Goal: Task Accomplishment & Management: Manage account settings

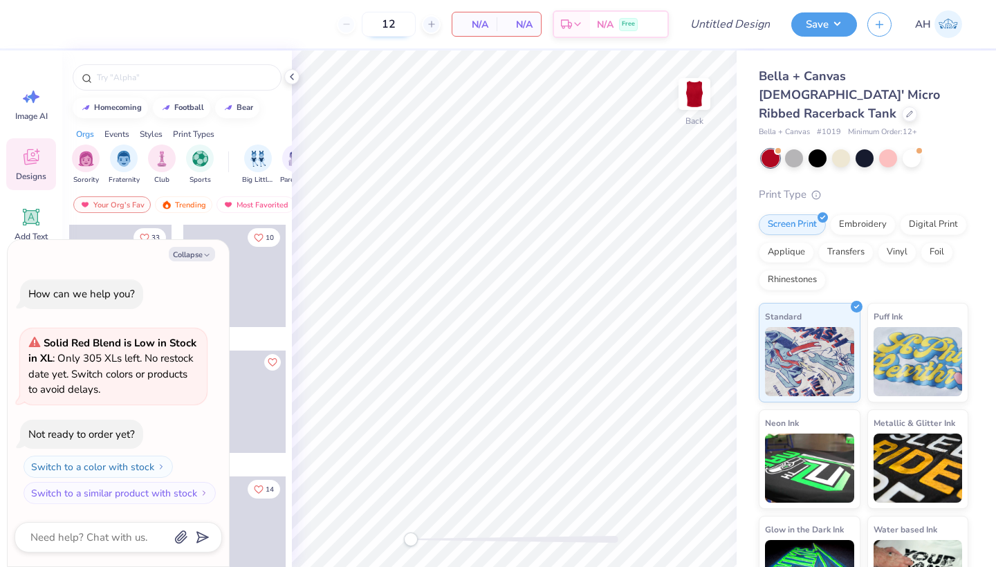
click at [395, 19] on input "12" at bounding box center [389, 24] width 54 height 25
click at [294, 75] on icon at bounding box center [291, 76] width 11 height 11
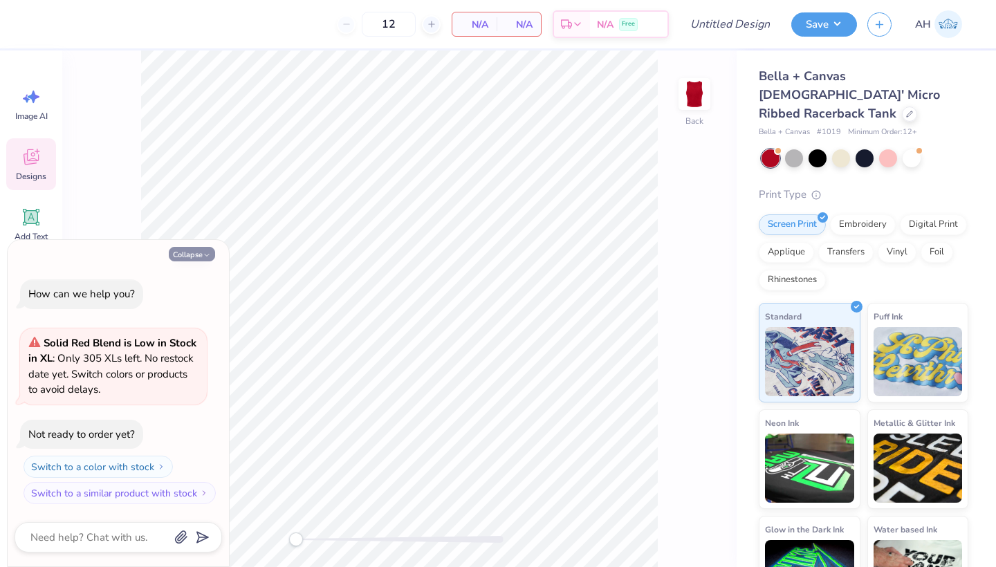
click at [192, 256] on button "Collapse" at bounding box center [192, 254] width 46 height 15
type textarea "x"
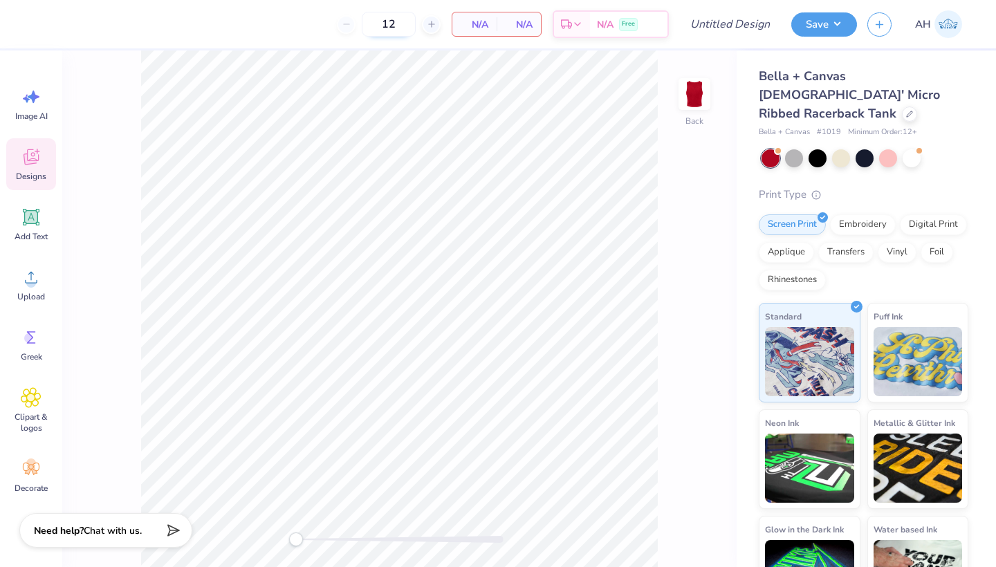
click at [398, 17] on input "12" at bounding box center [389, 24] width 54 height 25
click at [30, 215] on icon at bounding box center [31, 217] width 13 height 13
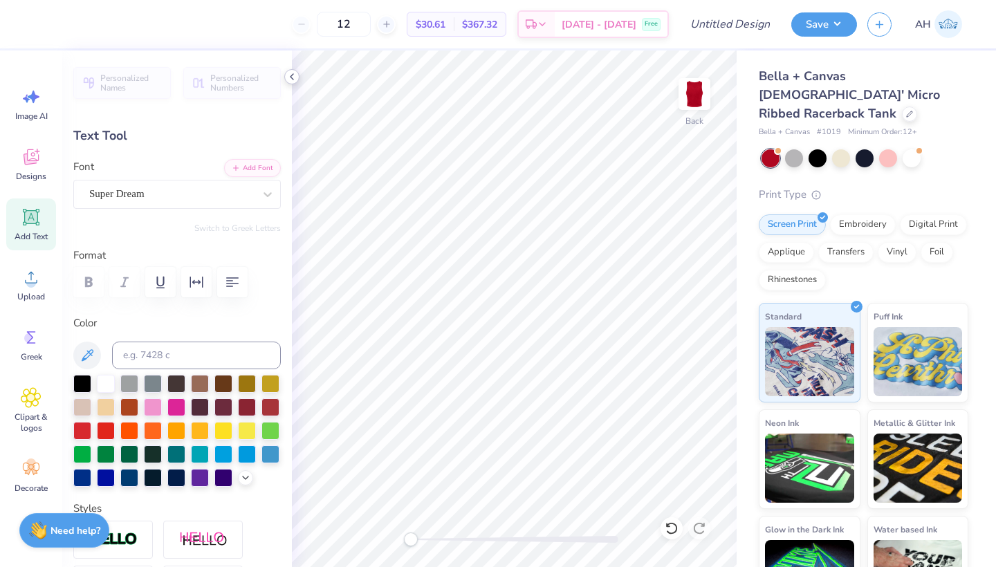
click at [295, 80] on icon at bounding box center [291, 76] width 11 height 11
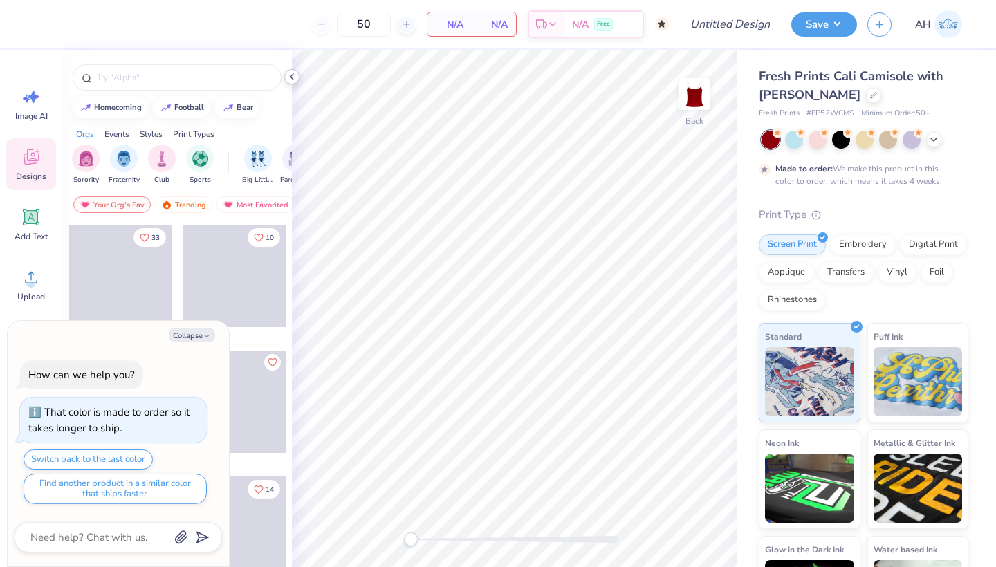
click at [291, 76] on polyline at bounding box center [291, 77] width 3 height 6
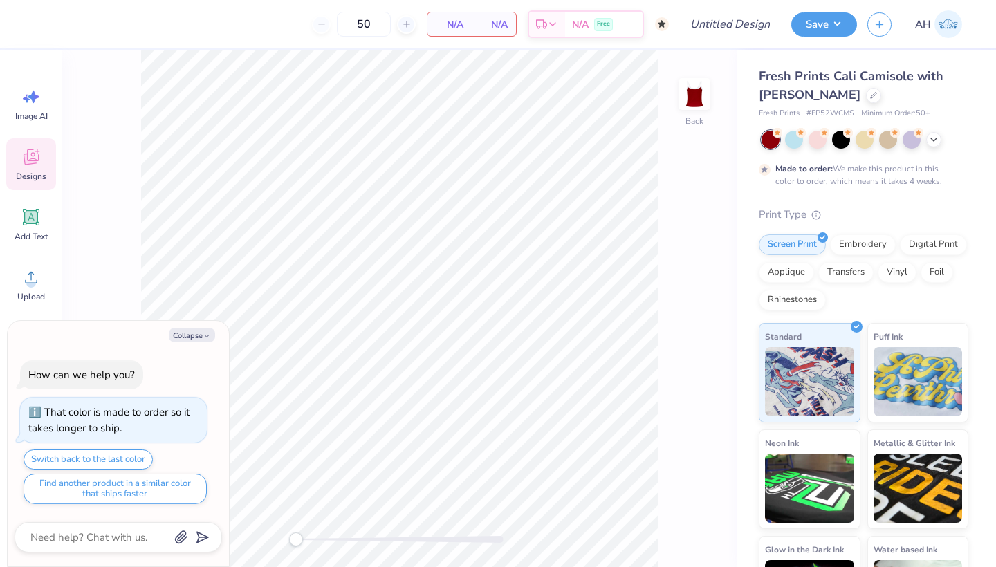
type textarea "x"
click at [373, 21] on input "50" at bounding box center [364, 24] width 54 height 25
type input "5"
type input "50"
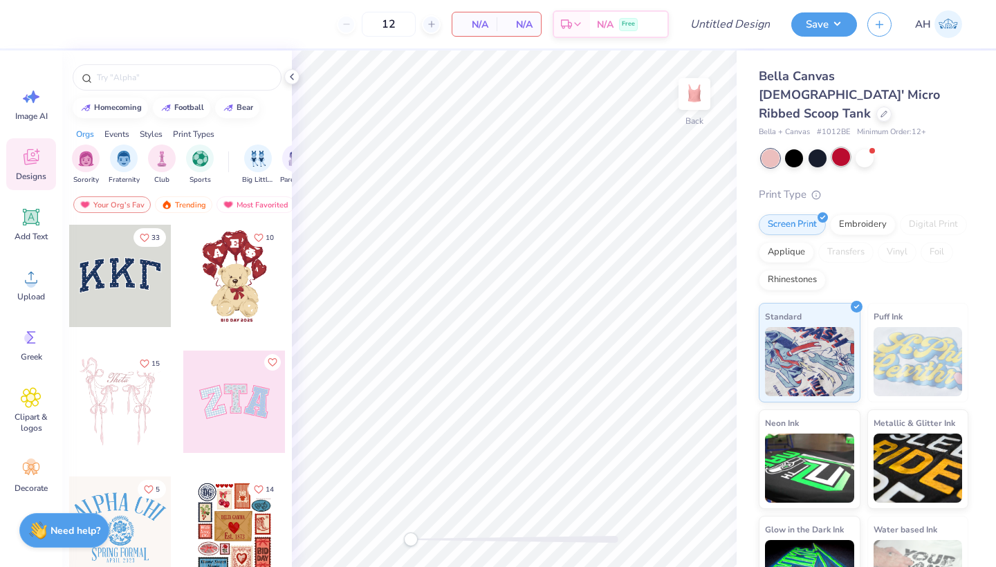
click at [841, 148] on div at bounding box center [841, 157] width 18 height 18
click at [797, 148] on div at bounding box center [794, 157] width 18 height 18
click at [767, 149] on div at bounding box center [770, 158] width 18 height 18
click at [841, 148] on div at bounding box center [841, 157] width 18 height 18
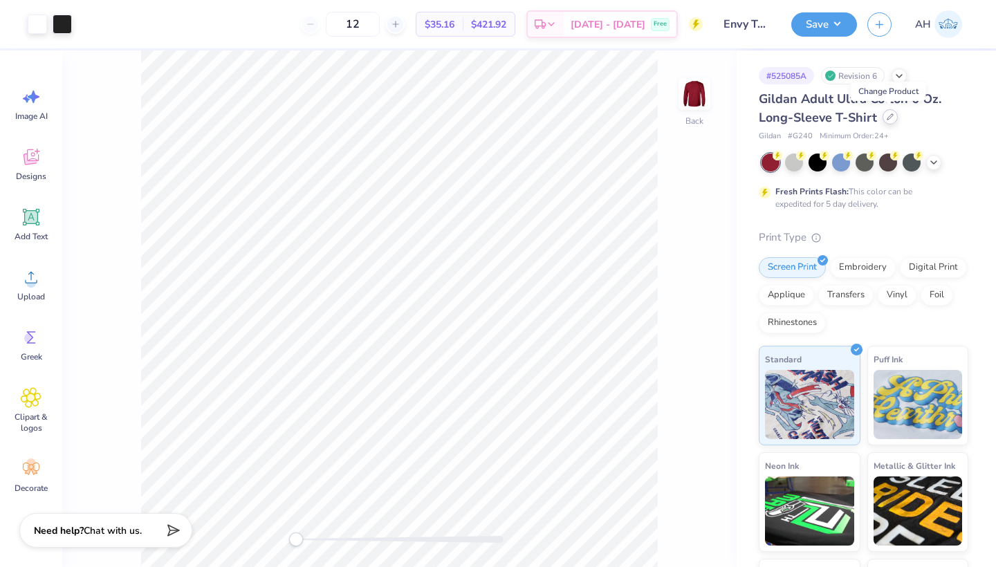
click at [889, 123] on div at bounding box center [889, 116] width 15 height 15
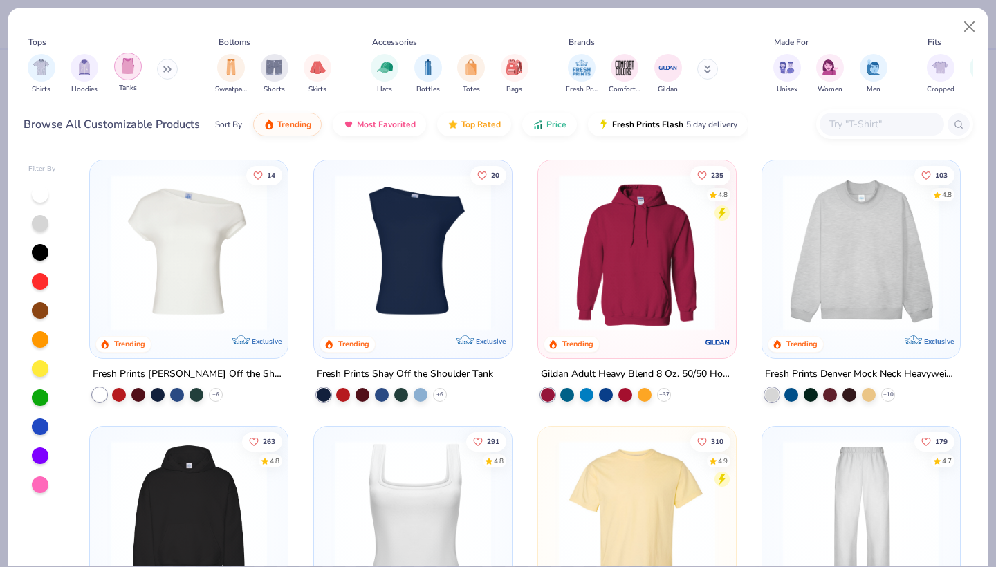
click at [137, 73] on div "filter for Tanks" at bounding box center [128, 67] width 28 height 28
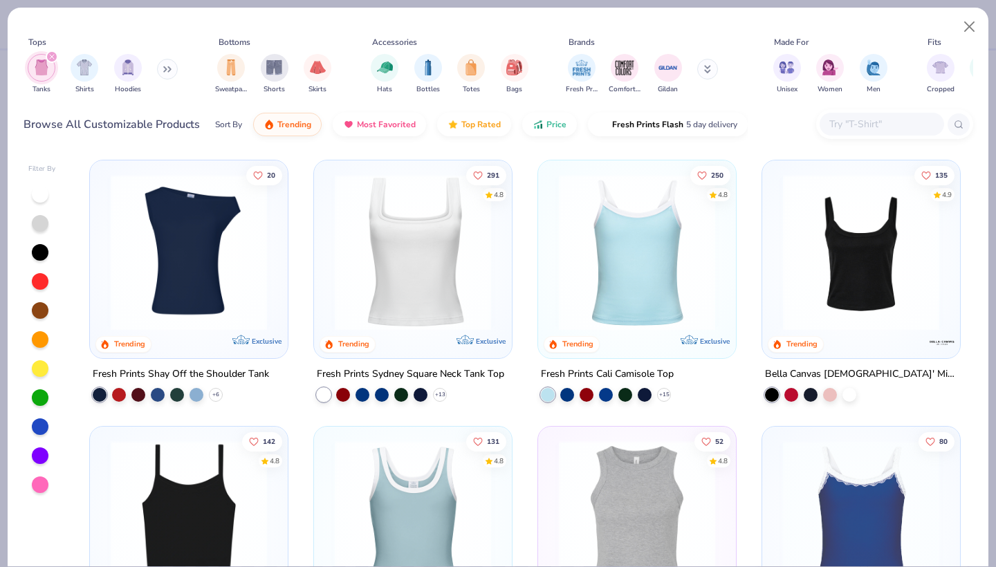
scroll to position [35, 0]
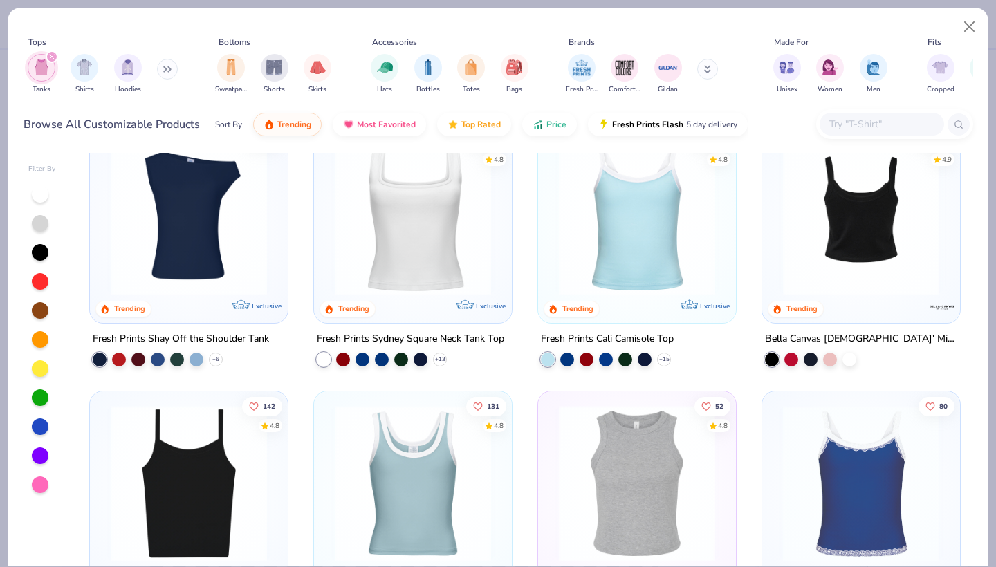
click at [832, 216] on img at bounding box center [861, 217] width 170 height 156
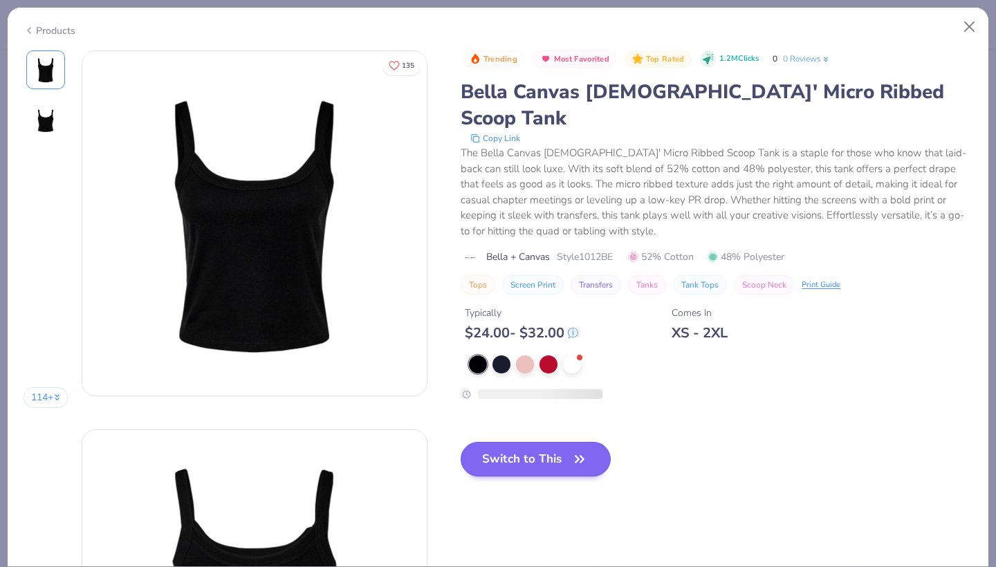
click at [493, 442] on button "Switch to This" at bounding box center [535, 459] width 150 height 35
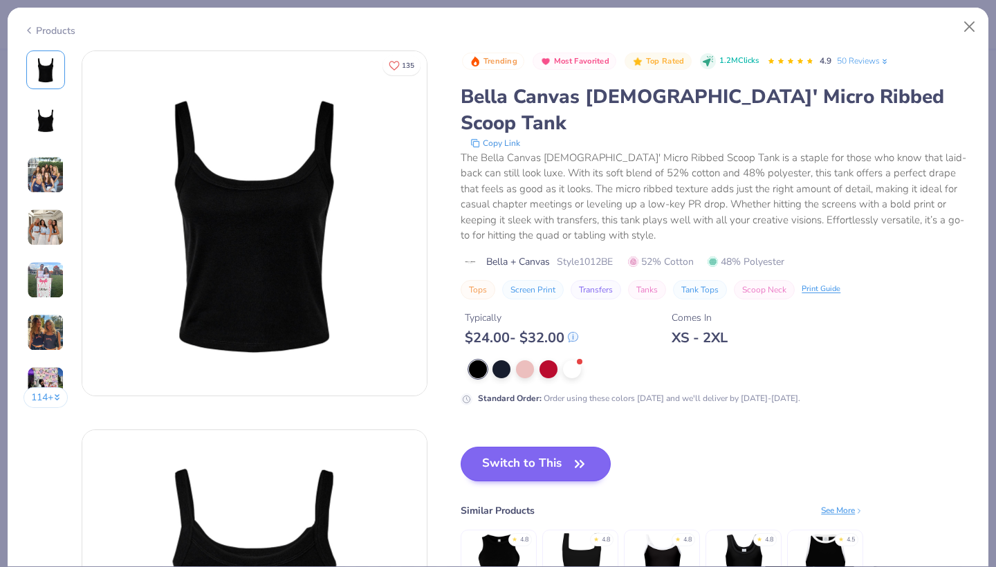
drag, startPoint x: 485, startPoint y: 425, endPoint x: 496, endPoint y: 424, distance: 10.5
click at [485, 447] on button "Switch to This" at bounding box center [535, 464] width 150 height 35
click at [496, 447] on button "Switch to This" at bounding box center [535, 464] width 150 height 35
click at [497, 447] on button "Switch to This" at bounding box center [535, 464] width 150 height 35
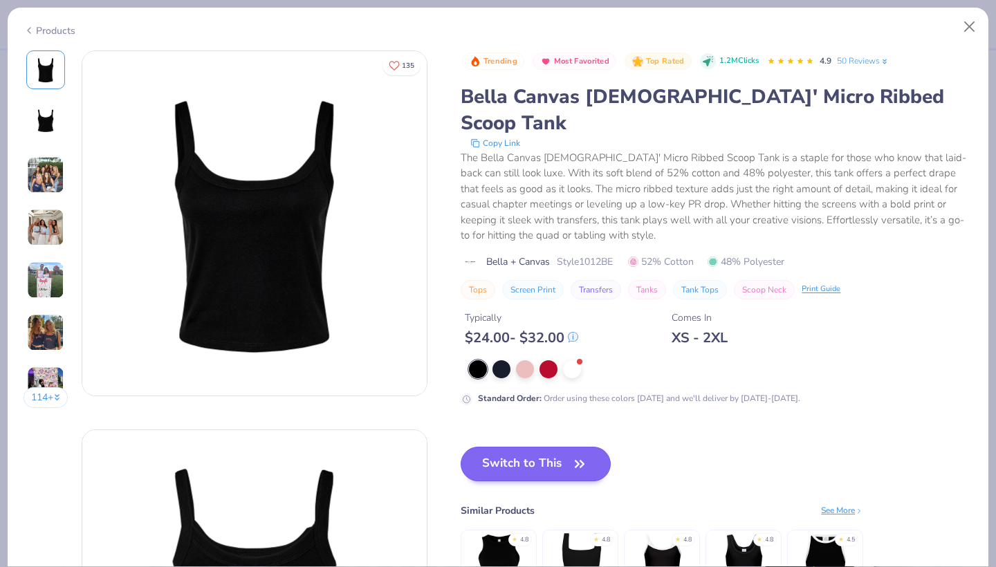
click at [503, 447] on button "Switch to This" at bounding box center [535, 464] width 150 height 35
click at [512, 447] on button "Switch to This" at bounding box center [535, 464] width 150 height 35
click at [509, 447] on button "Switch to This" at bounding box center [535, 464] width 150 height 35
click at [510, 447] on button "Switch to This" at bounding box center [535, 464] width 150 height 35
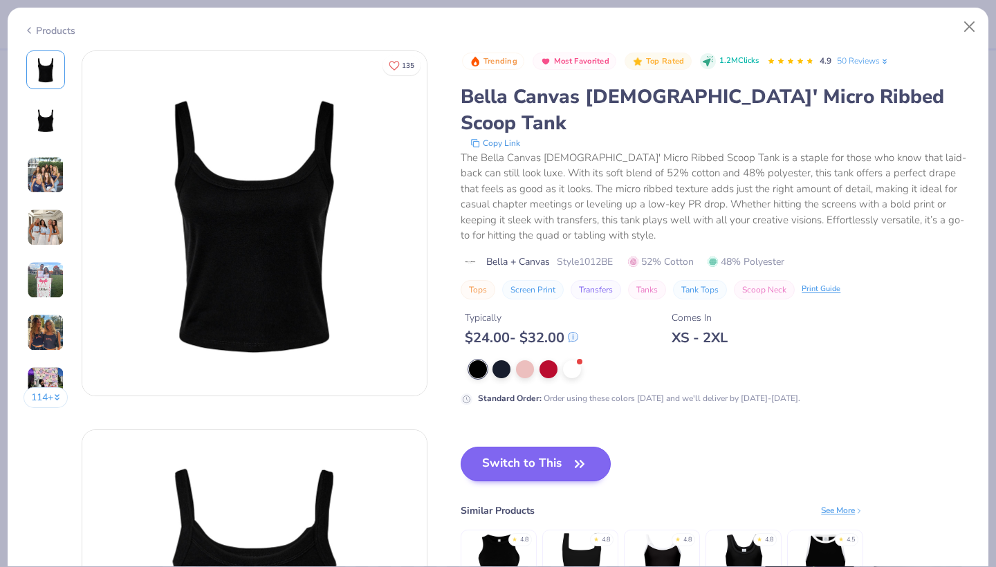
click at [513, 447] on button "Switch to This" at bounding box center [535, 464] width 150 height 35
click at [526, 447] on button "Switch to This" at bounding box center [535, 464] width 150 height 35
click at [577, 447] on button "Switch to This" at bounding box center [535, 464] width 150 height 35
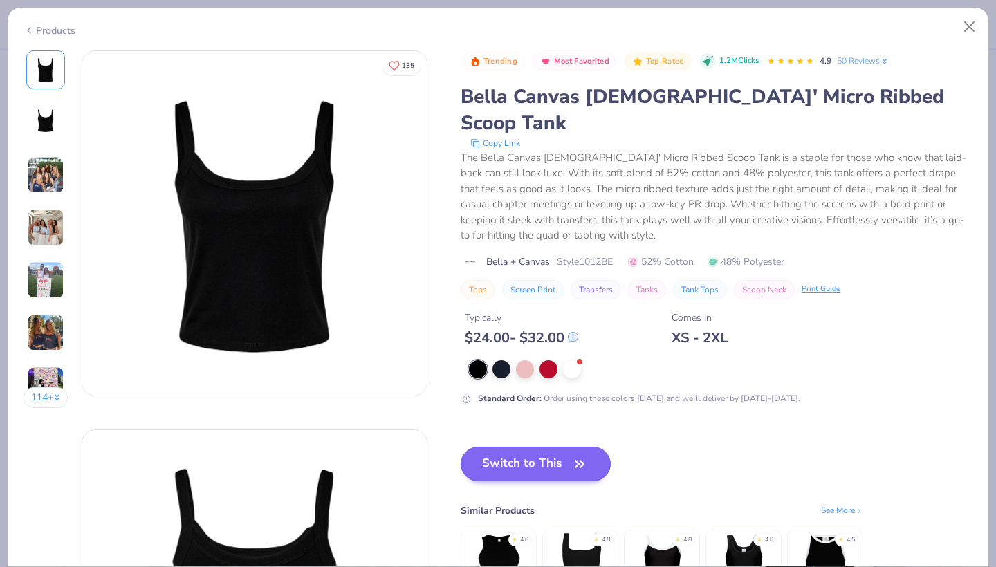
click at [577, 447] on button "Switch to This" at bounding box center [535, 464] width 150 height 35
click at [506, 359] on div at bounding box center [501, 368] width 18 height 18
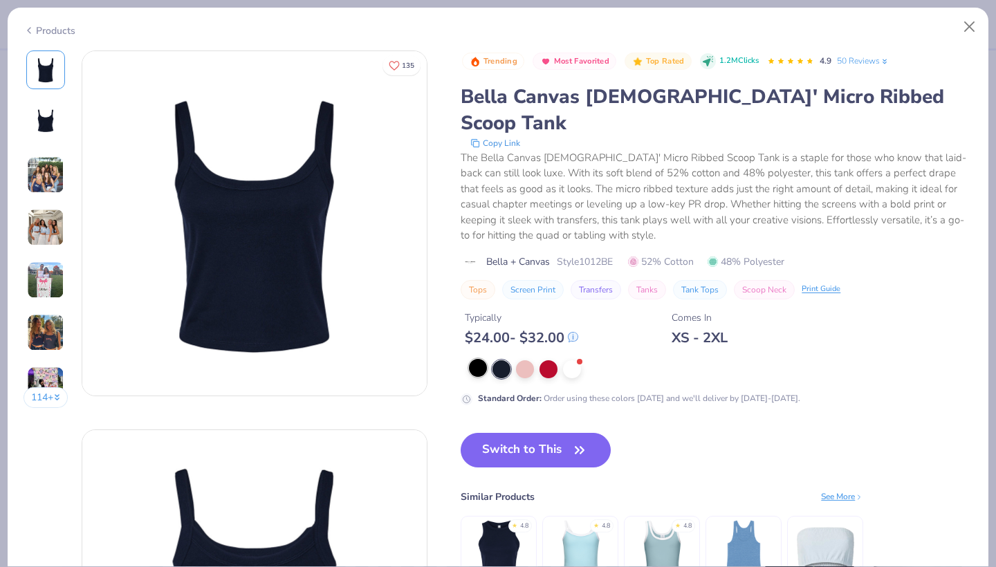
click at [483, 359] on div at bounding box center [478, 368] width 18 height 18
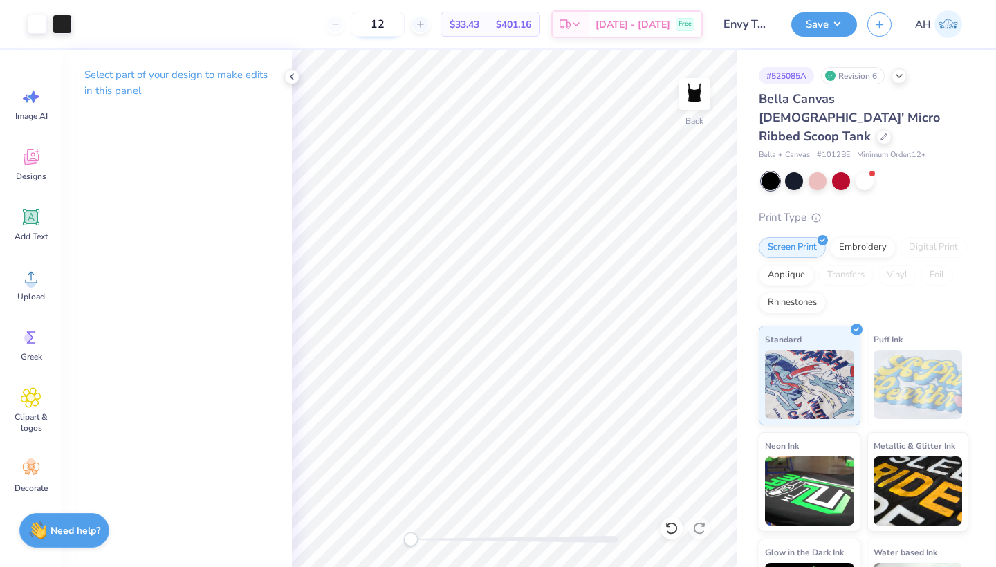
click at [404, 24] on input "12" at bounding box center [378, 24] width 54 height 25
type input "1"
type input "2"
type input "27"
click at [843, 171] on div at bounding box center [841, 180] width 18 height 18
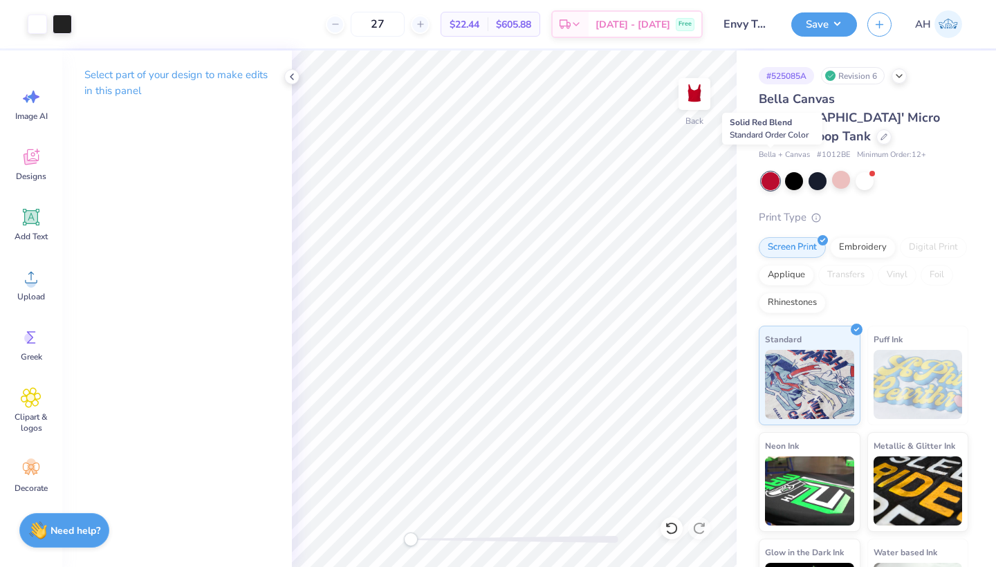
click at [775, 172] on div at bounding box center [770, 181] width 18 height 18
click at [810, 171] on div at bounding box center [817, 180] width 18 height 18
click at [793, 171] on div at bounding box center [794, 180] width 18 height 18
click at [787, 171] on div at bounding box center [794, 180] width 18 height 18
click at [766, 172] on div at bounding box center [770, 181] width 18 height 18
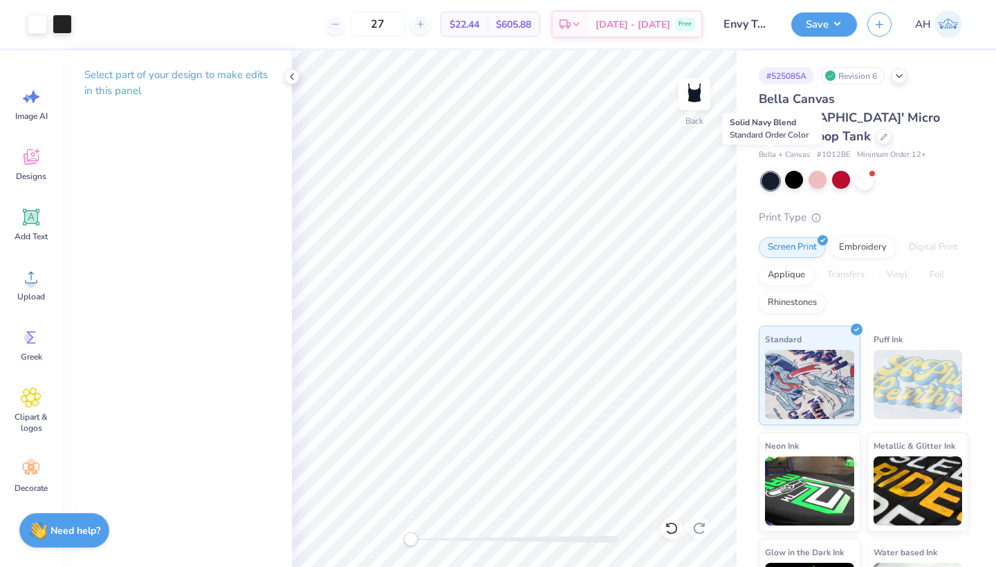
click at [766, 172] on div at bounding box center [770, 181] width 18 height 18
click at [793, 171] on div at bounding box center [794, 180] width 18 height 18
click at [289, 80] on icon at bounding box center [291, 76] width 11 height 11
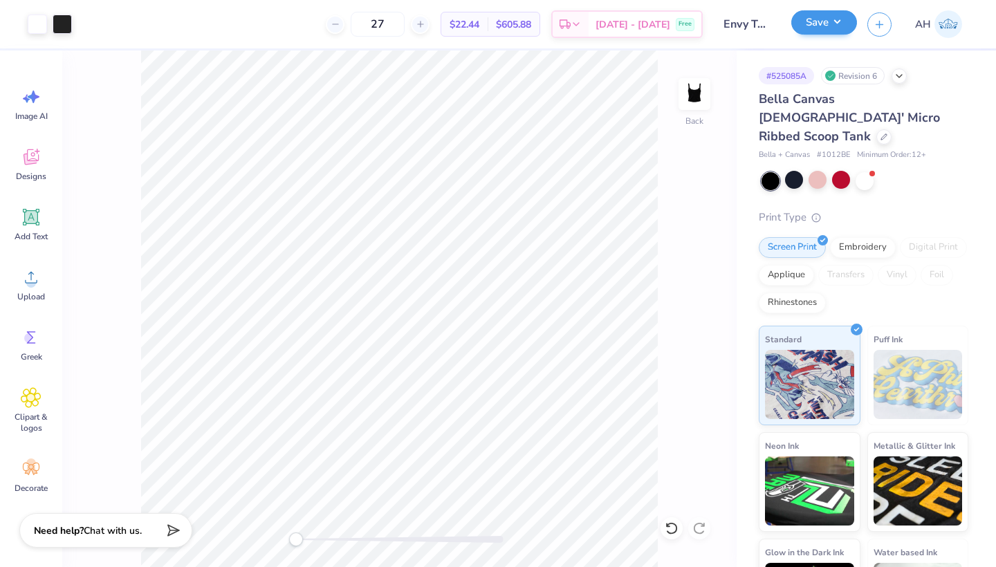
click at [844, 20] on button "Save" at bounding box center [824, 22] width 66 height 24
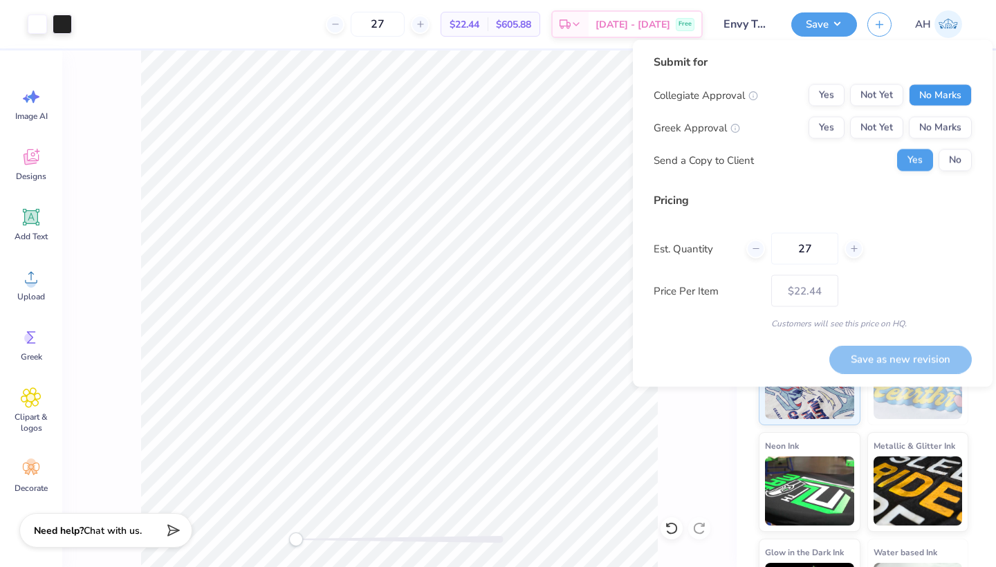
click at [956, 94] on button "No Marks" at bounding box center [939, 95] width 63 height 22
click at [955, 120] on button "No Marks" at bounding box center [939, 128] width 63 height 22
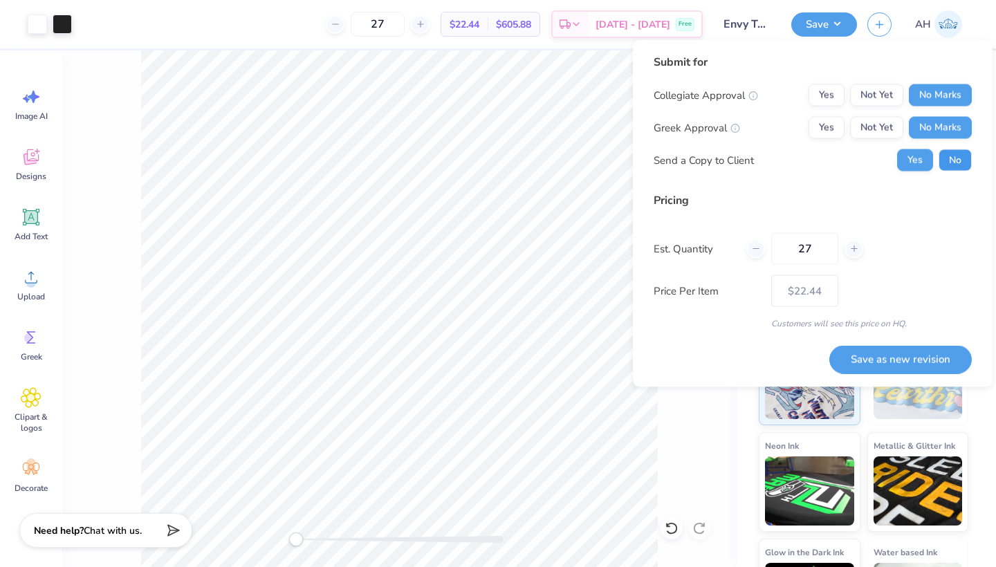
click at [956, 153] on button "No" at bounding box center [954, 160] width 33 height 22
click at [955, 160] on button "No" at bounding box center [954, 160] width 33 height 22
click at [888, 347] on button "Save as new revision" at bounding box center [900, 359] width 142 height 28
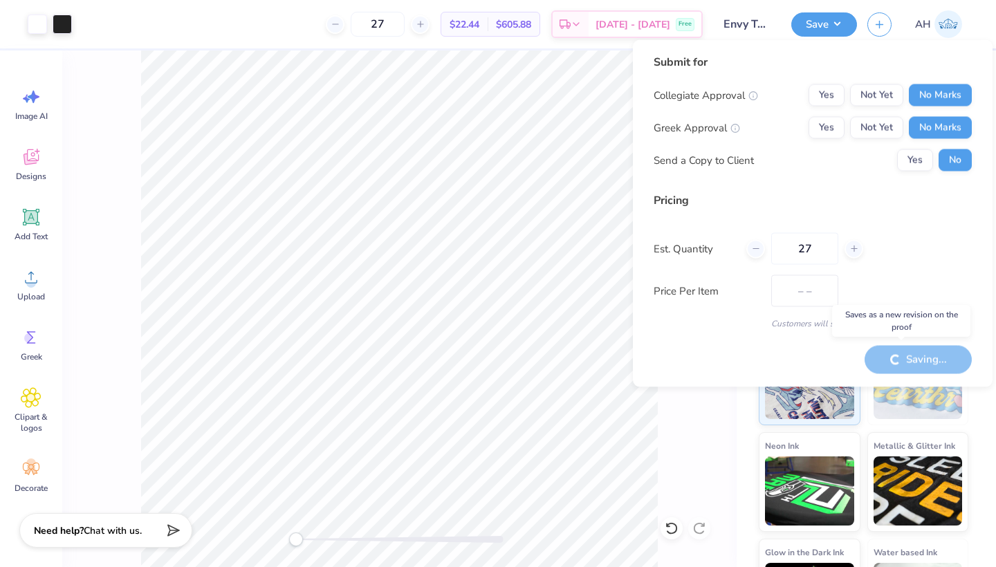
type input "$22.44"
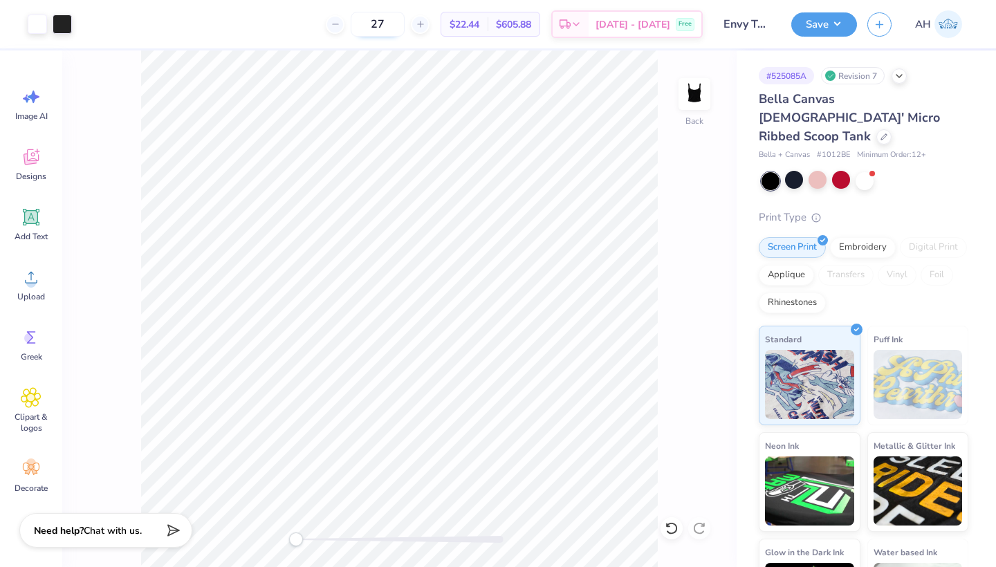
click at [404, 23] on input "27" at bounding box center [378, 24] width 54 height 25
type input "2"
click at [420, 23] on input "number" at bounding box center [422, 24] width 54 height 25
click at [842, 171] on div at bounding box center [841, 180] width 18 height 18
click at [420, 22] on input "number" at bounding box center [422, 24] width 54 height 25
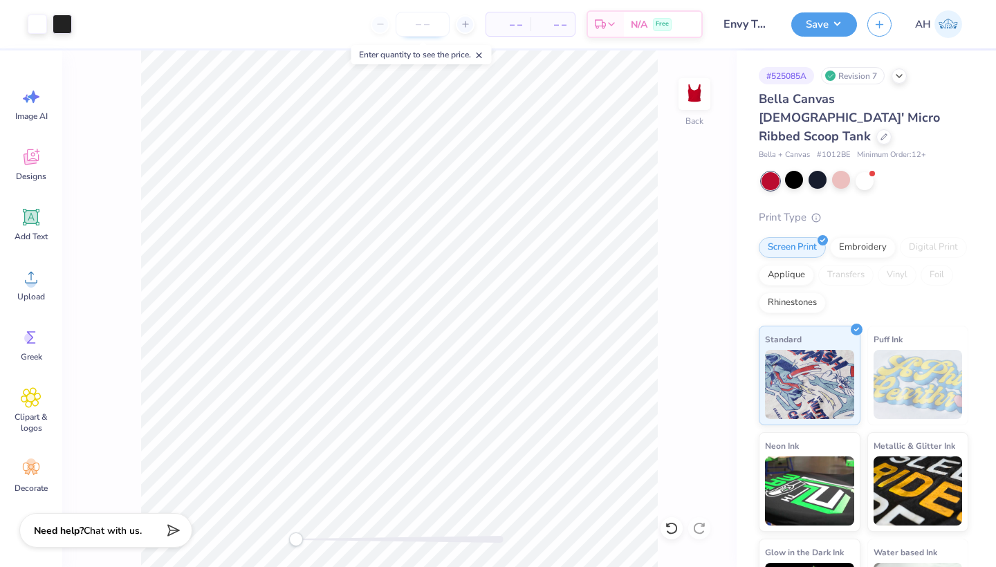
click at [415, 27] on input "number" at bounding box center [422, 24] width 54 height 25
type input "27"
click at [848, 19] on button "Save" at bounding box center [824, 22] width 66 height 24
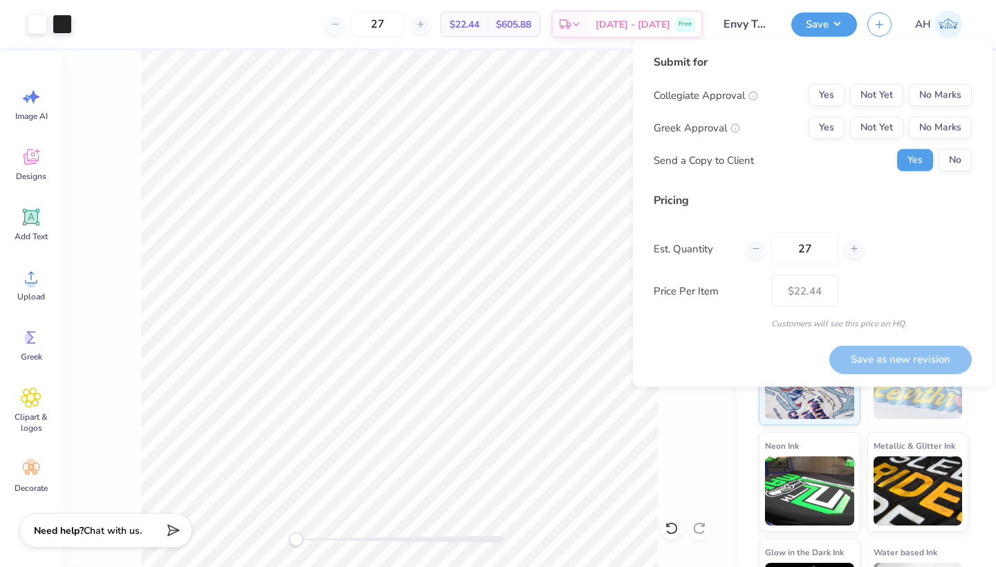
click at [754, 20] on input "Envy Tank" at bounding box center [747, 24] width 68 height 28
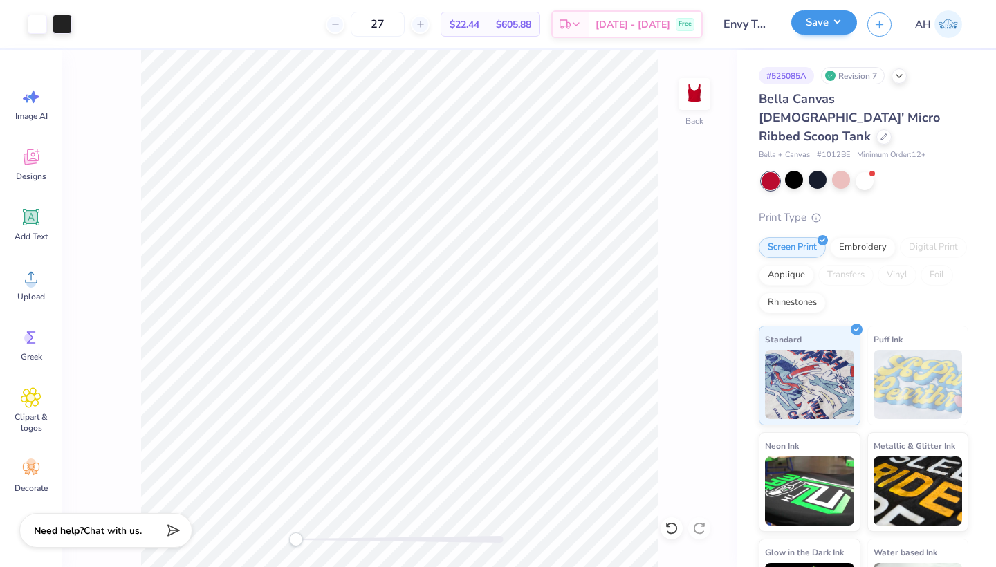
click at [812, 28] on button "Save" at bounding box center [824, 22] width 66 height 24
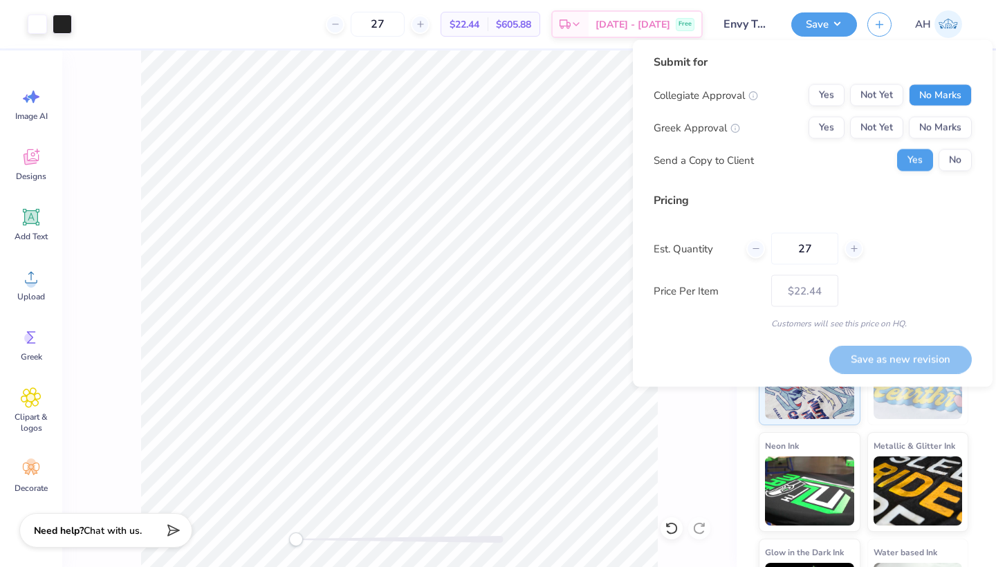
click at [933, 86] on button "No Marks" at bounding box center [939, 95] width 63 height 22
click at [932, 126] on button "No Marks" at bounding box center [939, 128] width 63 height 22
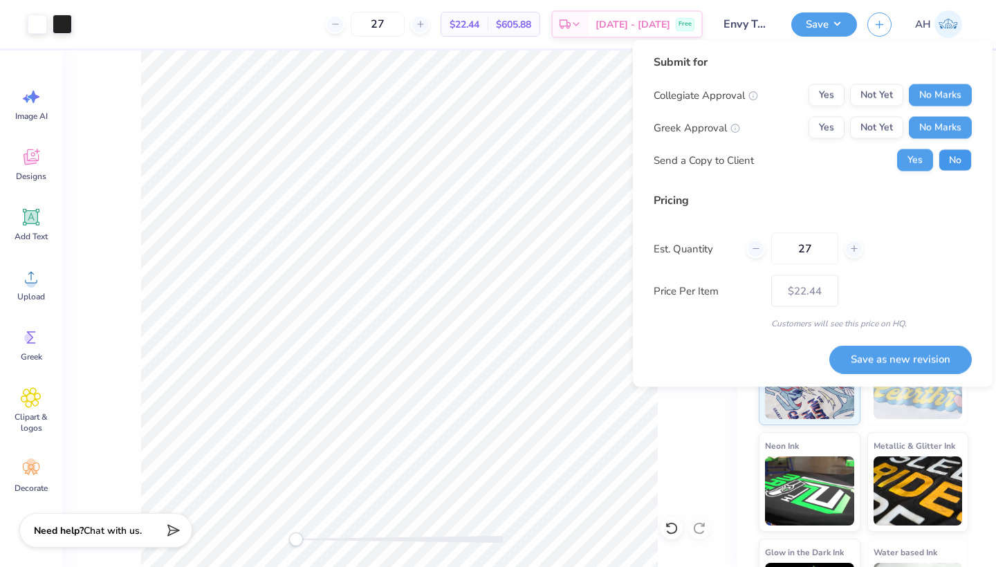
click at [953, 166] on button "No" at bounding box center [954, 160] width 33 height 22
click at [888, 351] on button "Save as new revision" at bounding box center [900, 359] width 142 height 28
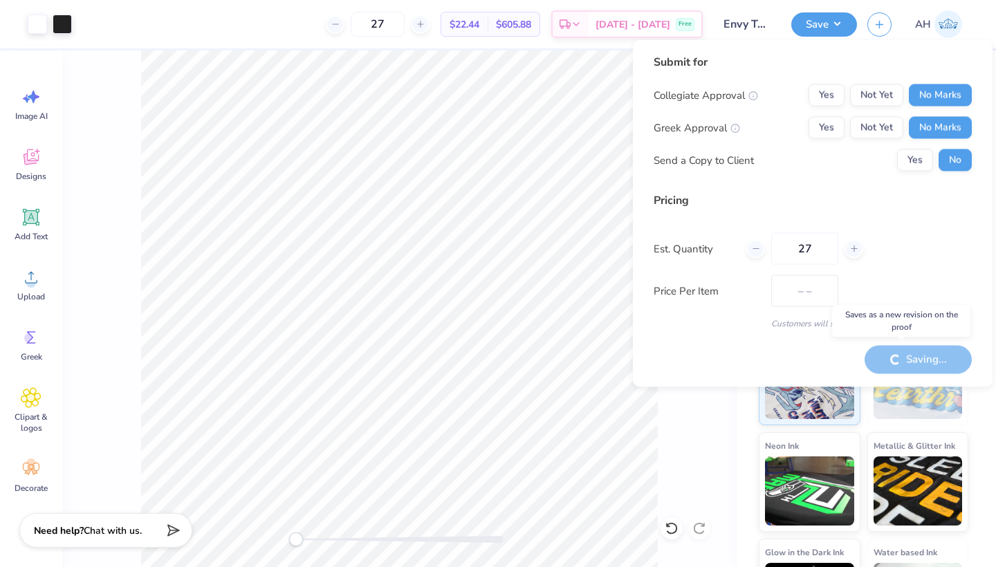
type input "$22.44"
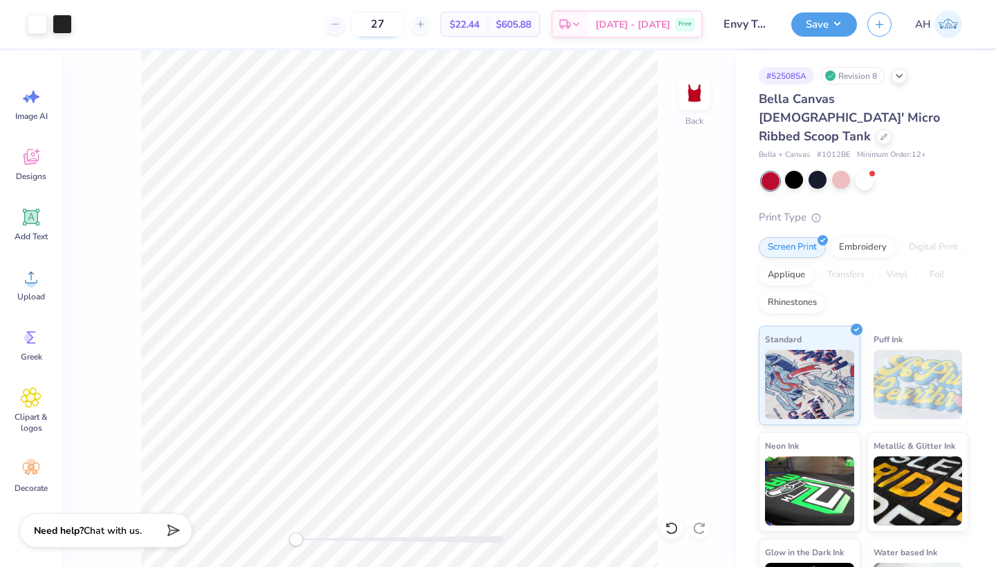
click at [404, 24] on input "27" at bounding box center [378, 24] width 54 height 25
type input "24"
click at [570, 29] on icon at bounding box center [564, 26] width 11 height 11
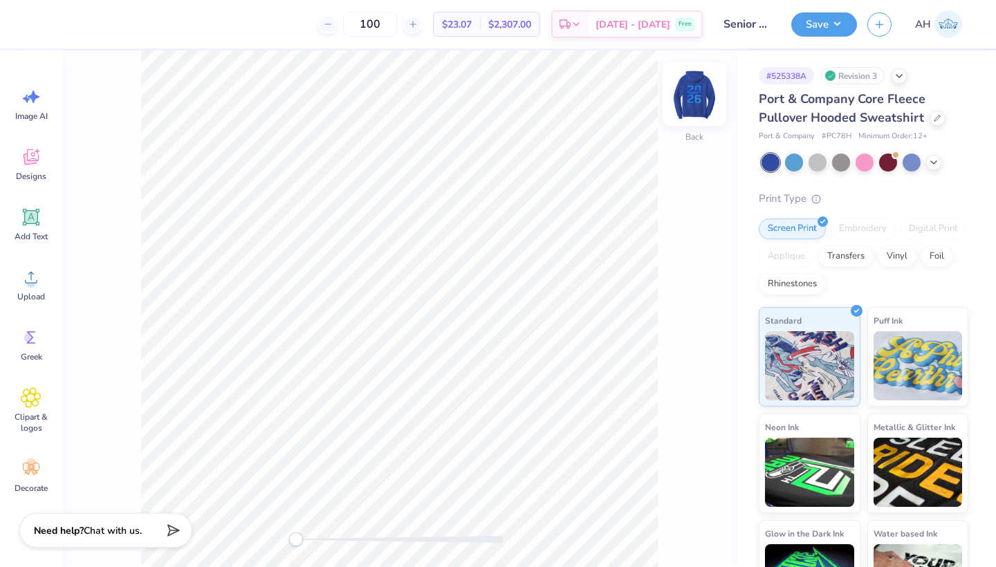
click at [694, 95] on img at bounding box center [693, 93] width 55 height 55
click at [935, 162] on icon at bounding box center [933, 161] width 11 height 11
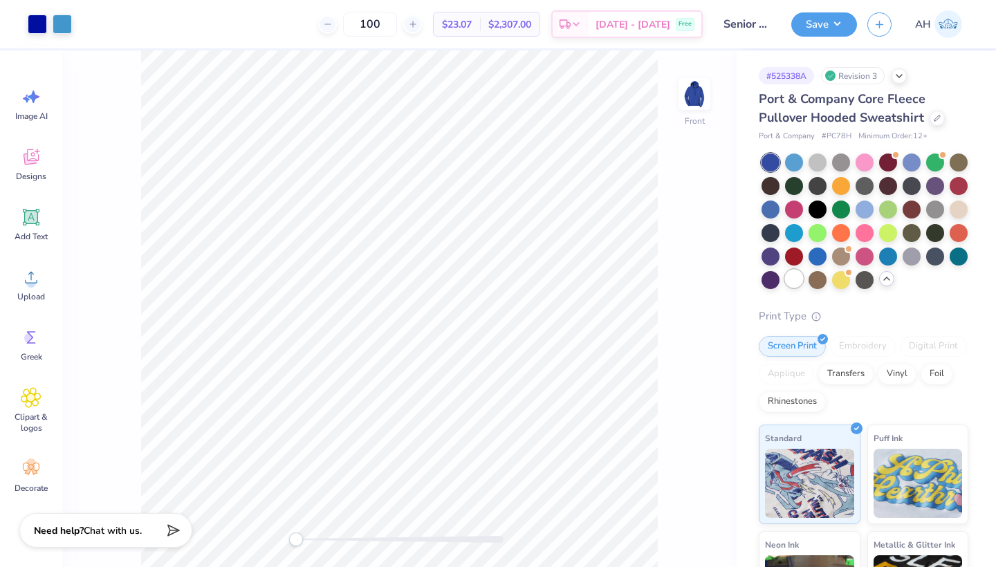
click at [803, 284] on div at bounding box center [794, 279] width 18 height 18
click at [40, 24] on div at bounding box center [37, 22] width 19 height 19
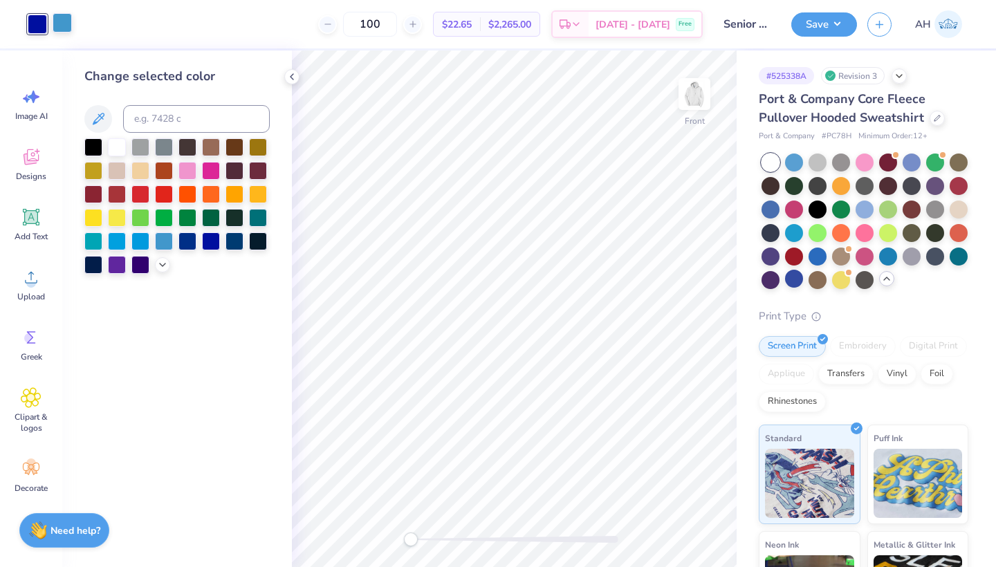
click at [64, 21] on div at bounding box center [62, 22] width 19 height 19
click at [166, 269] on icon at bounding box center [162, 263] width 11 height 11
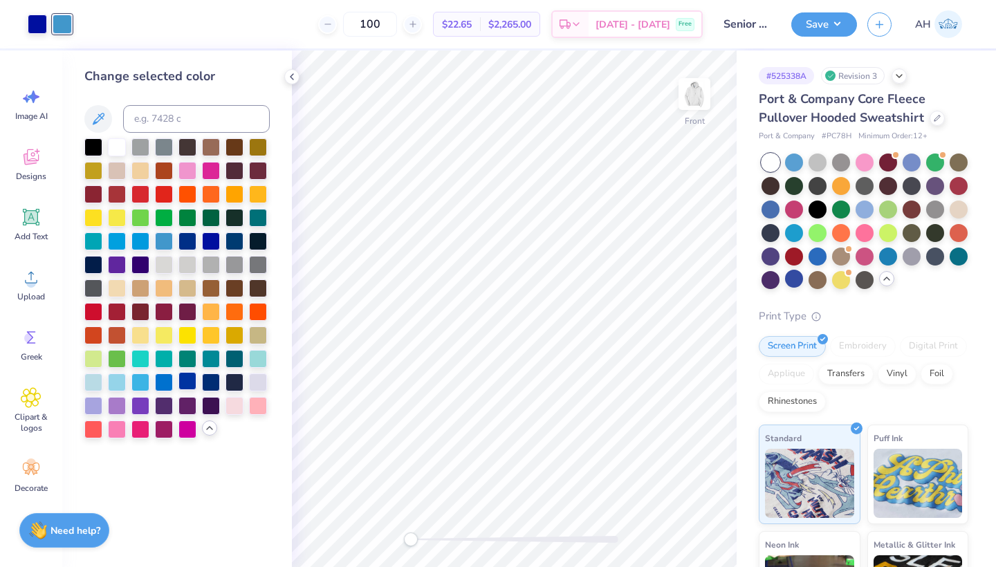
click at [186, 382] on div at bounding box center [187, 381] width 18 height 18
click at [115, 246] on div at bounding box center [117, 240] width 18 height 18
click at [214, 240] on div at bounding box center [211, 240] width 18 height 18
click at [679, 521] on div at bounding box center [671, 528] width 22 height 22
click at [144, 219] on div at bounding box center [140, 216] width 18 height 18
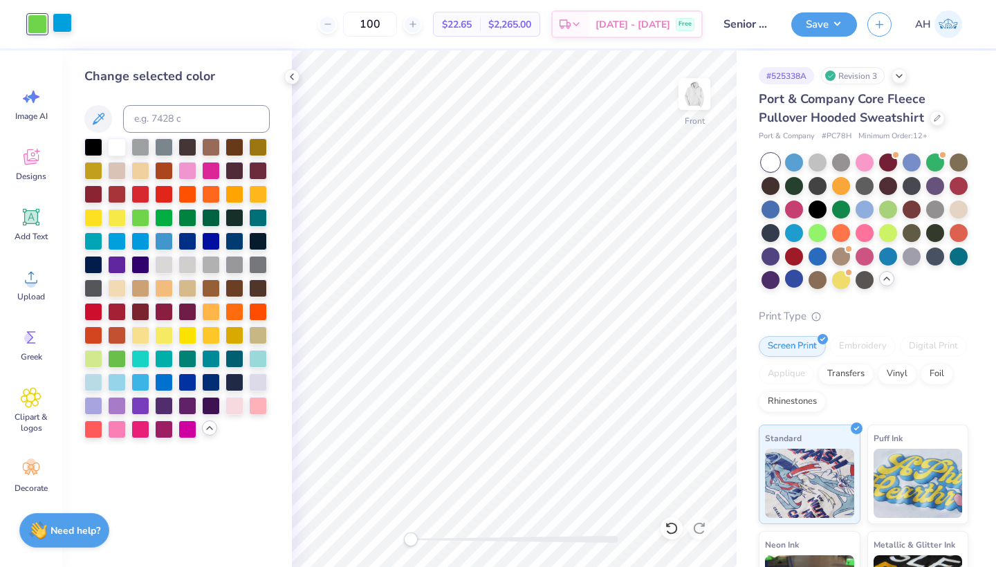
click at [62, 24] on div at bounding box center [62, 22] width 19 height 19
click at [189, 245] on div at bounding box center [187, 240] width 18 height 18
click at [39, 30] on div at bounding box center [37, 22] width 19 height 19
click at [165, 243] on div at bounding box center [164, 240] width 18 height 18
click at [164, 243] on div at bounding box center [164, 240] width 18 height 18
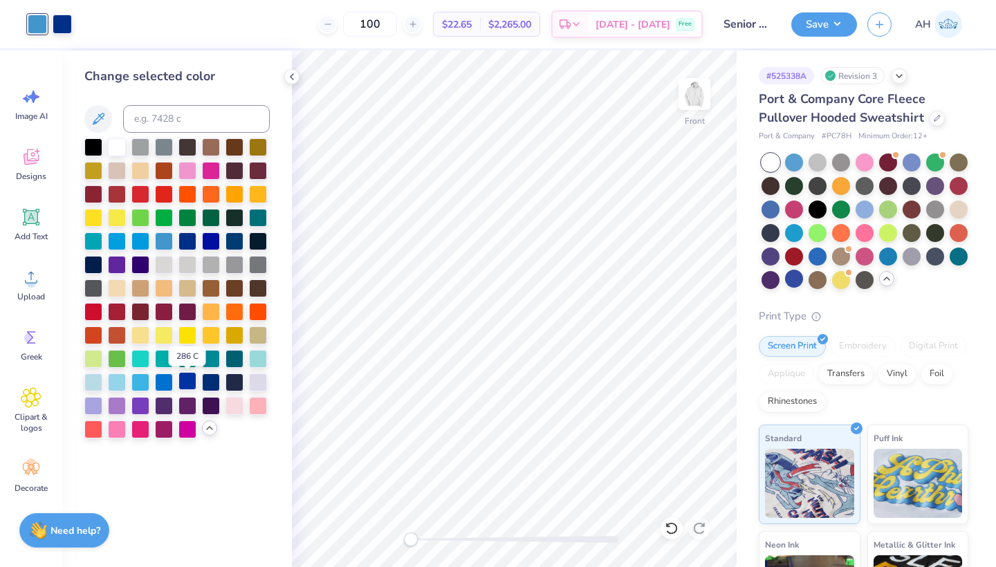
click at [180, 383] on div at bounding box center [187, 381] width 18 height 18
click at [166, 385] on div at bounding box center [164, 381] width 18 height 18
click at [148, 387] on div at bounding box center [140, 381] width 18 height 18
click at [235, 362] on div at bounding box center [234, 357] width 18 height 18
click at [162, 240] on div at bounding box center [164, 240] width 18 height 18
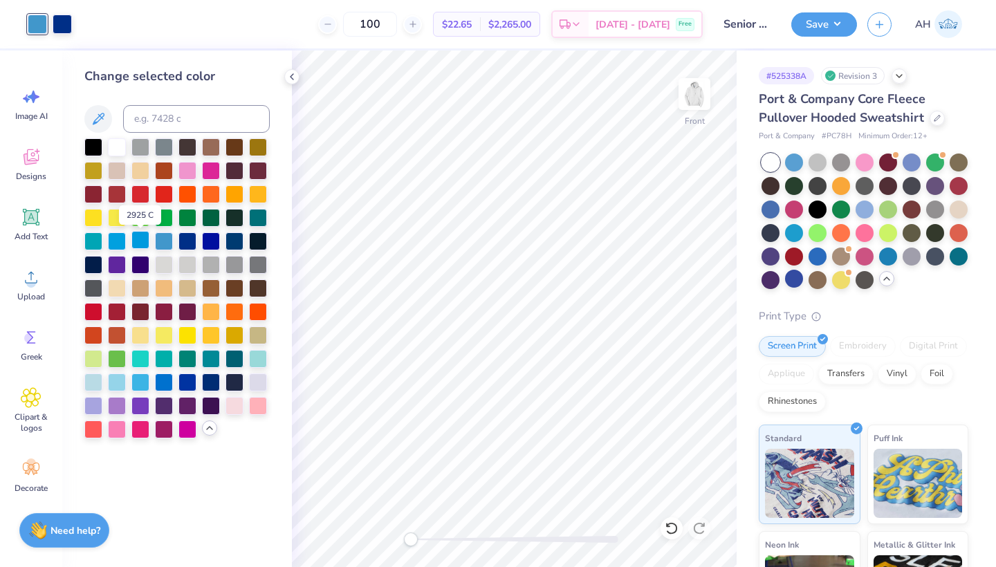
click at [139, 243] on div at bounding box center [140, 240] width 18 height 18
click at [167, 243] on div at bounding box center [164, 240] width 18 height 18
click at [148, 246] on div at bounding box center [140, 240] width 18 height 18
click at [188, 245] on div at bounding box center [187, 240] width 18 height 18
click at [665, 536] on div at bounding box center [671, 528] width 22 height 22
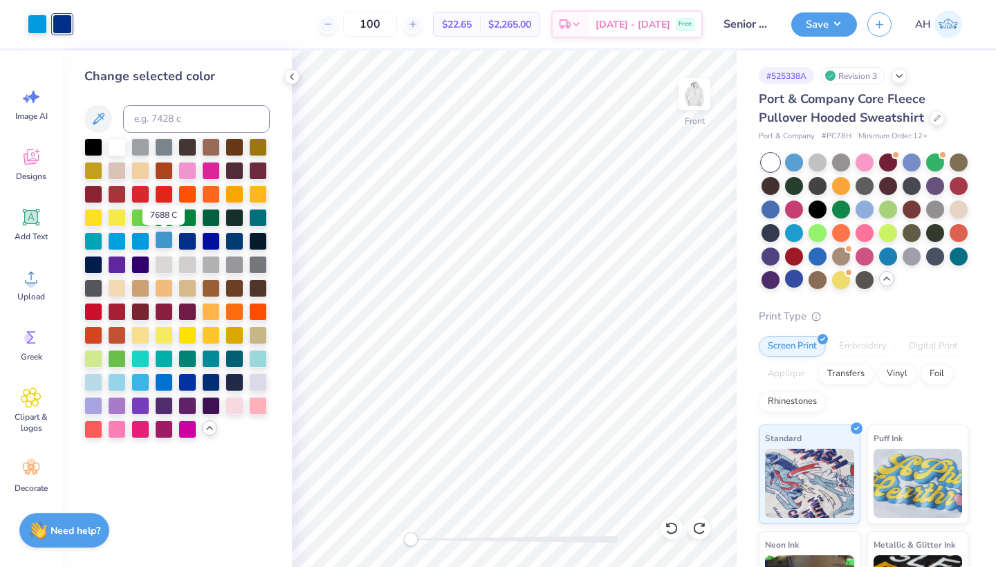
click at [158, 241] on div at bounding box center [164, 240] width 18 height 18
click at [140, 244] on div at bounding box center [140, 240] width 18 height 18
click at [671, 521] on icon at bounding box center [671, 528] width 14 height 14
click at [671, 522] on icon at bounding box center [671, 528] width 14 height 14
click at [209, 239] on div at bounding box center [211, 240] width 18 height 18
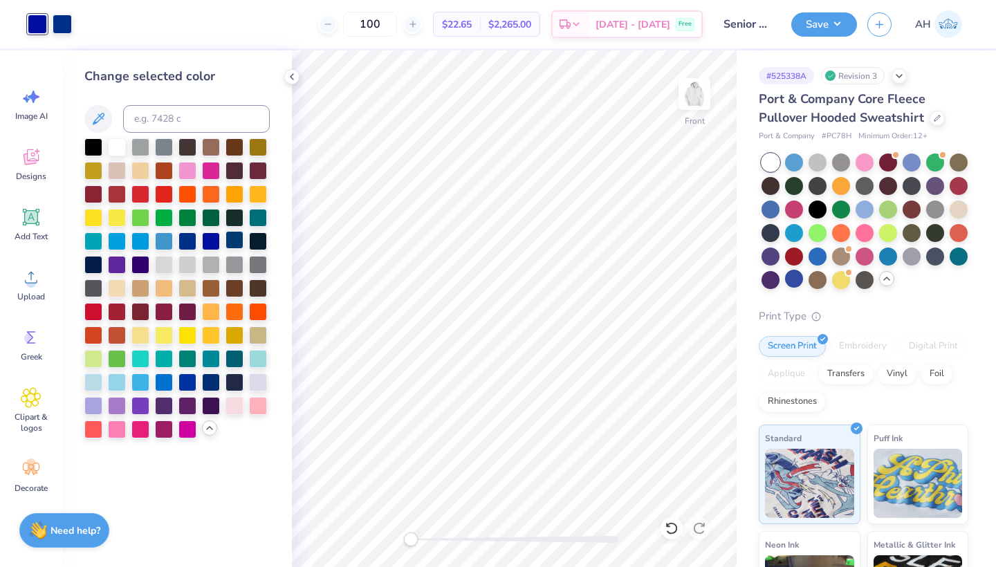
click at [239, 244] on div at bounding box center [234, 240] width 18 height 18
click at [140, 242] on div at bounding box center [140, 240] width 18 height 18
click at [111, 242] on div at bounding box center [117, 240] width 18 height 18
click at [164, 247] on div at bounding box center [164, 240] width 18 height 18
click at [186, 244] on div at bounding box center [187, 240] width 18 height 18
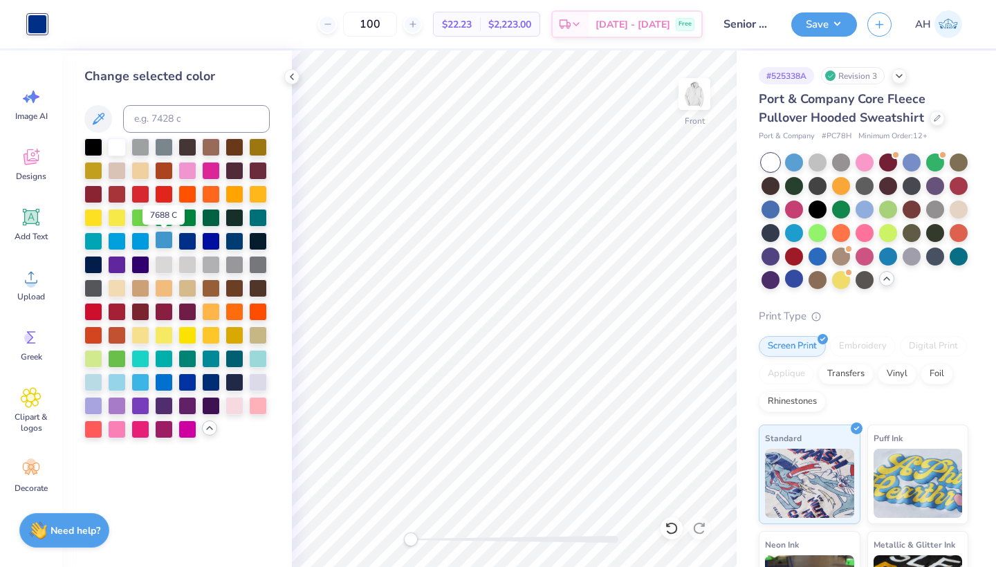
click at [165, 244] on div at bounding box center [164, 240] width 18 height 18
click at [664, 525] on div at bounding box center [671, 528] width 22 height 22
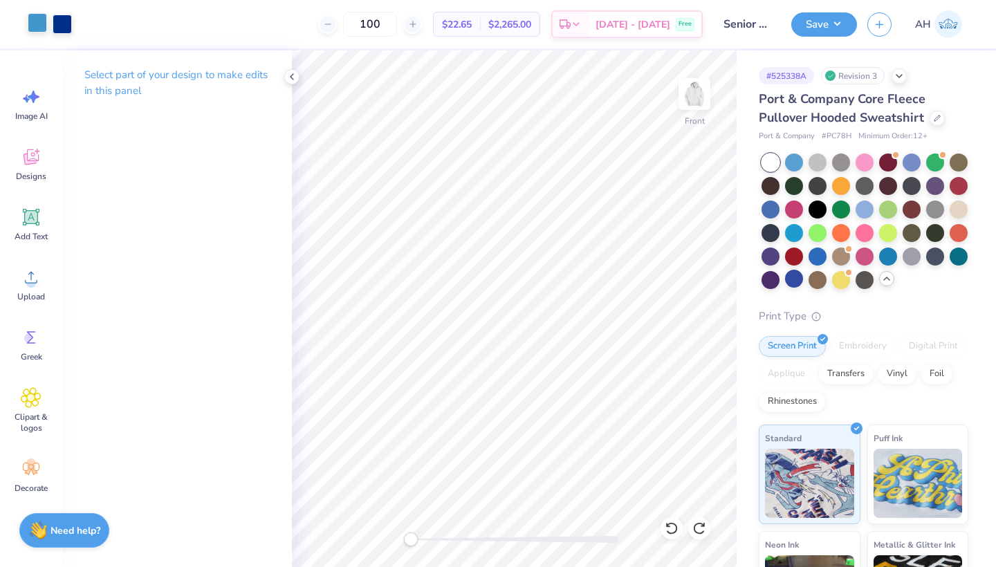
click at [44, 25] on div at bounding box center [37, 22] width 19 height 19
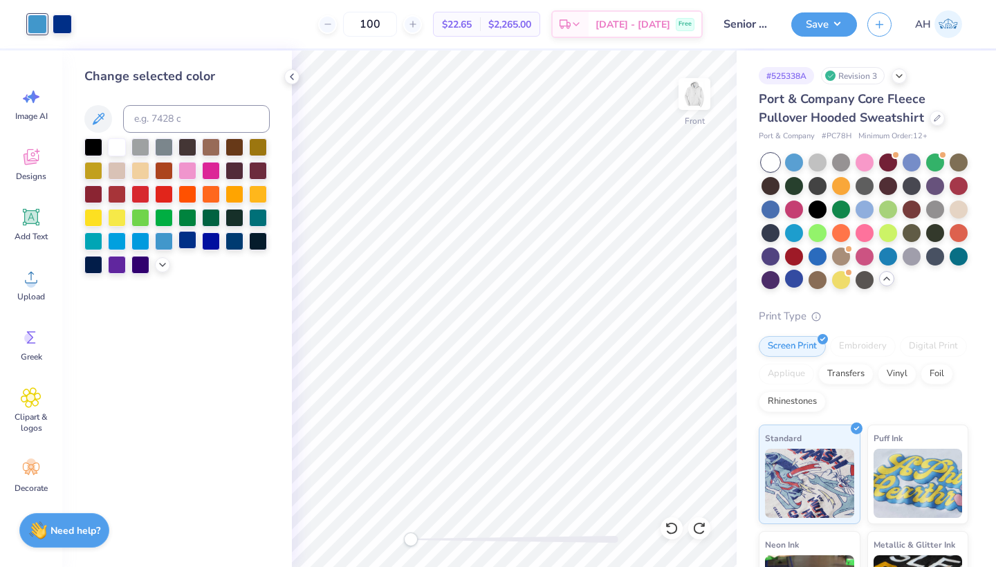
click at [186, 239] on div at bounding box center [187, 240] width 18 height 18
click at [165, 244] on div at bounding box center [164, 240] width 18 height 18
click at [662, 525] on div at bounding box center [671, 528] width 22 height 22
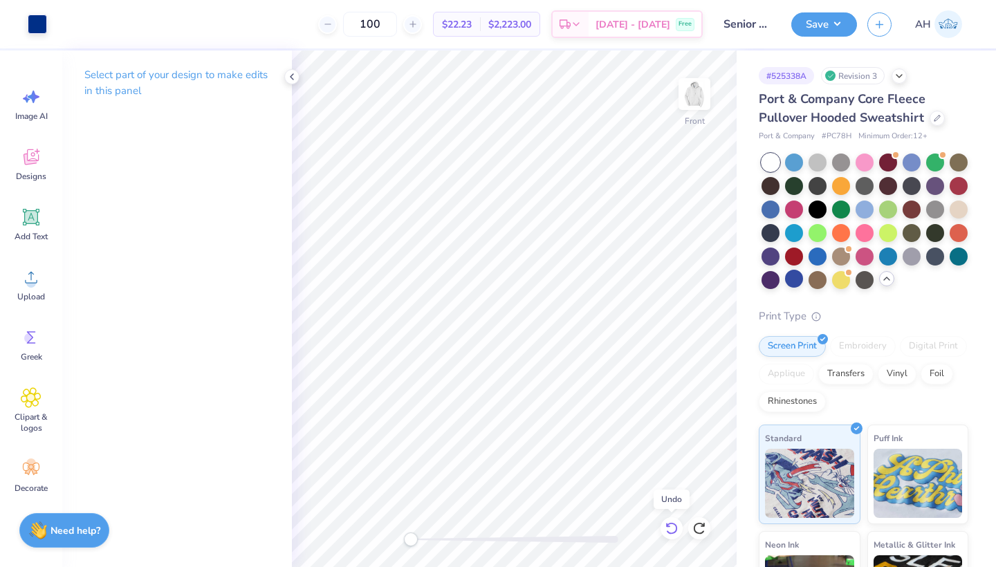
click at [662, 527] on div at bounding box center [671, 528] width 22 height 22
click at [37, 30] on div at bounding box center [37, 22] width 19 height 19
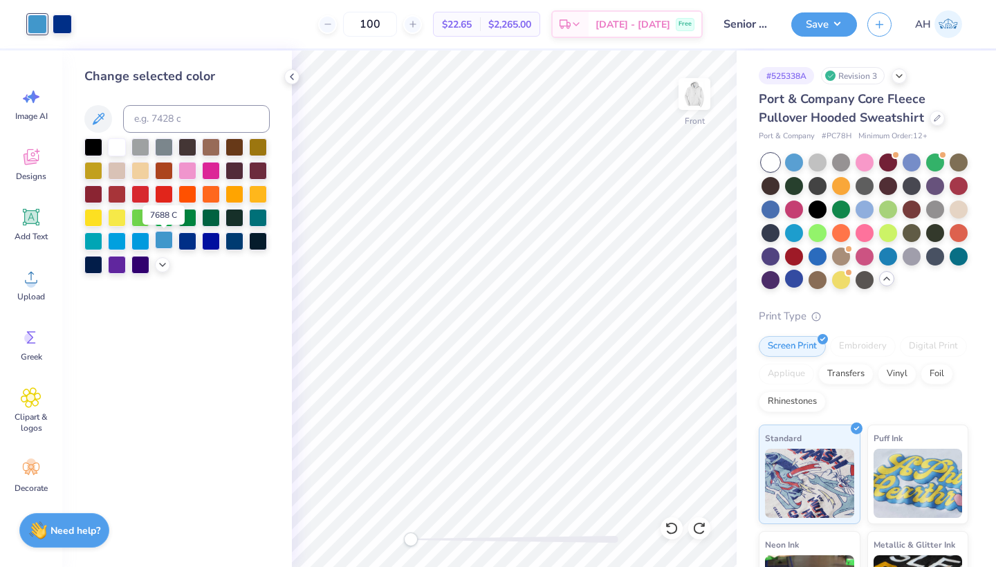
click at [164, 246] on div at bounding box center [164, 240] width 18 height 18
click at [146, 244] on div at bounding box center [140, 240] width 18 height 18
click at [118, 244] on div at bounding box center [117, 240] width 18 height 18
click at [159, 265] on icon at bounding box center [162, 263] width 11 height 11
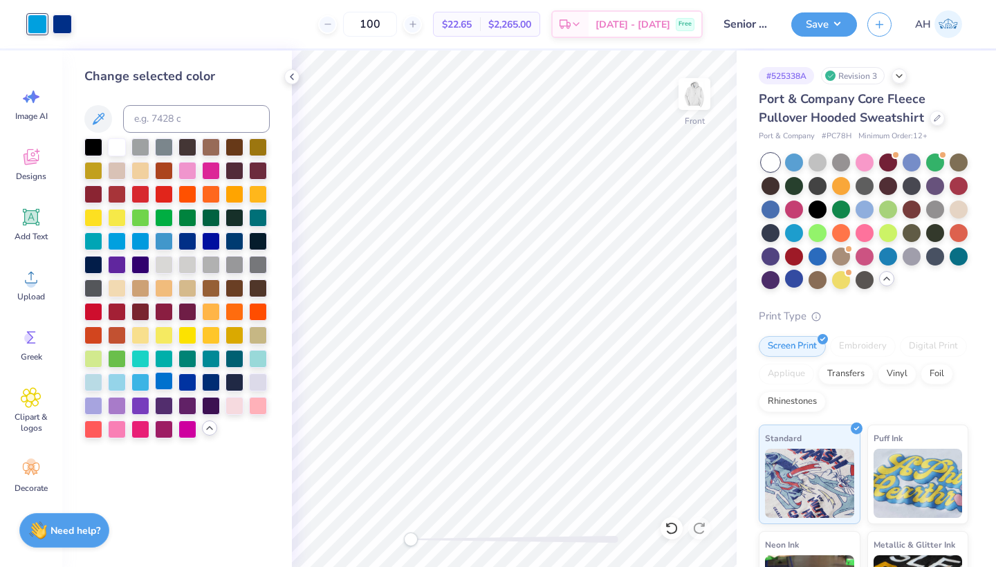
click at [169, 381] on div at bounding box center [164, 381] width 18 height 18
click at [159, 243] on div at bounding box center [164, 240] width 18 height 18
click at [185, 384] on div at bounding box center [187, 381] width 18 height 18
click at [164, 387] on div at bounding box center [164, 381] width 18 height 18
click at [120, 382] on div at bounding box center [117, 381] width 18 height 18
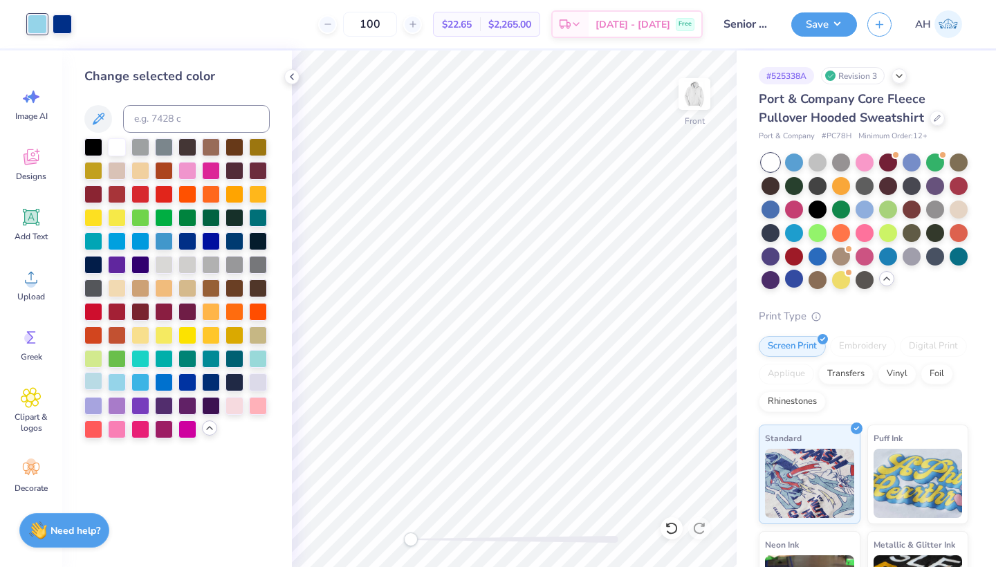
click at [93, 378] on div at bounding box center [93, 381] width 18 height 18
click at [254, 357] on div at bounding box center [258, 357] width 18 height 18
click at [96, 375] on div at bounding box center [93, 381] width 18 height 18
click at [96, 378] on div at bounding box center [93, 381] width 18 height 18
click at [159, 362] on div at bounding box center [164, 357] width 18 height 18
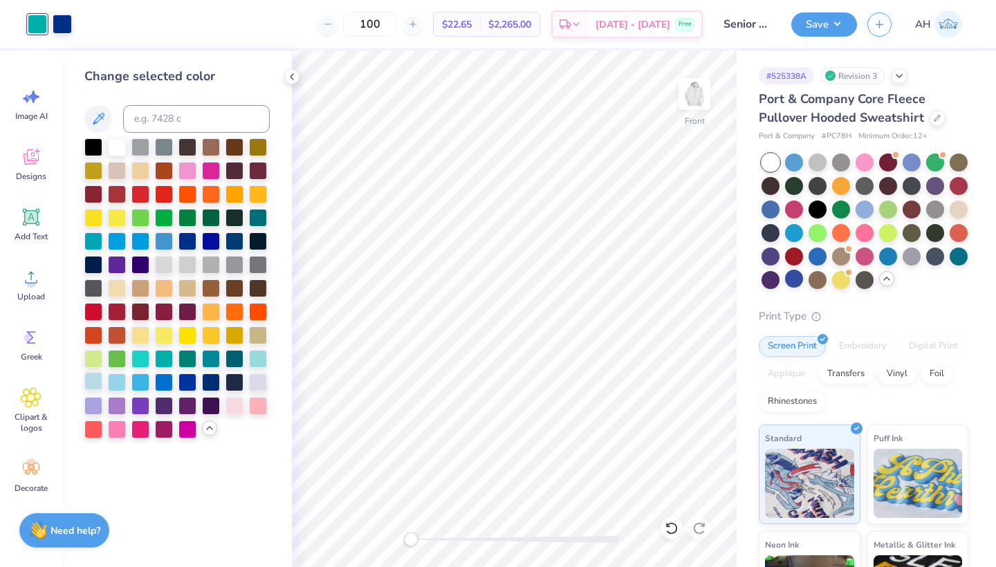
click at [92, 382] on div at bounding box center [93, 381] width 18 height 18
click at [825, 21] on button "Save" at bounding box center [824, 22] width 66 height 24
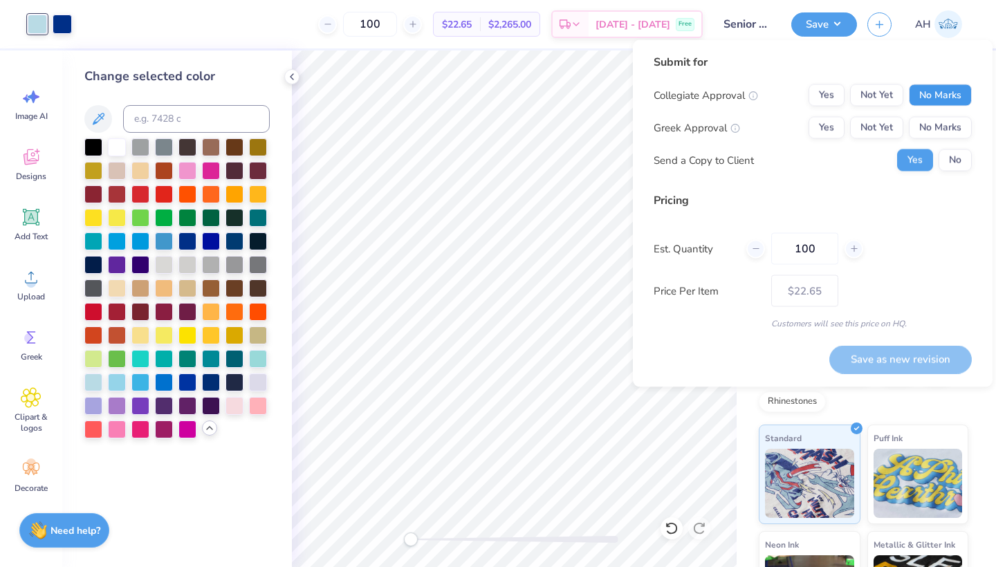
click at [912, 87] on button "No Marks" at bounding box center [939, 95] width 63 height 22
click at [933, 123] on button "No Marks" at bounding box center [939, 128] width 63 height 22
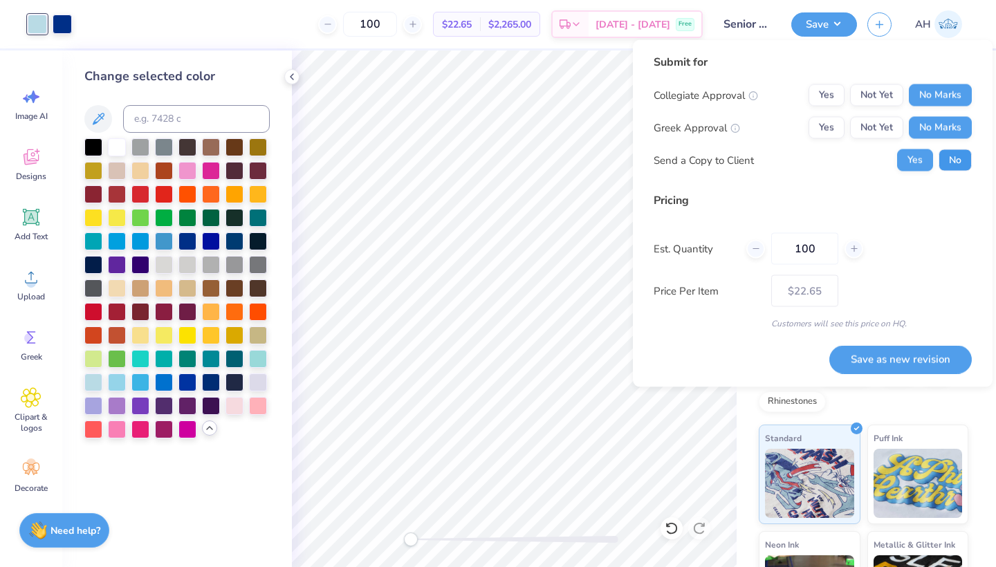
click at [946, 160] on button "No" at bounding box center [954, 160] width 33 height 22
click at [884, 350] on button "Save as new revision" at bounding box center [900, 359] width 142 height 28
type input "$22.65"
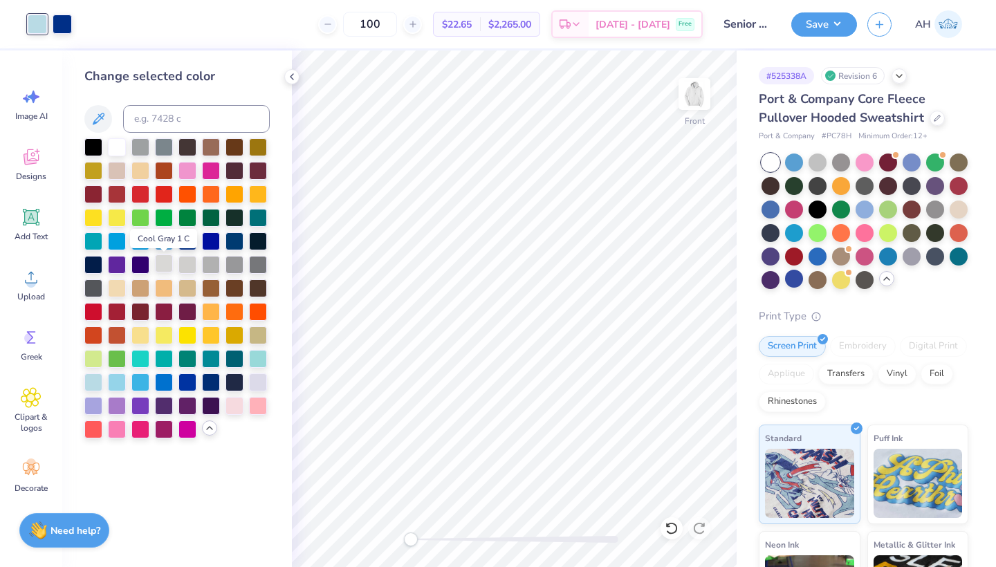
click at [162, 267] on div at bounding box center [164, 263] width 18 height 18
click at [258, 200] on div at bounding box center [258, 193] width 18 height 18
click at [253, 150] on div at bounding box center [258, 146] width 18 height 18
click at [97, 215] on div at bounding box center [93, 216] width 18 height 18
click at [131, 380] on div at bounding box center [140, 381] width 18 height 18
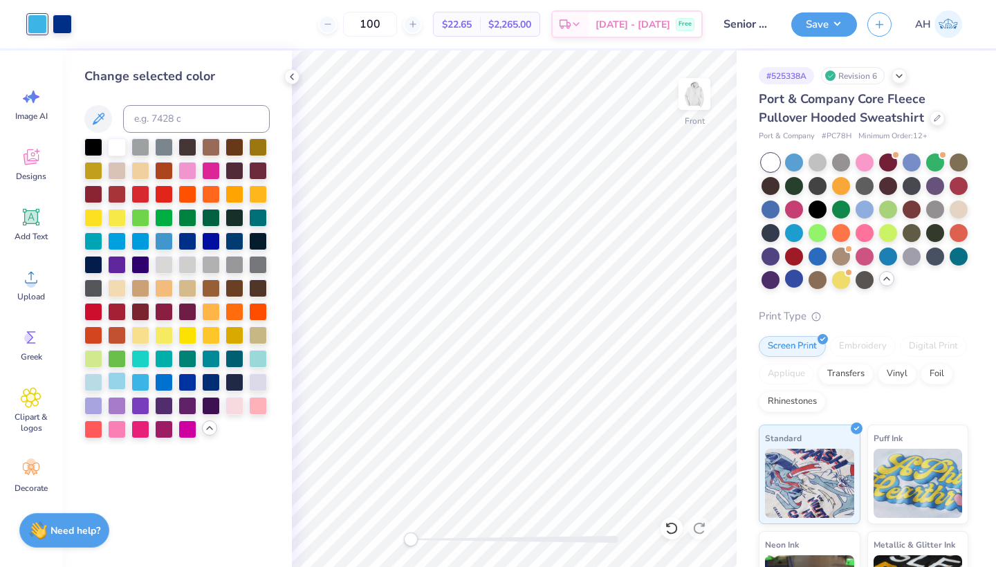
click at [121, 384] on div at bounding box center [117, 381] width 18 height 18
click at [95, 383] on div at bounding box center [93, 381] width 18 height 18
click at [822, 161] on div at bounding box center [817, 161] width 18 height 18
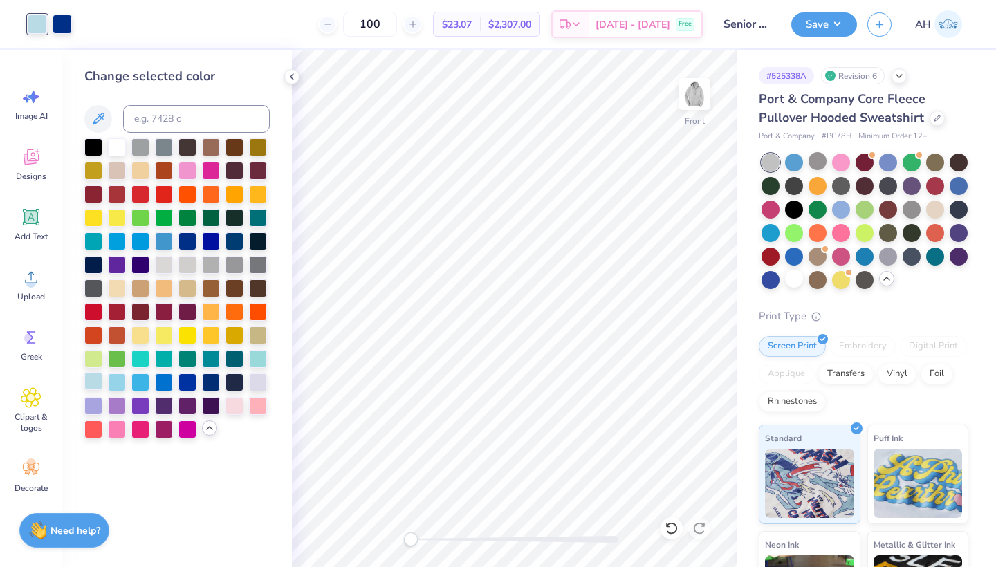
click at [96, 388] on div at bounding box center [93, 381] width 18 height 18
click at [97, 381] on div at bounding box center [93, 381] width 18 height 18
click at [828, 31] on button "Save" at bounding box center [824, 22] width 66 height 24
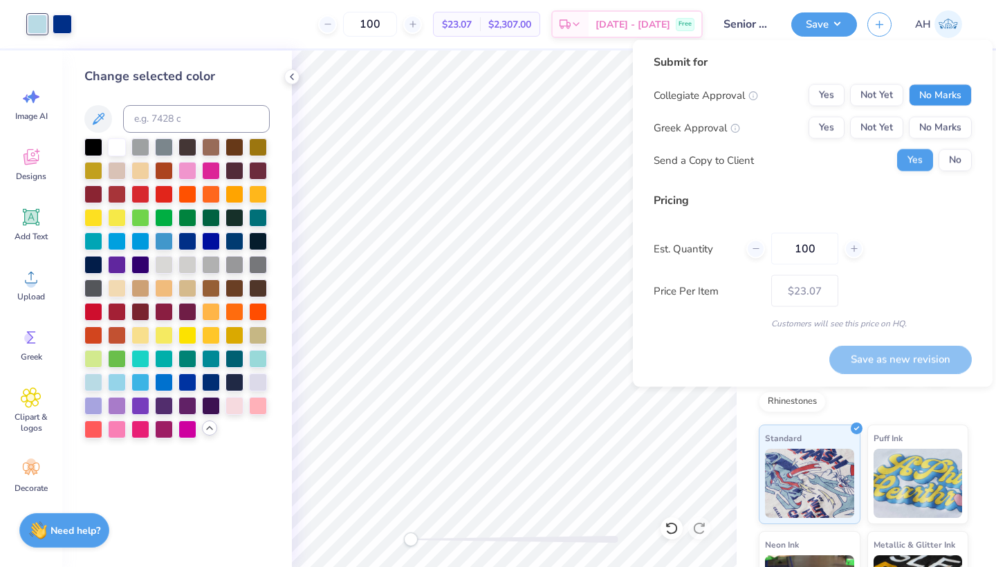
click at [937, 92] on button "No Marks" at bounding box center [939, 95] width 63 height 22
click at [937, 112] on div "Collegiate Approval Yes Not Yet No Marks Greek Approval Yes Not Yet No Marks Se…" at bounding box center [812, 127] width 318 height 87
click at [937, 124] on button "No Marks" at bounding box center [939, 128] width 63 height 22
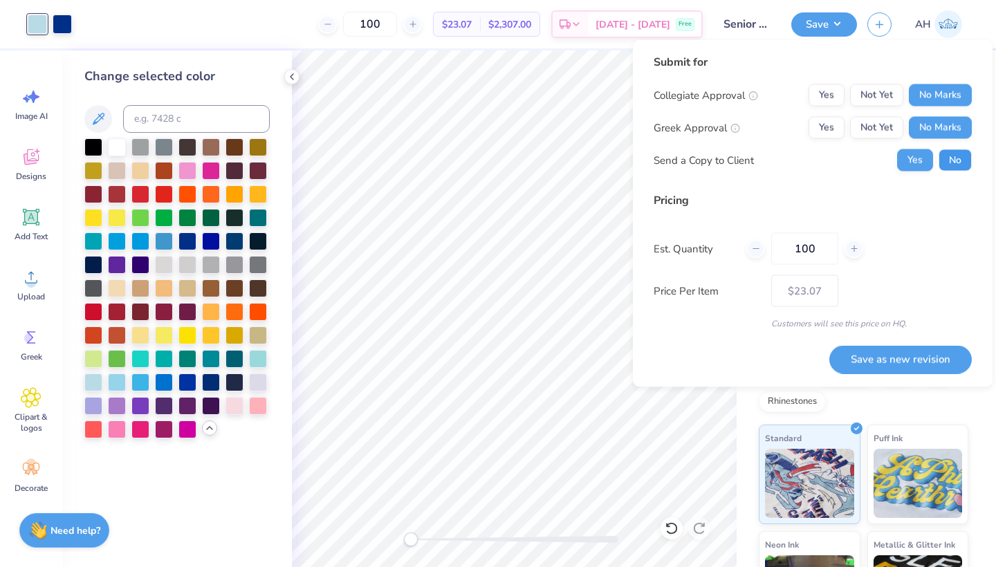
click at [947, 160] on button "No" at bounding box center [954, 160] width 33 height 22
click at [882, 366] on button "Save as new revision" at bounding box center [900, 359] width 142 height 28
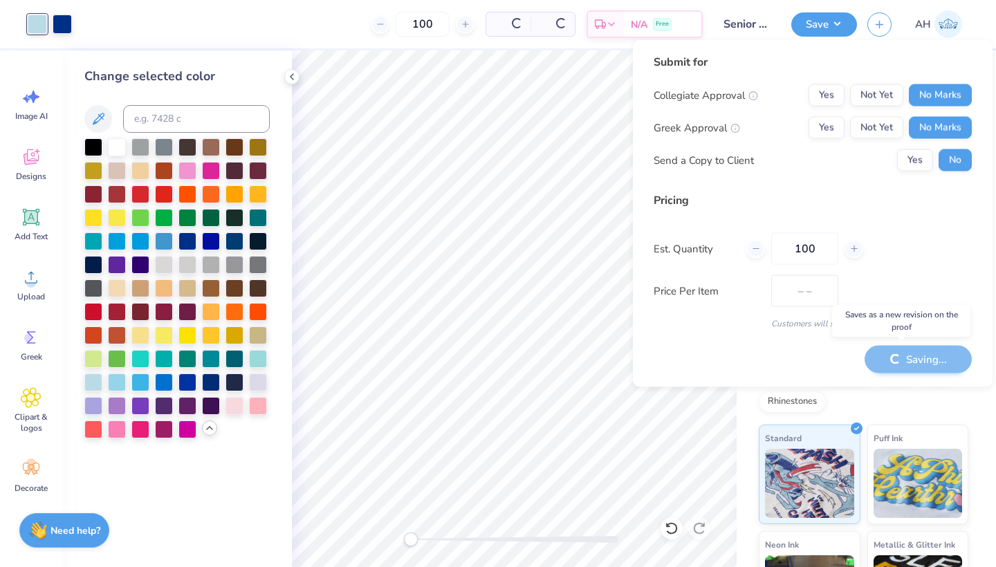
type input "$23.07"
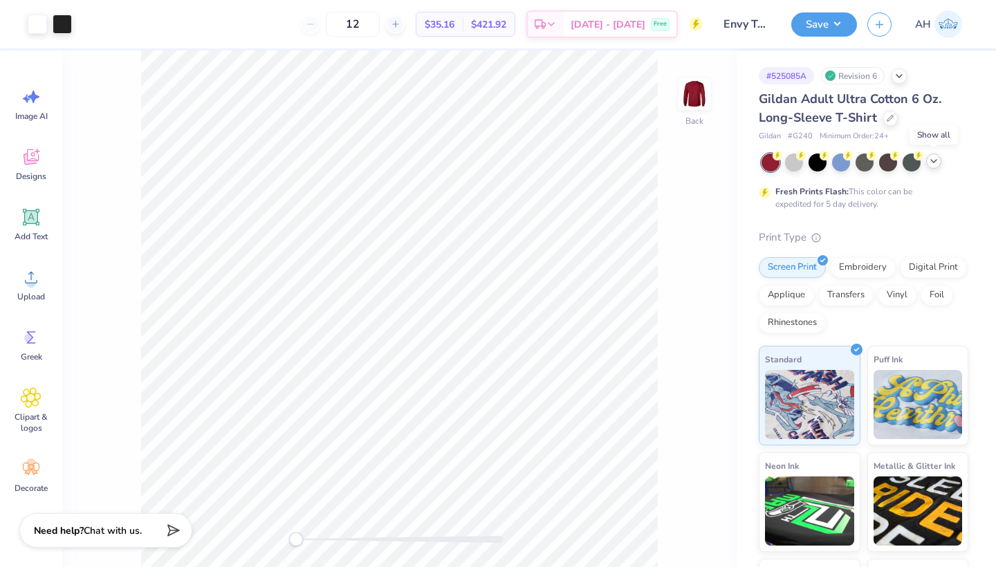
click at [933, 160] on icon at bounding box center [933, 161] width 11 height 11
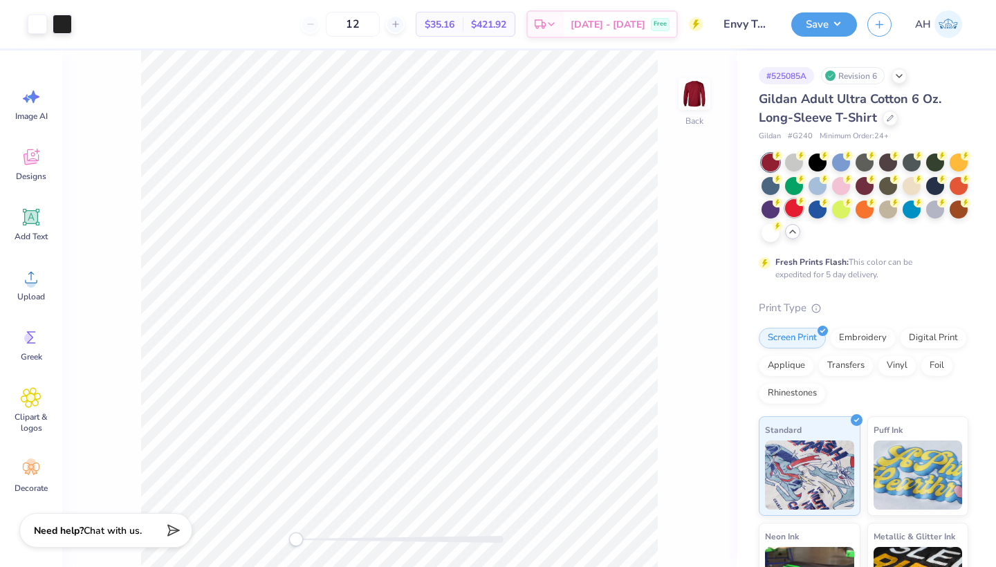
click at [803, 204] on div at bounding box center [794, 208] width 18 height 18
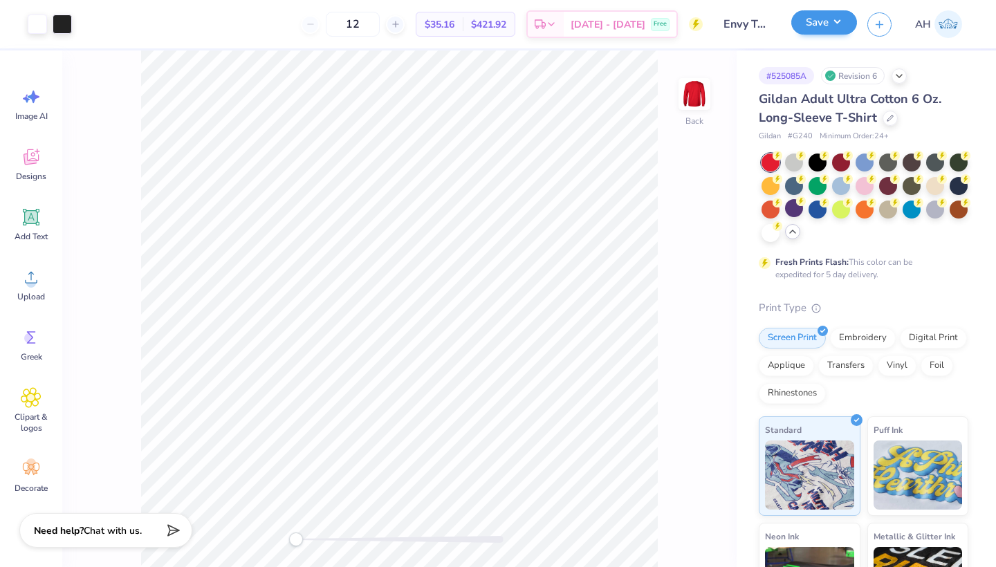
click at [817, 23] on button "Save" at bounding box center [824, 22] width 66 height 24
click at [830, 21] on button "Save" at bounding box center [824, 22] width 66 height 24
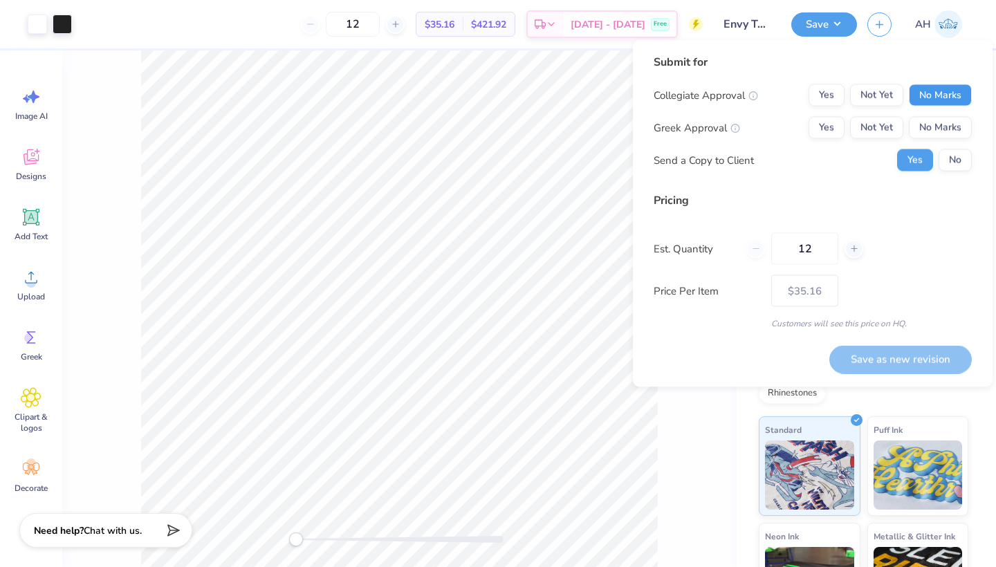
click at [927, 100] on button "No Marks" at bounding box center [939, 95] width 63 height 22
click at [937, 144] on div "Collegiate Approval Yes Not Yet No Marks Greek Approval Yes Not Yet No Marks Se…" at bounding box center [812, 127] width 318 height 87
click at [939, 129] on button "No Marks" at bounding box center [939, 128] width 63 height 22
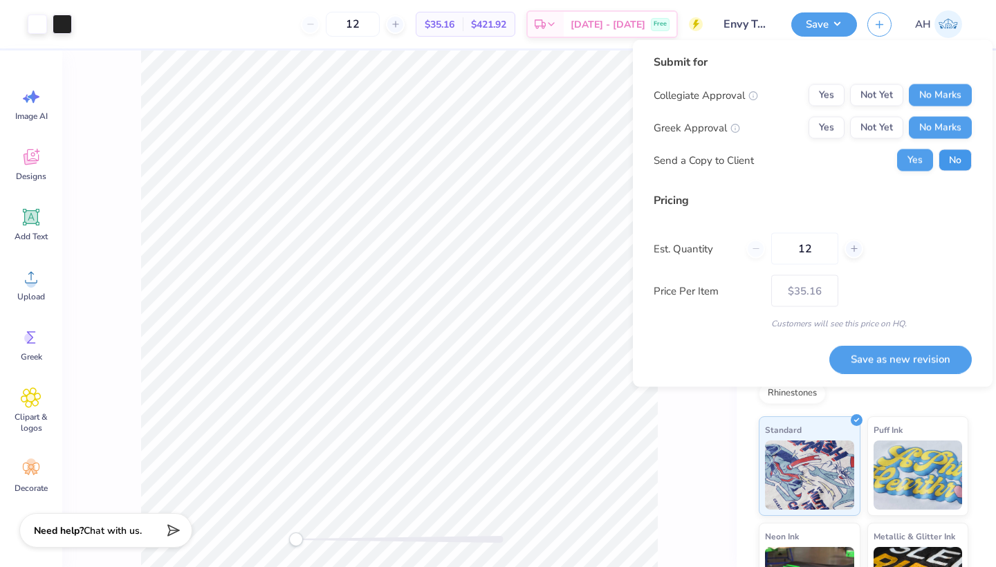
click at [942, 161] on button "No" at bounding box center [954, 160] width 33 height 22
click at [911, 355] on button "Save as new revision" at bounding box center [900, 359] width 142 height 28
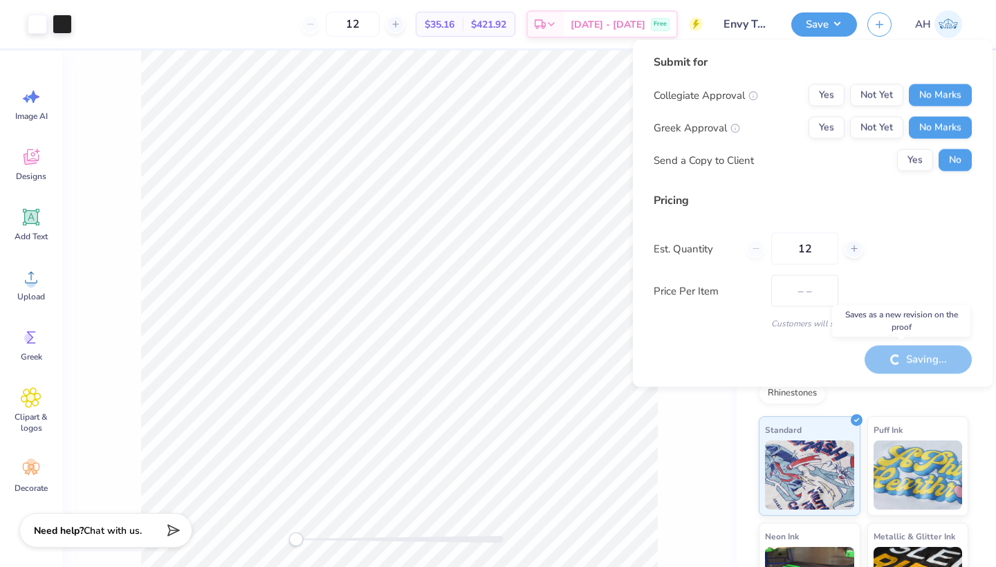
type input "$35.16"
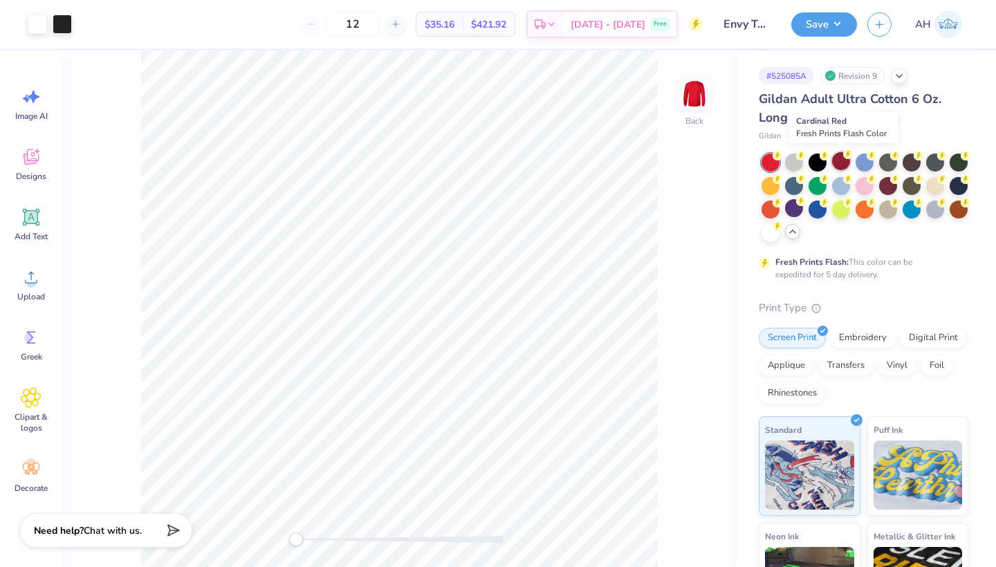
click at [841, 156] on div at bounding box center [841, 161] width 18 height 18
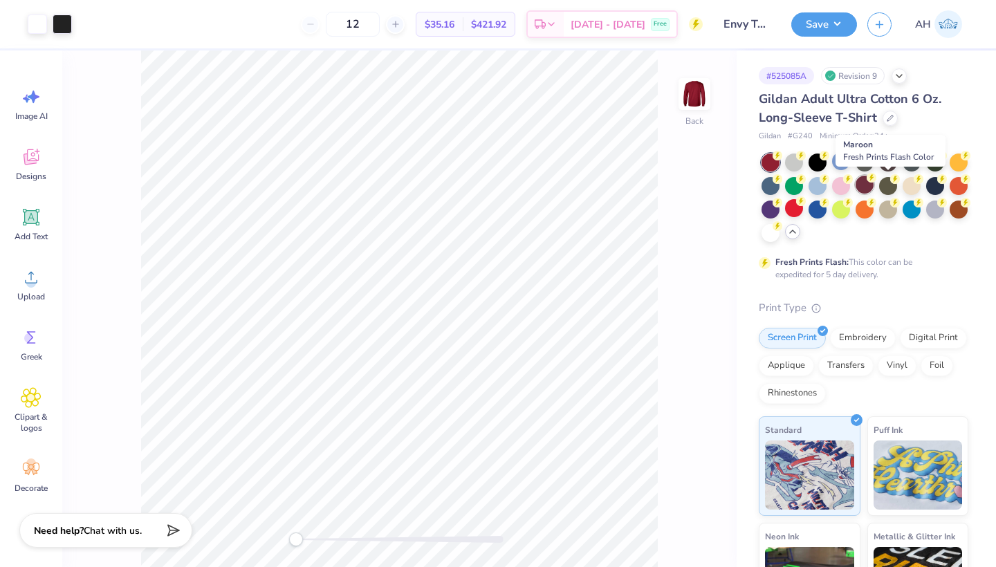
click at [873, 179] on div at bounding box center [864, 185] width 18 height 18
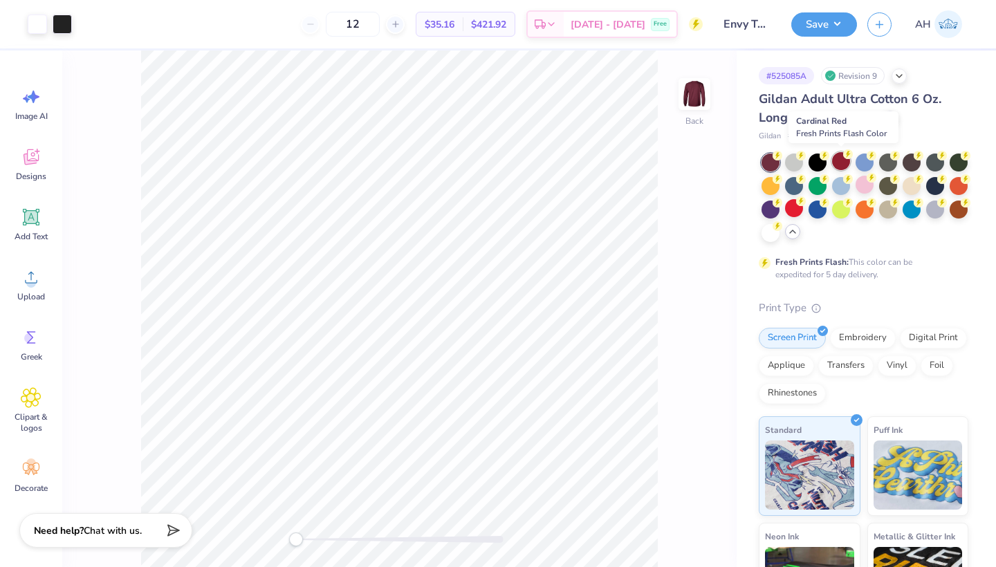
click at [840, 164] on div at bounding box center [841, 161] width 18 height 18
click at [119, 530] on span "Chat with us." at bounding box center [113, 528] width 58 height 13
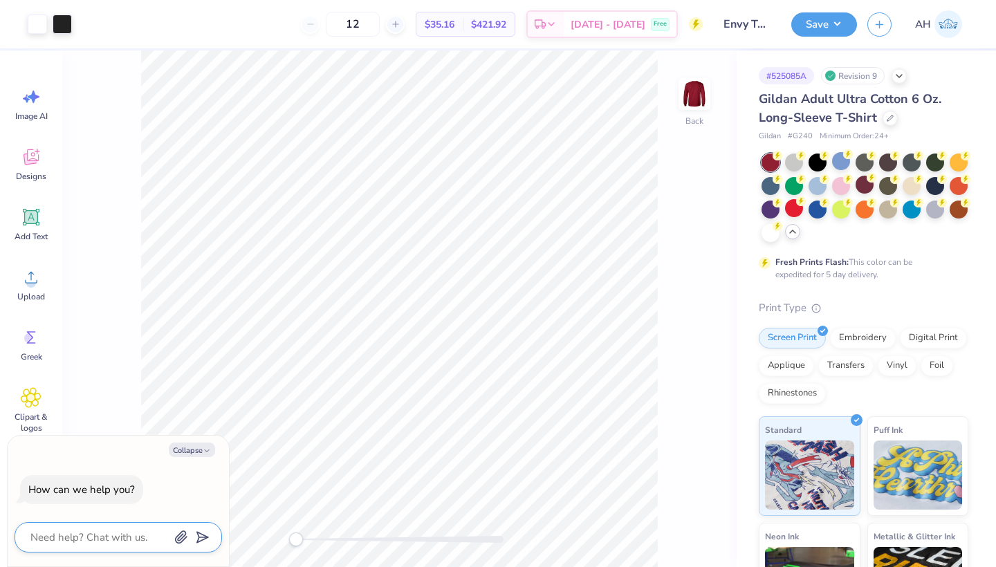
click at [109, 537] on textarea at bounding box center [99, 537] width 140 height 18
type textarea "a"
type textarea "x"
type textarea "ar"
type textarea "x"
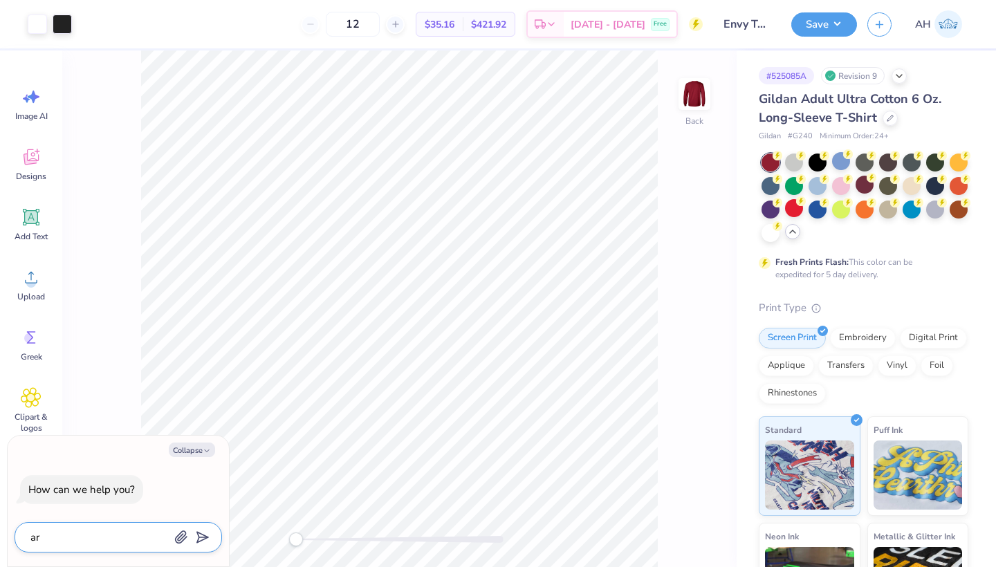
type textarea "are"
type textarea "x"
type textarea "are"
type textarea "x"
type textarea "are r"
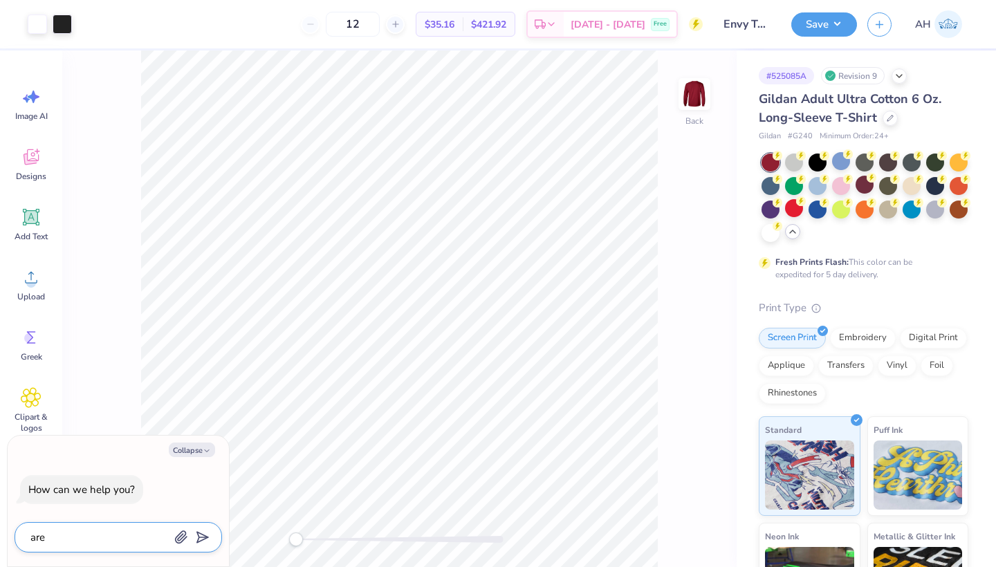
type textarea "x"
type textarea "are rh"
type textarea "x"
type textarea "are r"
type textarea "x"
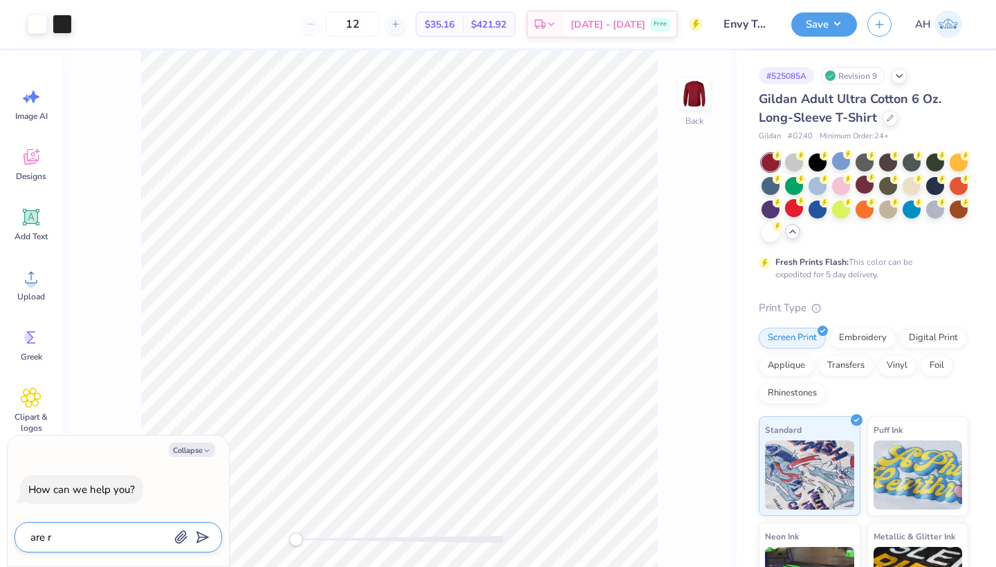
type textarea "are"
type textarea "x"
type textarea "are t"
type textarea "x"
type textarea "are th"
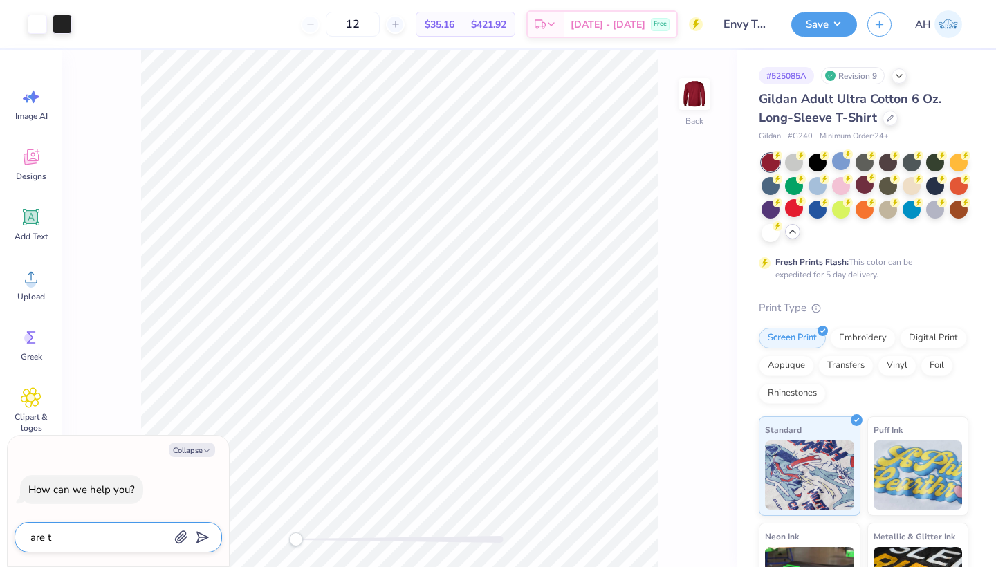
type textarea "x"
type textarea "are thr"
type textarea "x"
type textarea "are thre"
type textarea "x"
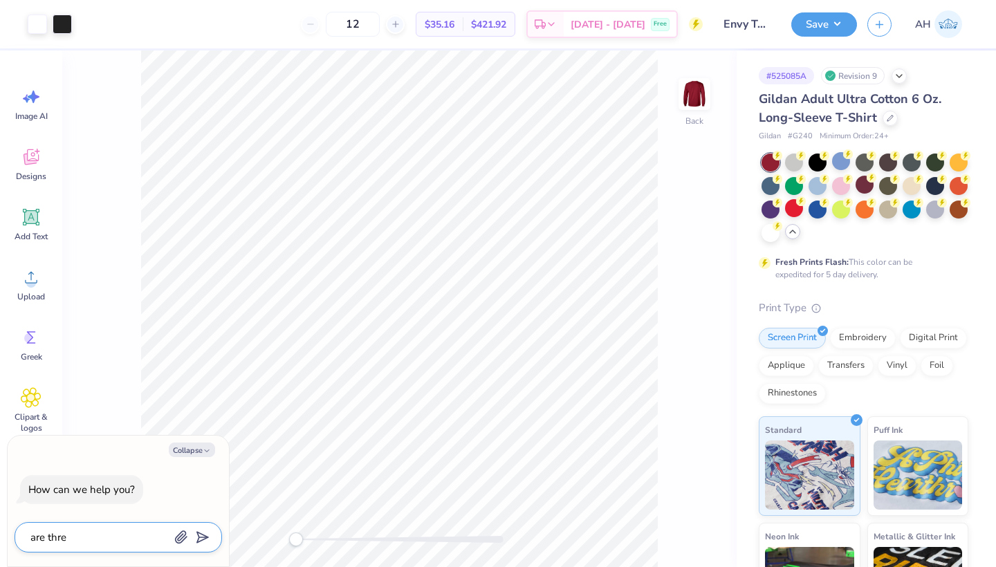
type textarea "are thre"
type textarea "x"
type textarea "are thre o"
type textarea "x"
type textarea "are thre ot"
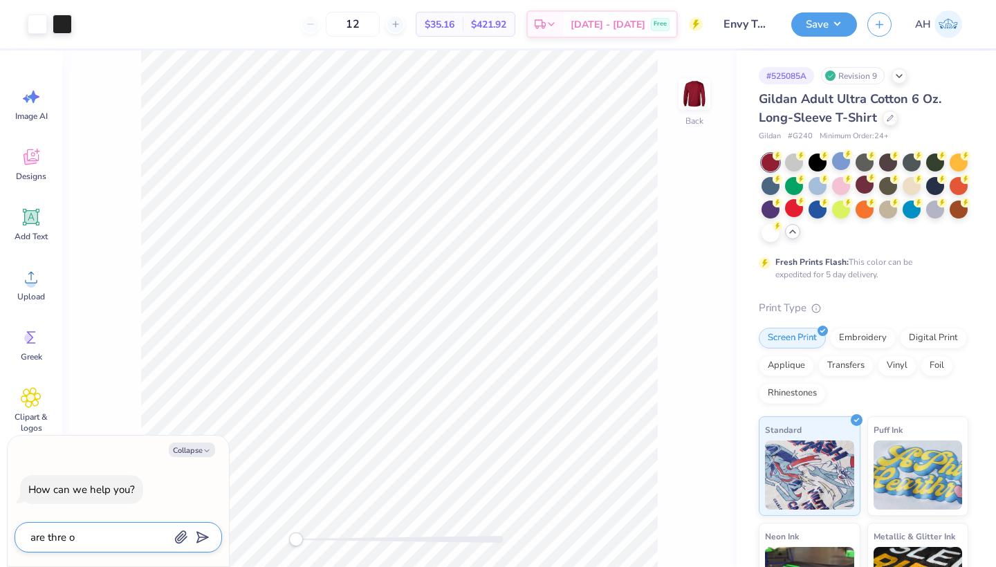
type textarea "x"
type textarea "are thre oth"
type textarea "x"
type textarea "are thre othe"
type textarea "x"
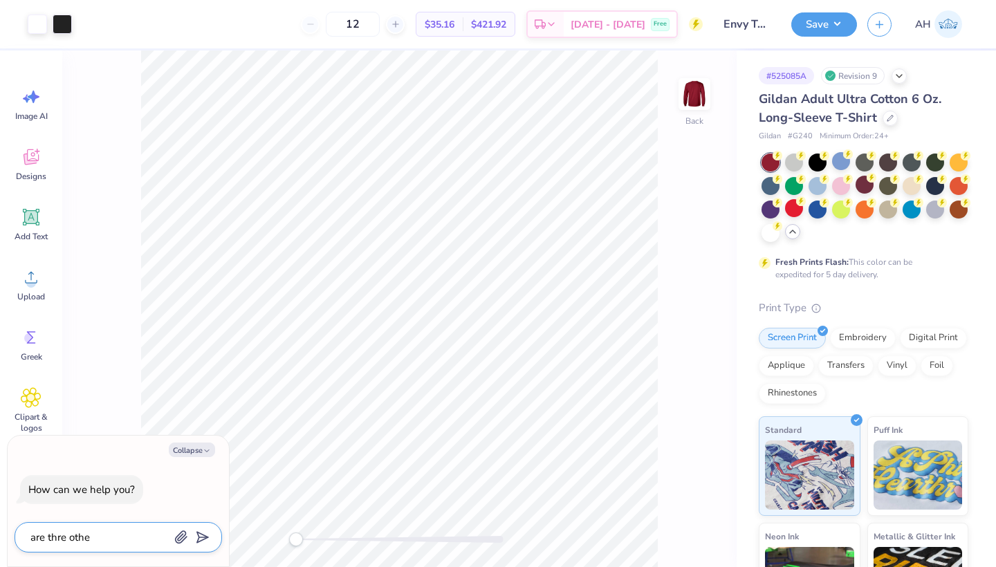
type textarea "are thre other"
type textarea "x"
type textarea "are thre other"
type textarea "x"
type textarea "are thre other t"
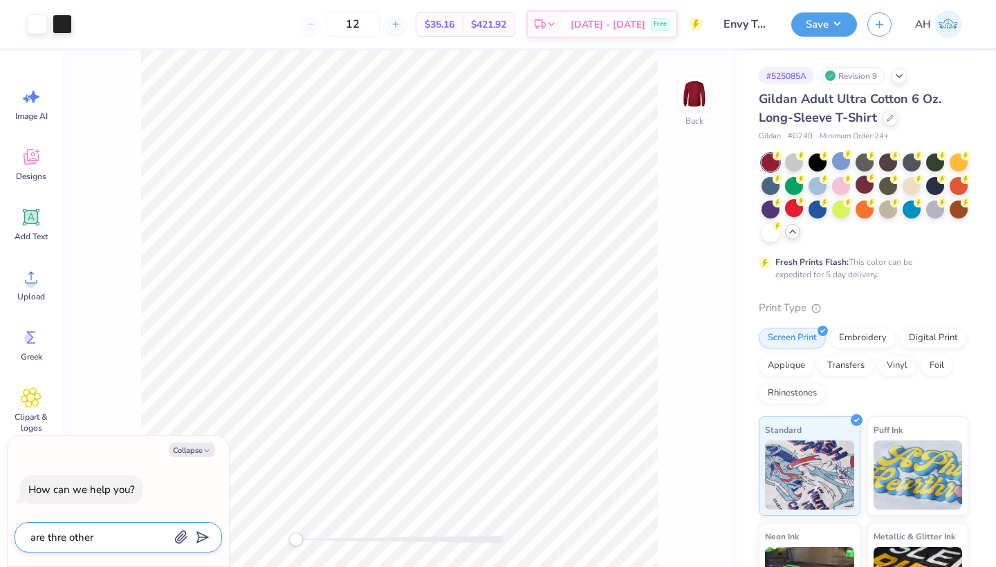
type textarea "x"
type textarea "are thre other ta"
type textarea "x"
type textarea "are thre other tan"
type textarea "x"
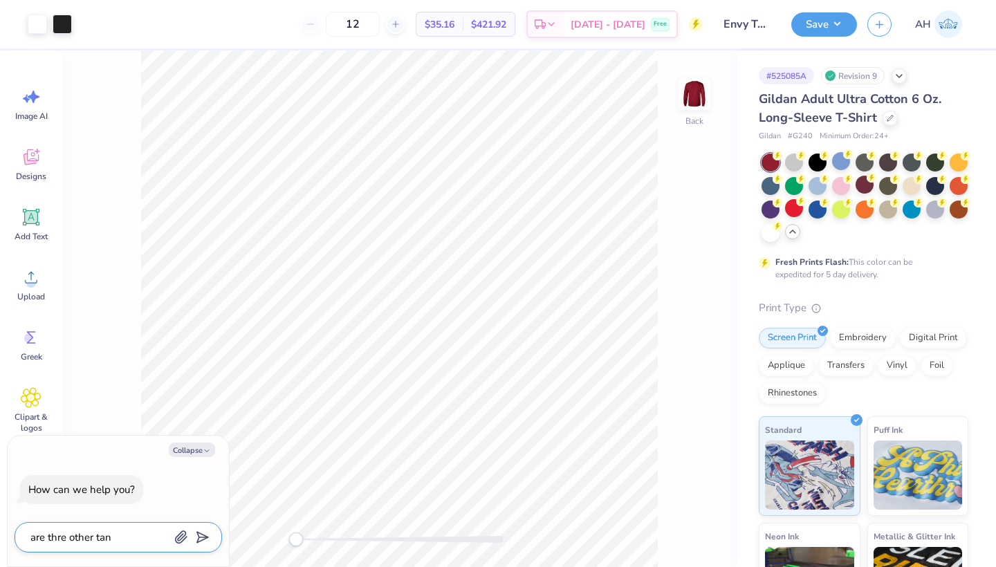
type textarea "are thre other tank"
type textarea "x"
type textarea "are thre other tanks"
type textarea "x"
type textarea "are thre other tanks"
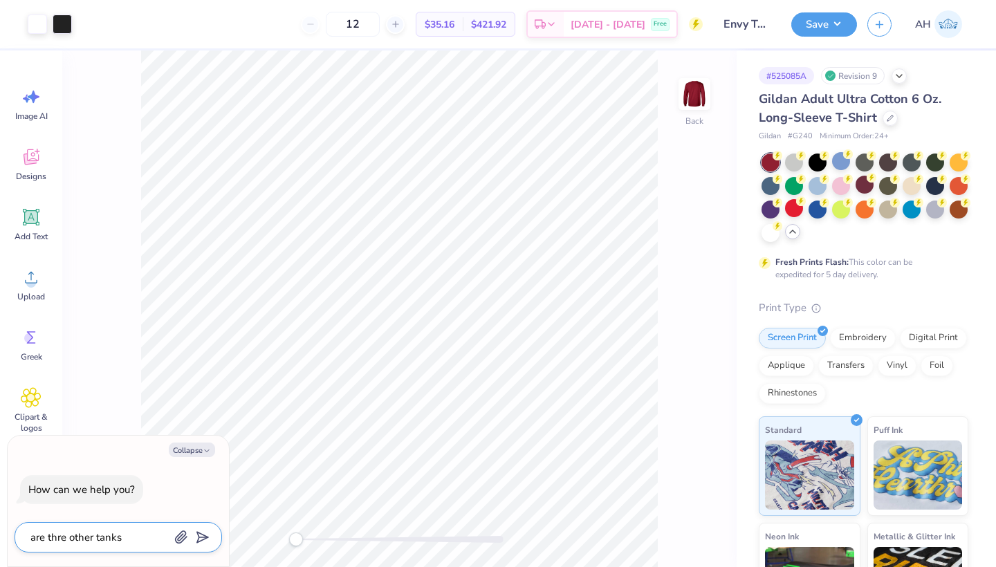
type textarea "x"
type textarea "are thre other tanks t"
type textarea "x"
type textarea "are thre other tanks th"
type textarea "x"
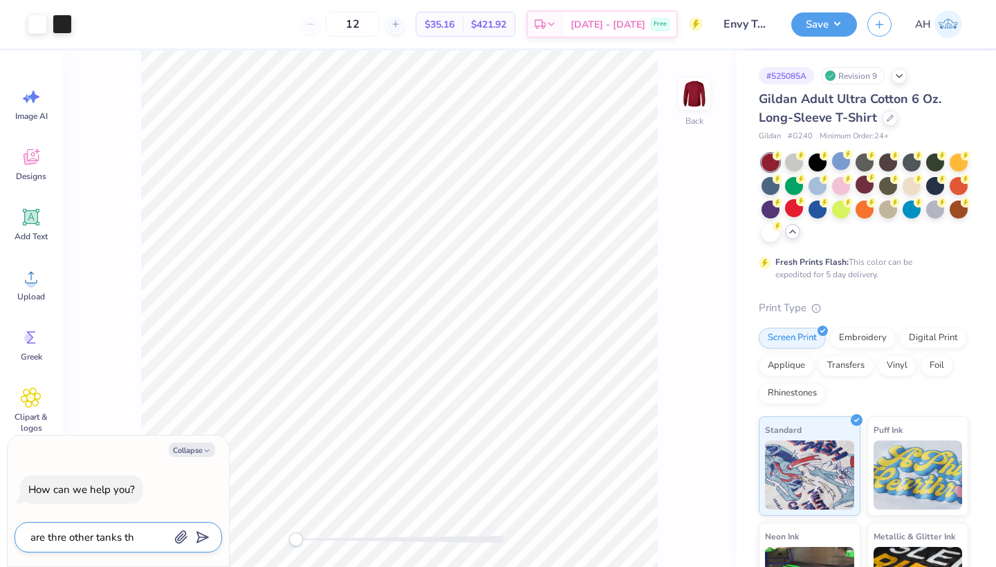
type textarea "are thre other tanks tha"
type textarea "x"
type textarea "are thre other tanks that"
type textarea "x"
type textarea "are thre other tanks that"
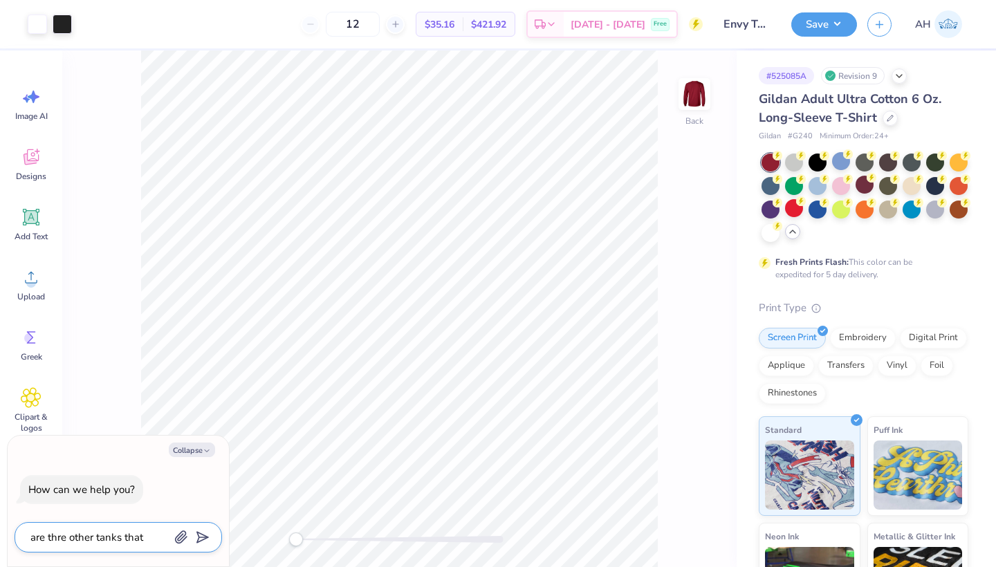
type textarea "x"
type textarea "are thre other tanks that c"
type textarea "x"
type textarea "are thre other tanks that co"
type textarea "x"
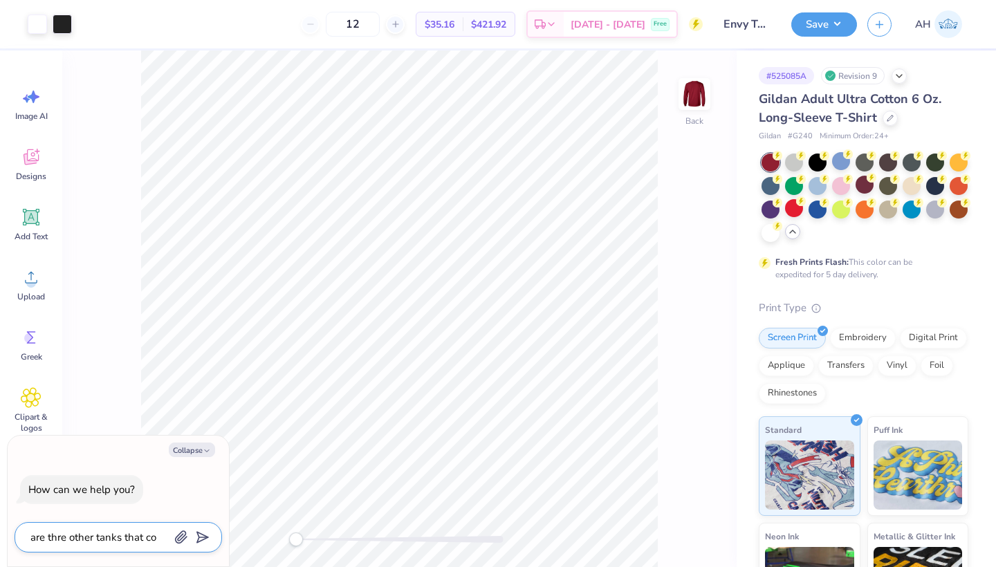
type textarea "are thre other tanks that com"
type textarea "x"
type textarea "are thre other tanks that come"
type textarea "x"
type textarea "are thre other tanks that come"
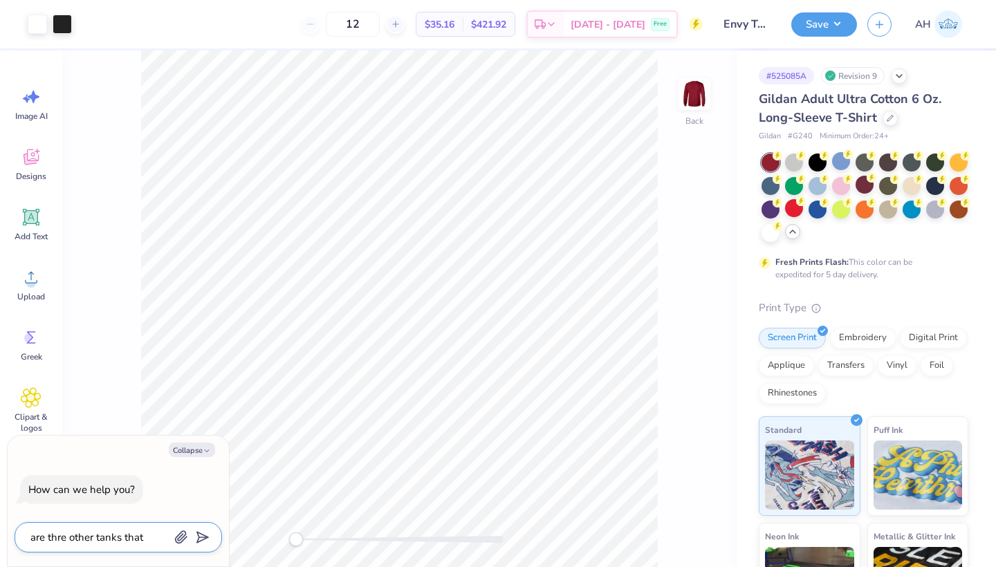
type textarea "x"
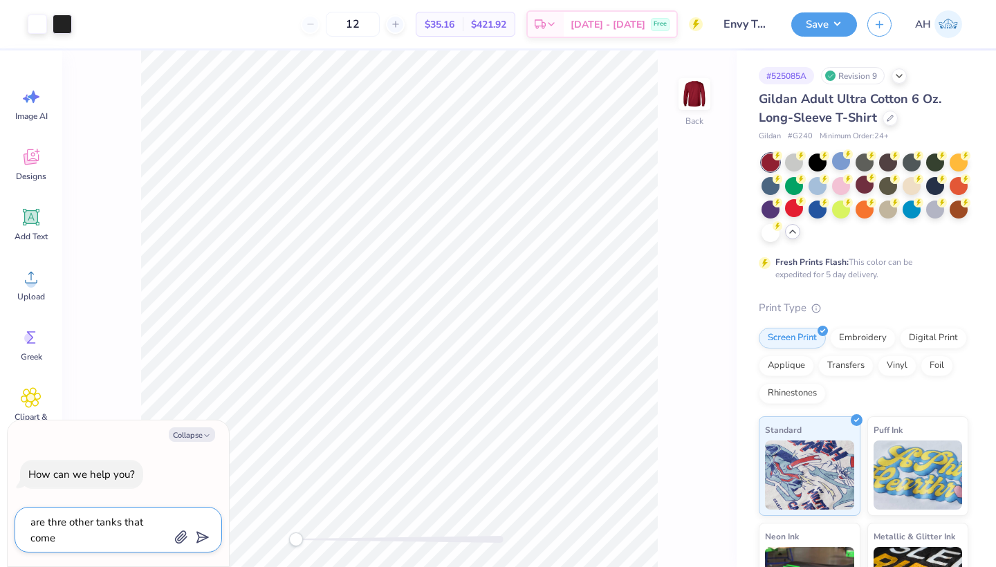
type textarea "are thre other tanks that come i"
type textarea "x"
type textarea "are thre other tanks that come in"
type textarea "x"
type textarea "are thre other tanks that come in"
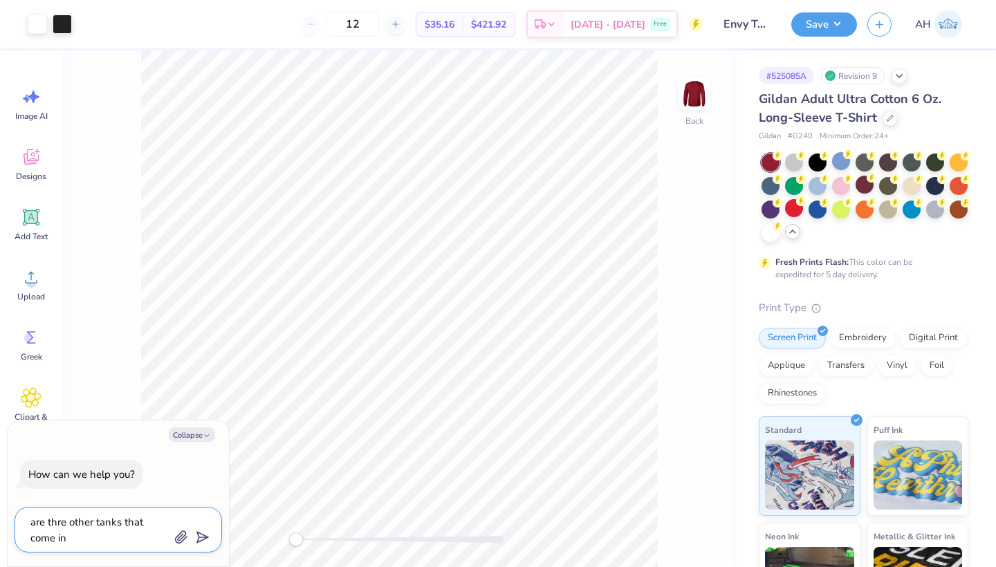
type textarea "x"
type textarea "are thre other tanks that come in c"
type textarea "x"
type textarea "are thre other tanks that come in ca"
type textarea "x"
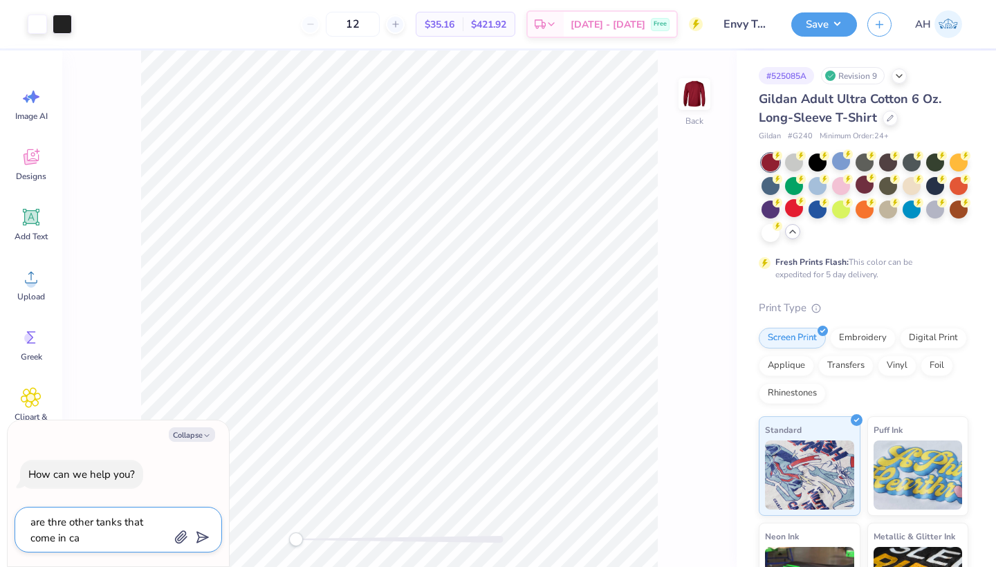
type textarea "are thre other tanks that come in car"
type textarea "x"
type textarea "are thre other tanks that come in card"
type textarea "x"
type textarea "are thre other tanks that come in cardi"
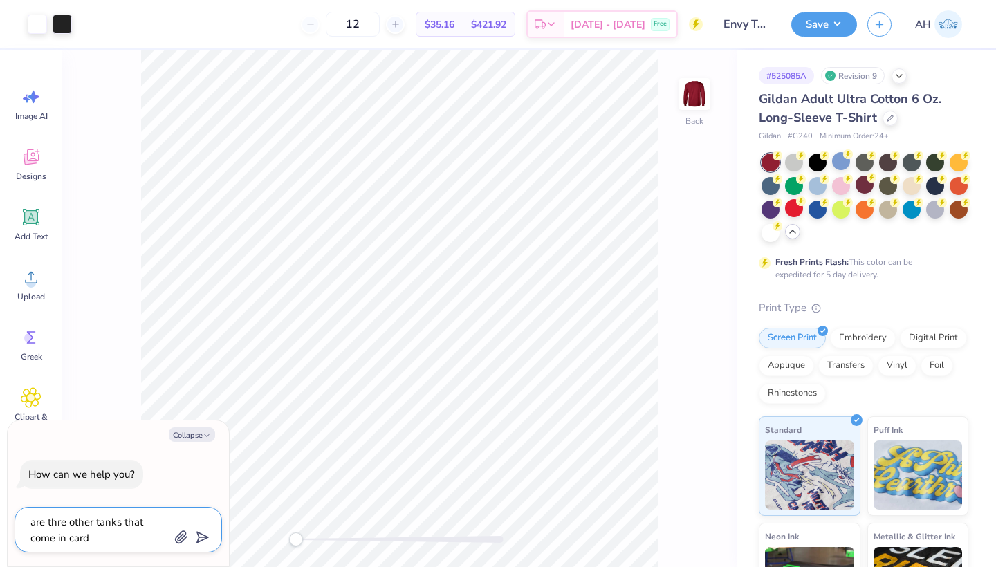
type textarea "x"
type textarea "are thre other tanks that come in cardin"
type textarea "x"
type textarea "are thre other tanks that come in cardina"
type textarea "x"
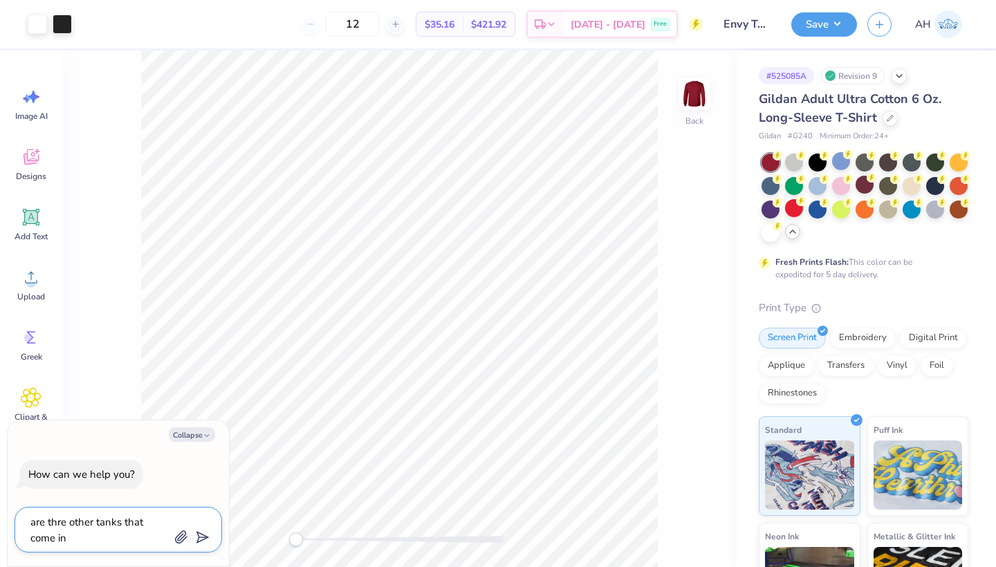
type textarea "are thre other tanks that come in cardinak"
type textarea "x"
type textarea "are thre other tanks that come in cardina"
type textarea "x"
type textarea "are thre other tanks that come in cardinal"
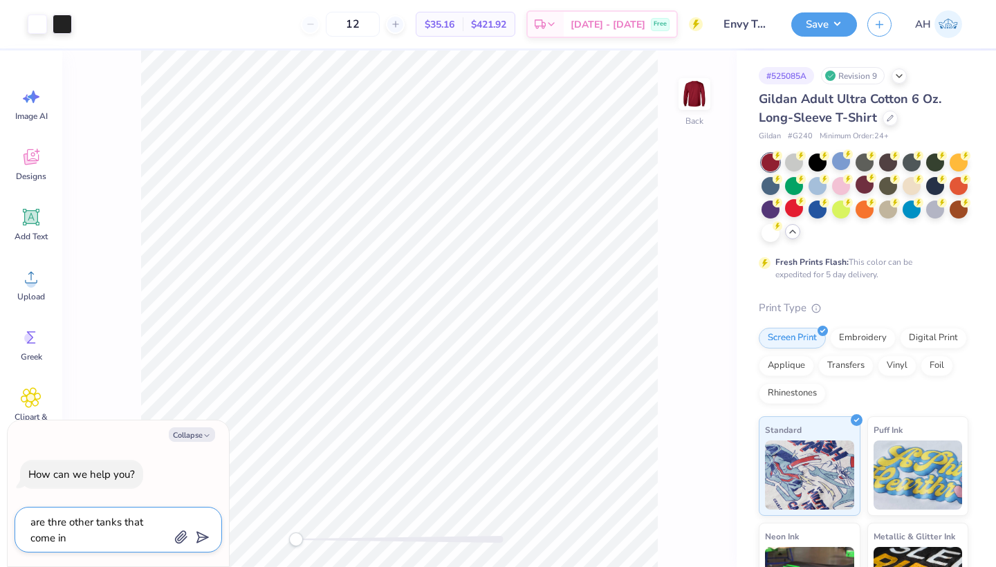
type textarea "x"
type textarea "are thre other tanks that come in cardinal"
type textarea "x"
type textarea "are thre other tanks that come in cardinal r"
type textarea "x"
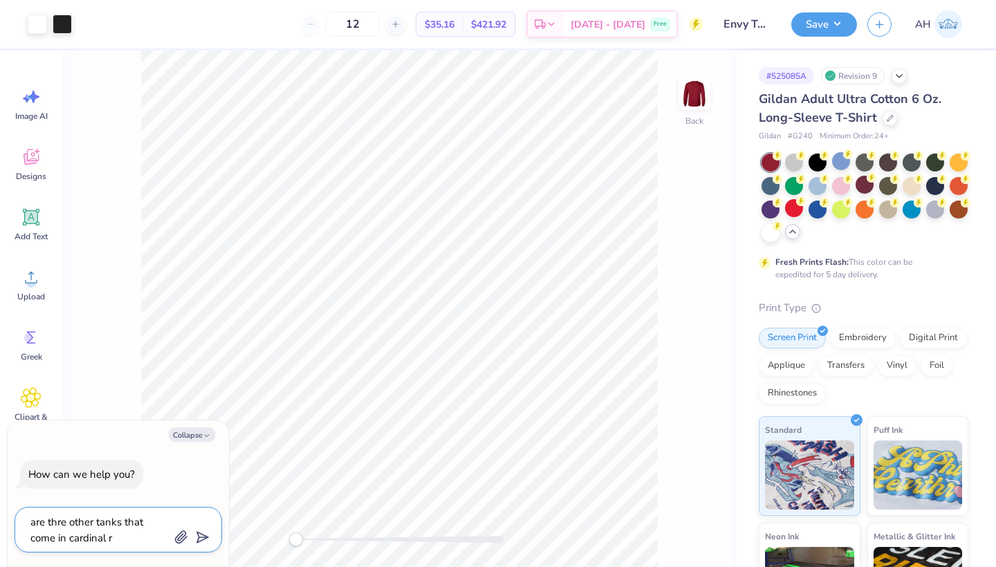
type textarea "are thre other tanks that come in cardinal re"
type textarea "x"
type textarea "are thre other tanks that come in cardinal red"
type textarea "x"
type textarea "are thre other tanks that come in cardinal red"
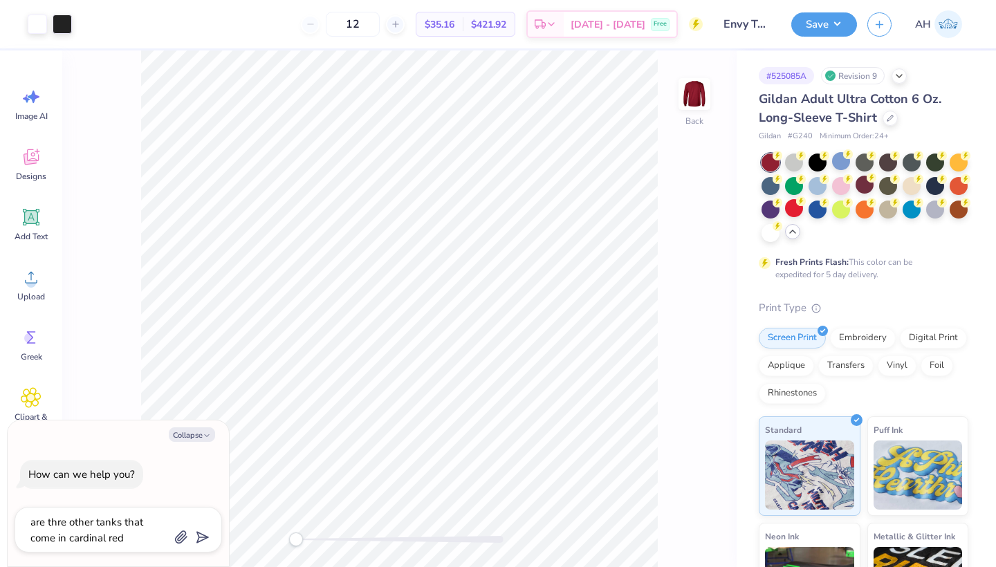
type textarea "x"
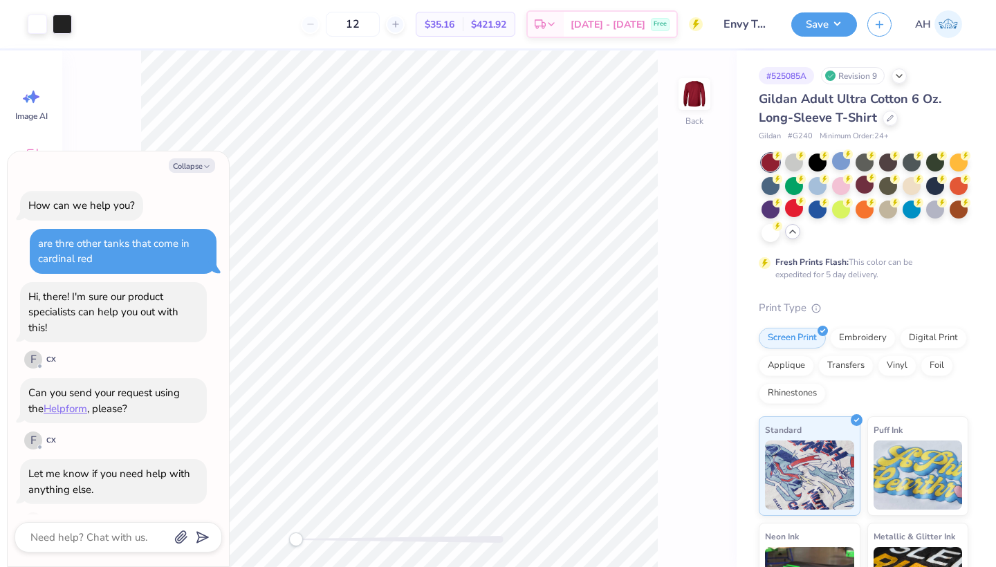
scroll to position [89, 0]
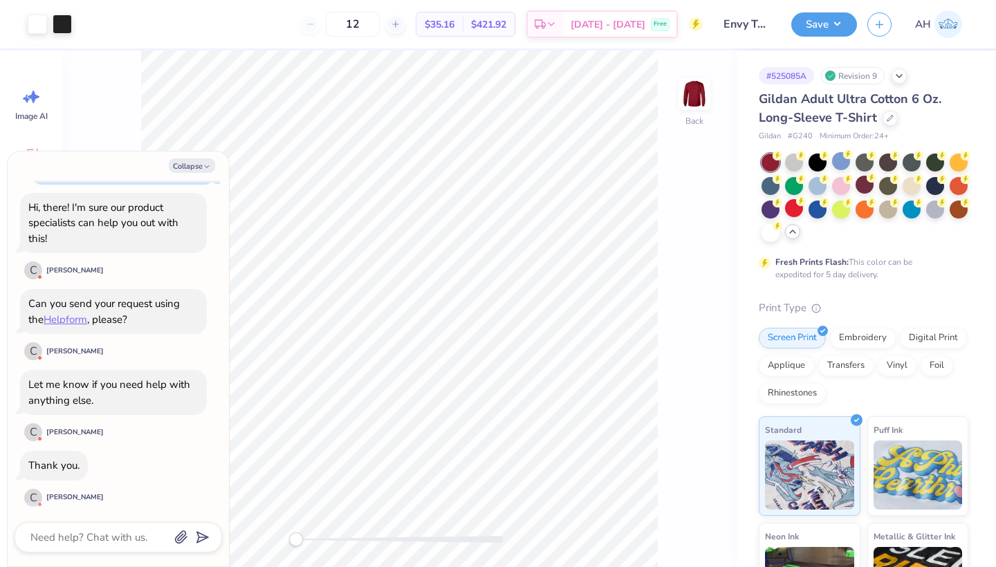
type textarea "x"
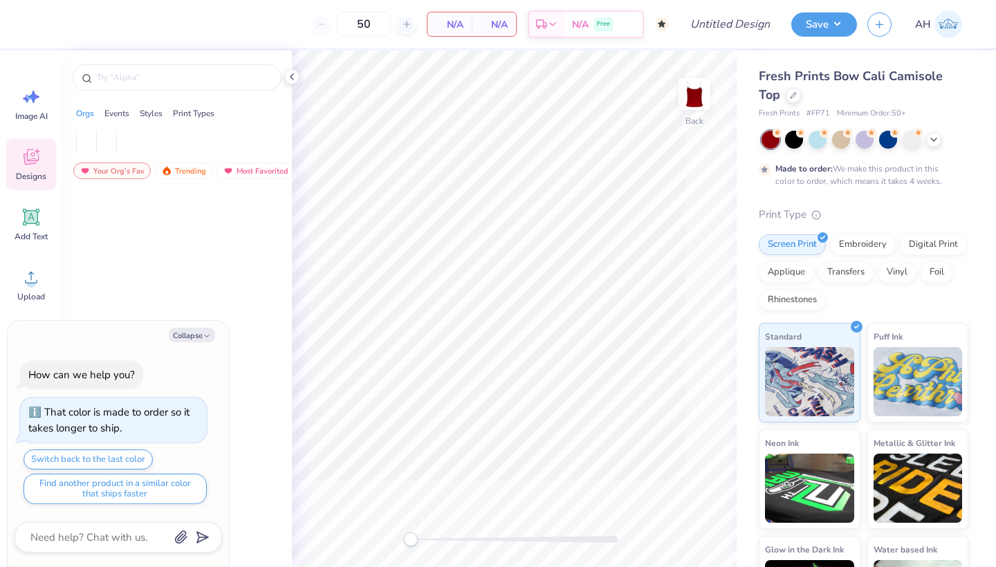
type textarea "x"
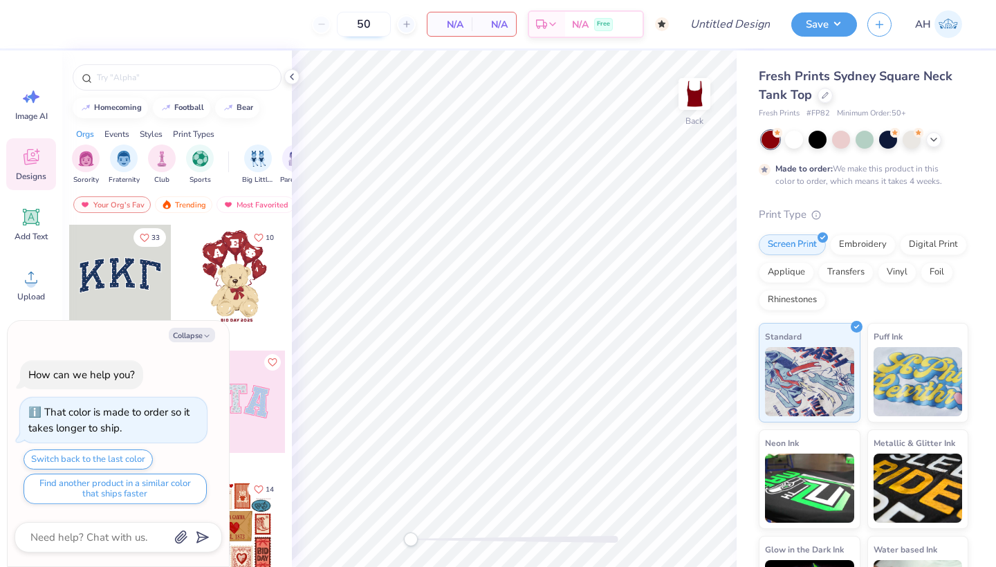
click at [388, 26] on input "50" at bounding box center [364, 24] width 54 height 25
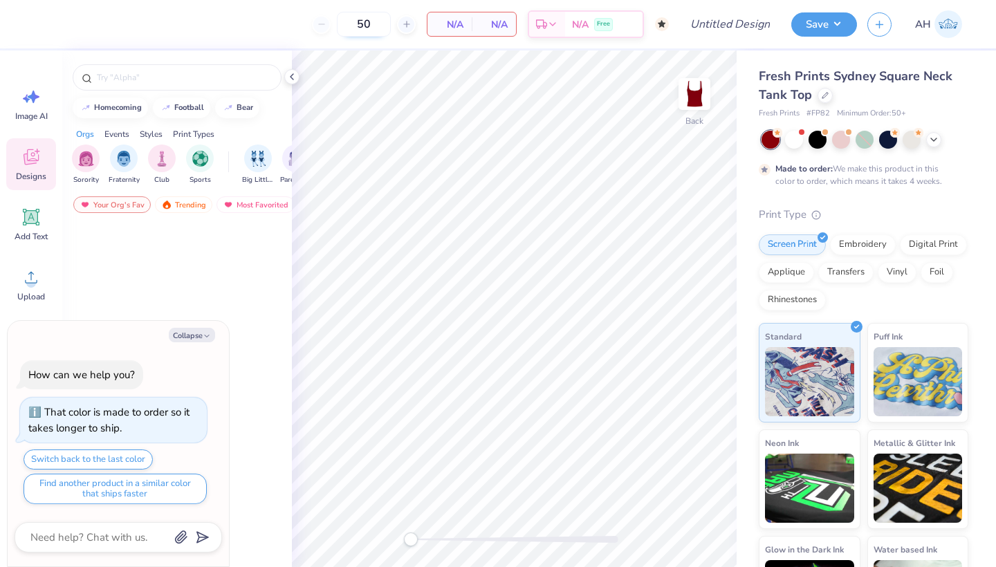
type textarea "x"
type input "5"
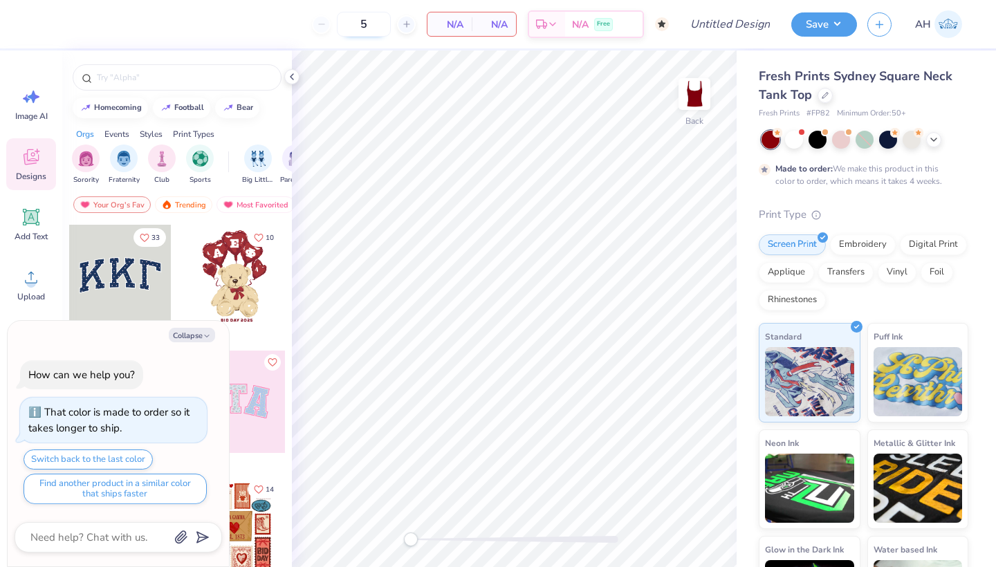
type textarea "x"
type input "50"
type textarea "x"
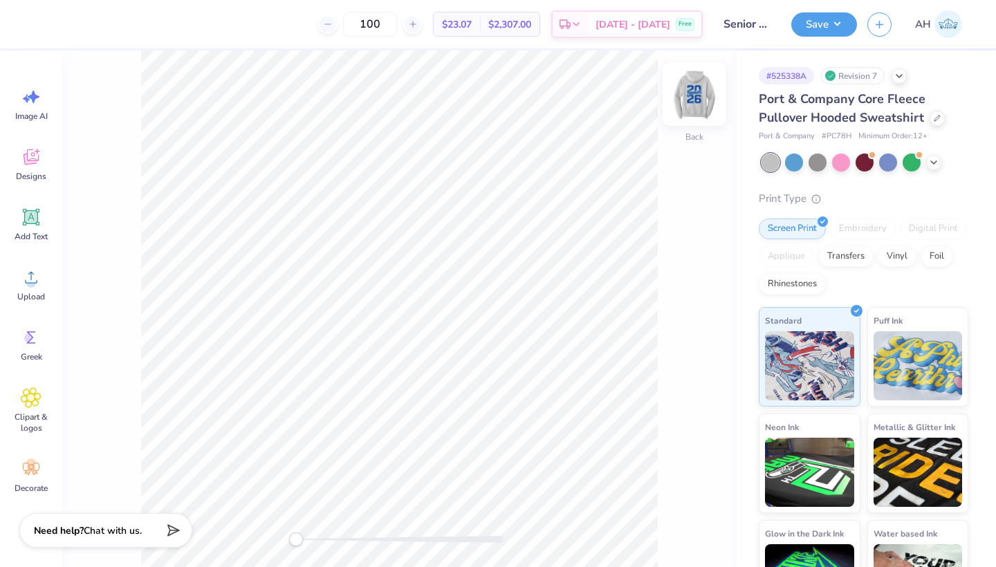
click at [685, 92] on img at bounding box center [693, 93] width 55 height 55
click at [60, 23] on div at bounding box center [62, 22] width 19 height 19
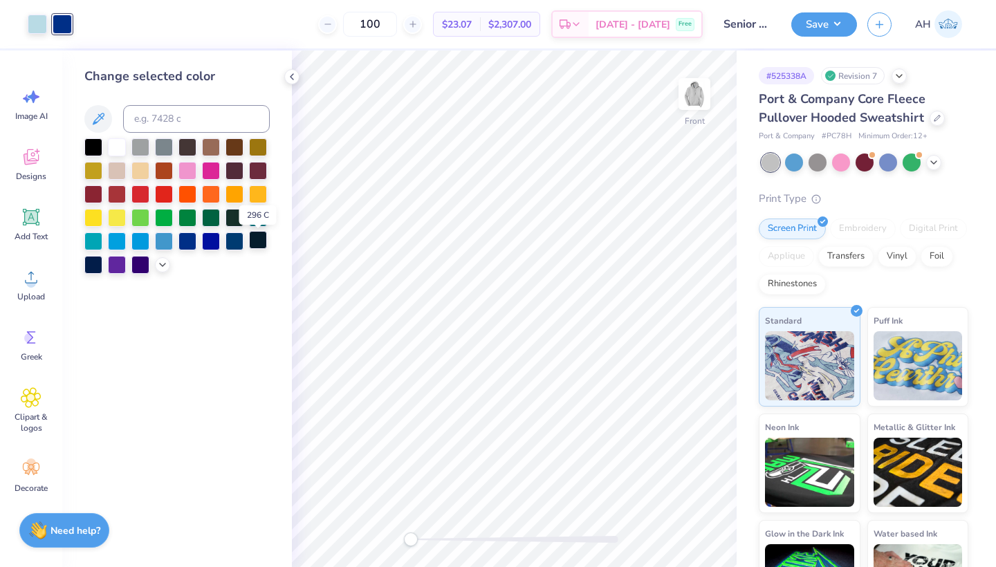
click at [263, 244] on div at bounding box center [258, 240] width 18 height 18
click at [239, 246] on div at bounding box center [234, 240] width 18 height 18
click at [158, 266] on icon at bounding box center [162, 263] width 11 height 11
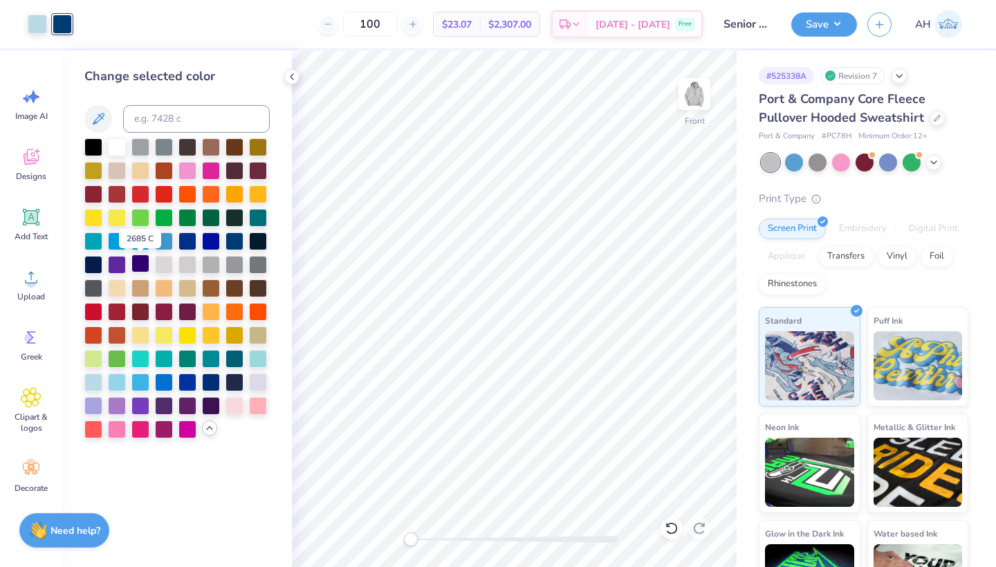
click at [138, 265] on div at bounding box center [140, 263] width 18 height 18
click at [234, 379] on div at bounding box center [234, 381] width 18 height 18
click at [208, 386] on div at bounding box center [211, 381] width 18 height 18
click at [235, 386] on div at bounding box center [234, 381] width 18 height 18
click at [44, 22] on div at bounding box center [37, 22] width 19 height 19
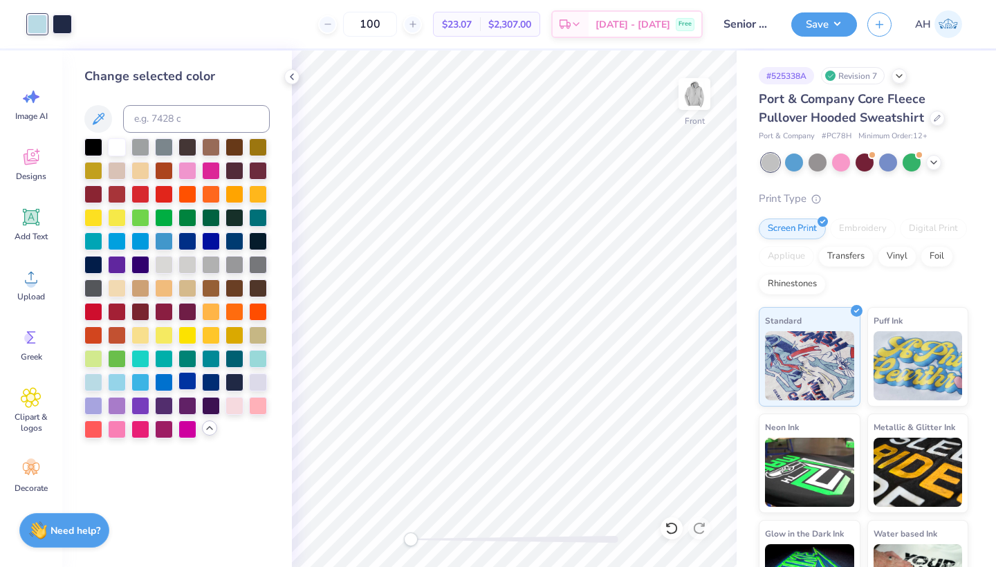
click at [192, 384] on div at bounding box center [187, 381] width 18 height 18
click at [203, 384] on div at bounding box center [211, 381] width 18 height 18
click at [115, 379] on div at bounding box center [117, 381] width 18 height 18
click at [88, 376] on div at bounding box center [93, 381] width 18 height 18
click at [241, 384] on div at bounding box center [234, 381] width 18 height 18
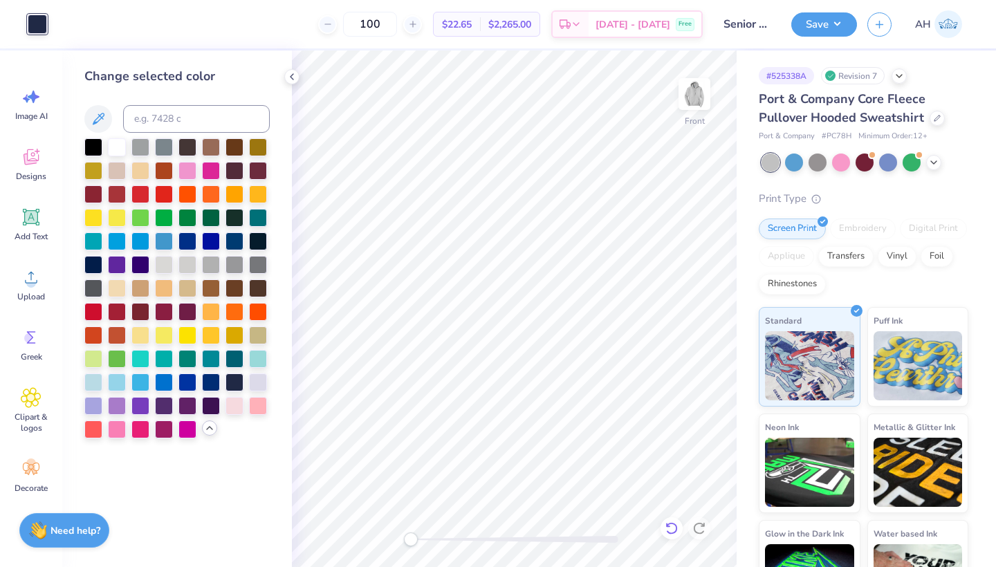
click at [671, 527] on icon at bounding box center [671, 528] width 14 height 14
click at [815, 13] on button "Save" at bounding box center [824, 22] width 66 height 24
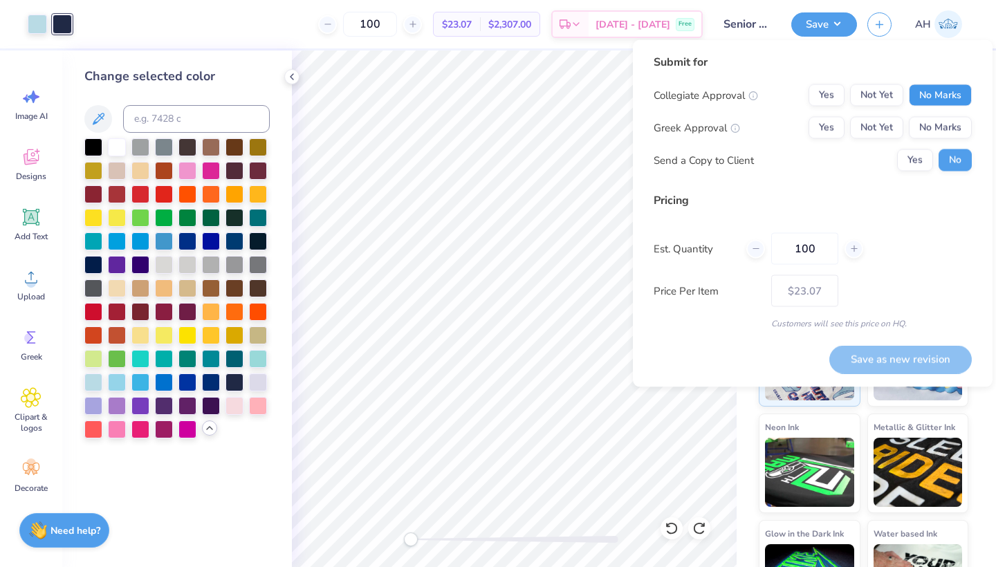
click at [939, 85] on button "No Marks" at bounding box center [939, 95] width 63 height 22
click at [938, 136] on button "No Marks" at bounding box center [939, 128] width 63 height 22
click at [877, 351] on button "Save as new revision" at bounding box center [900, 359] width 142 height 28
type input "$23.07"
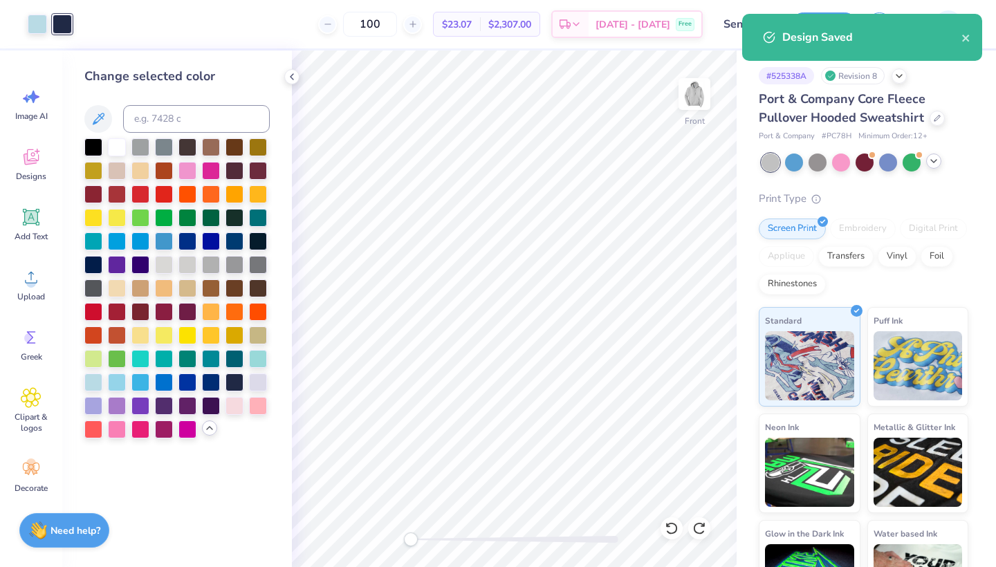
click at [931, 162] on icon at bounding box center [933, 161] width 11 height 11
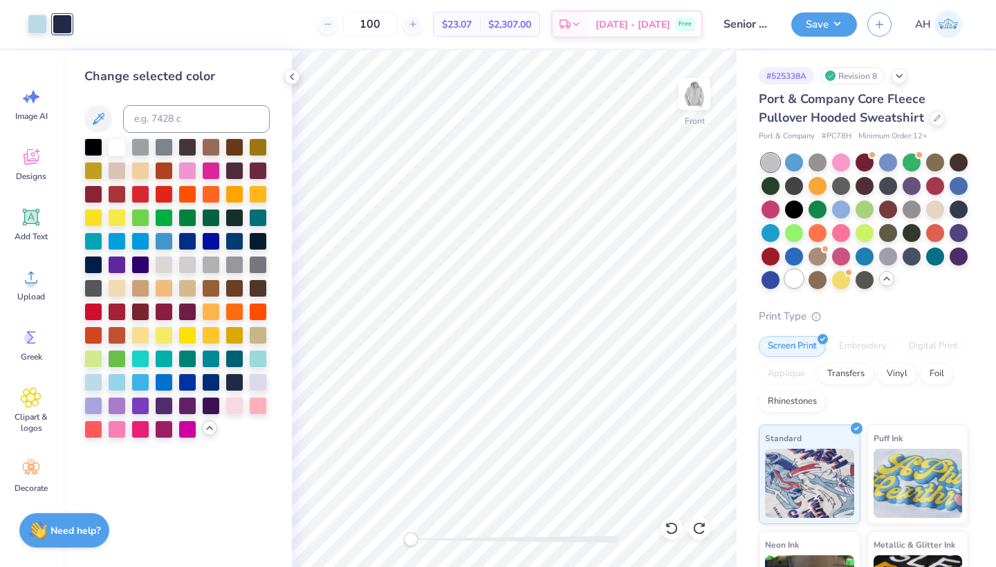
click at [803, 272] on div at bounding box center [794, 279] width 18 height 18
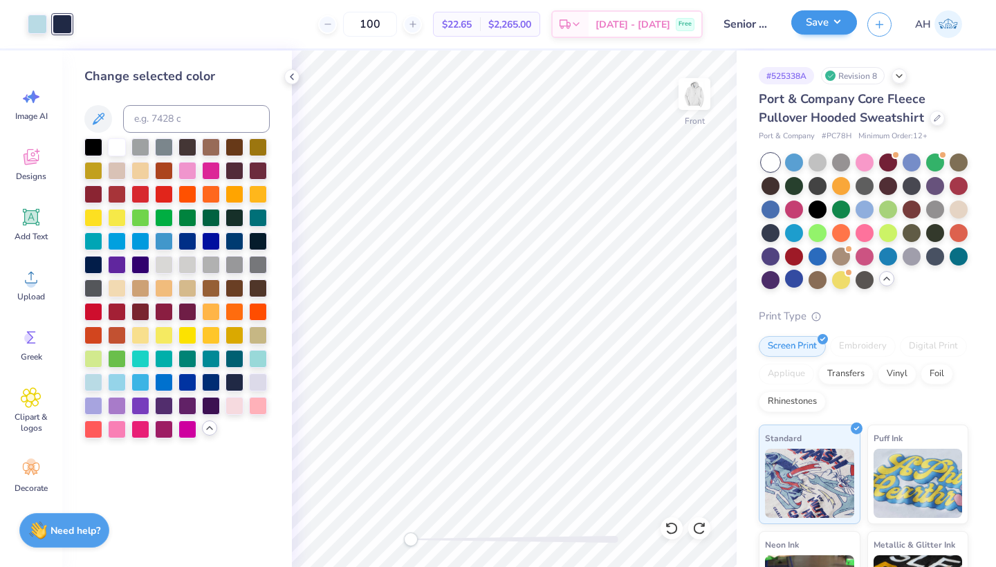
click at [843, 28] on button "Save" at bounding box center [824, 22] width 66 height 24
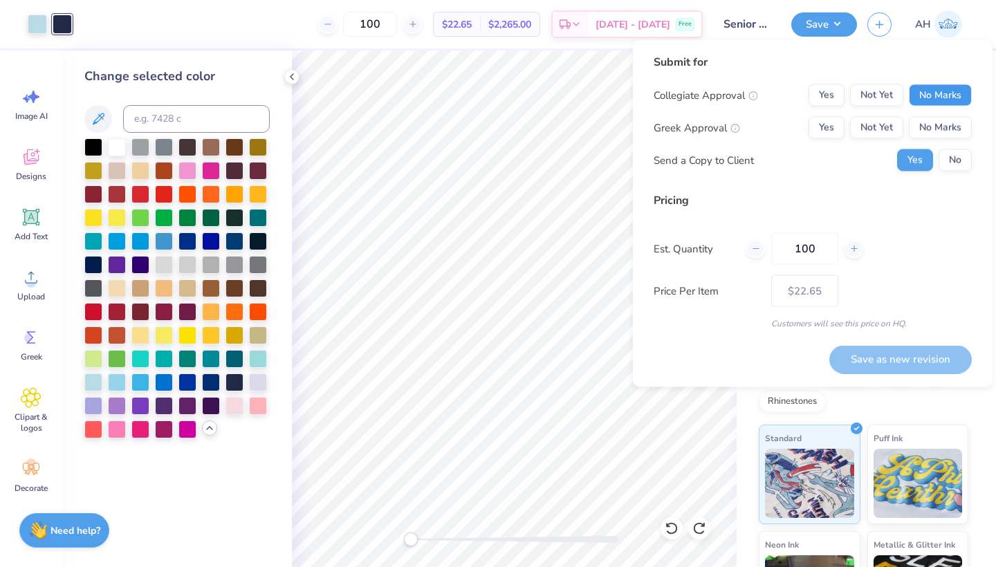
click at [939, 99] on button "No Marks" at bounding box center [939, 95] width 63 height 22
click at [939, 119] on button "No Marks" at bounding box center [939, 128] width 63 height 22
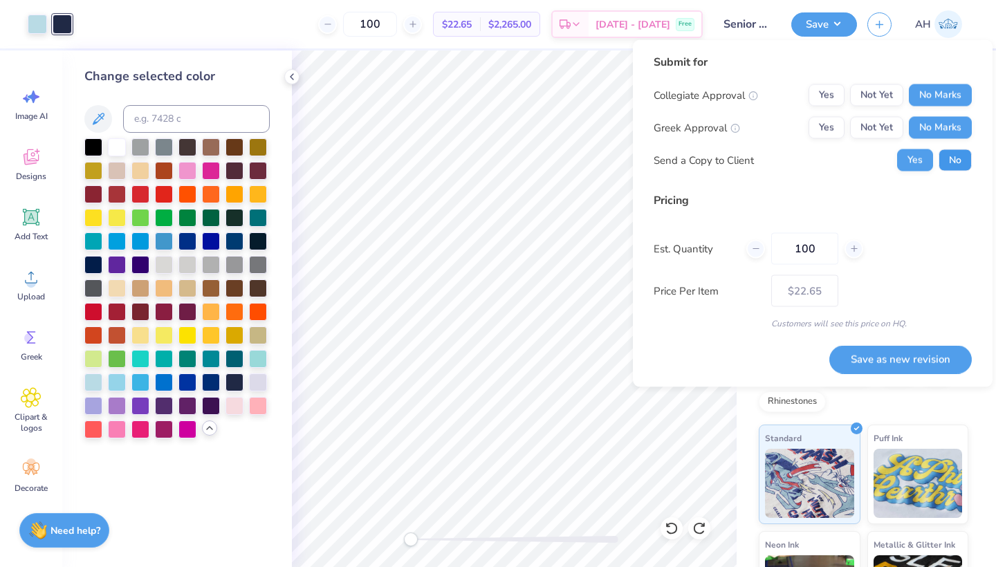
click at [947, 156] on button "No" at bounding box center [954, 160] width 33 height 22
click at [886, 355] on button "Save as new revision" at bounding box center [900, 359] width 142 height 28
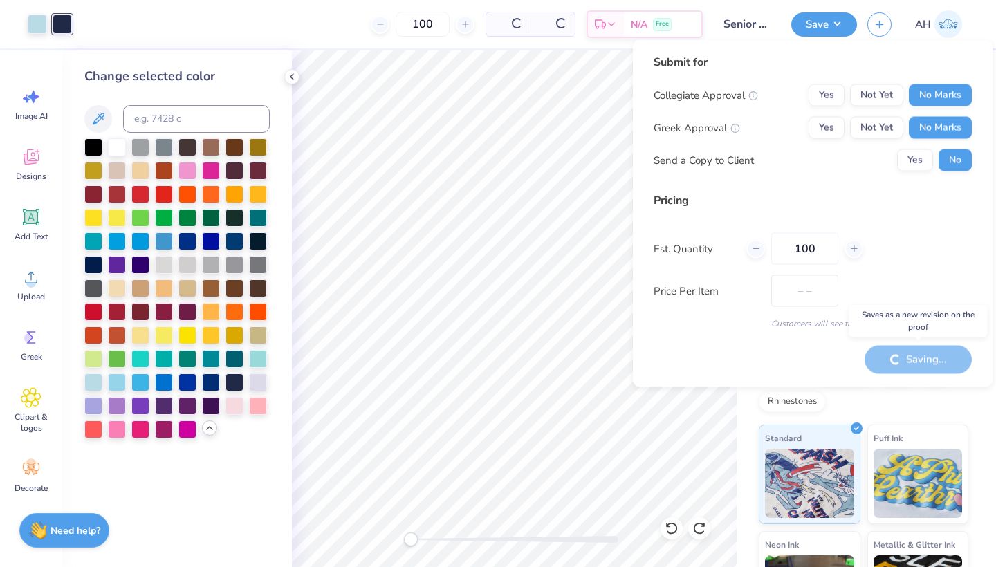
type input "$22.65"
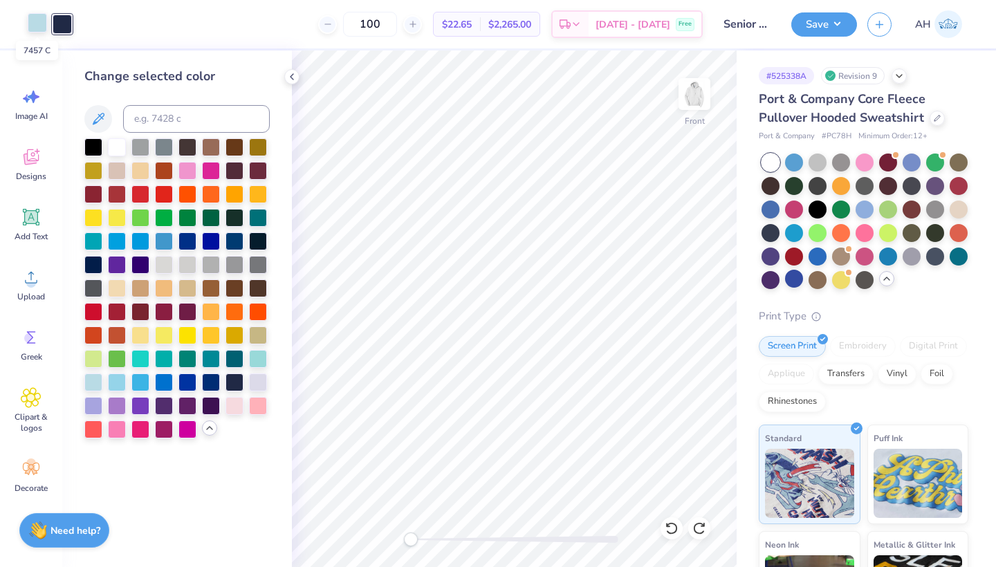
click at [38, 23] on div at bounding box center [37, 22] width 19 height 19
click at [116, 140] on div at bounding box center [117, 146] width 18 height 18
click at [814, 28] on button "Save" at bounding box center [824, 22] width 66 height 24
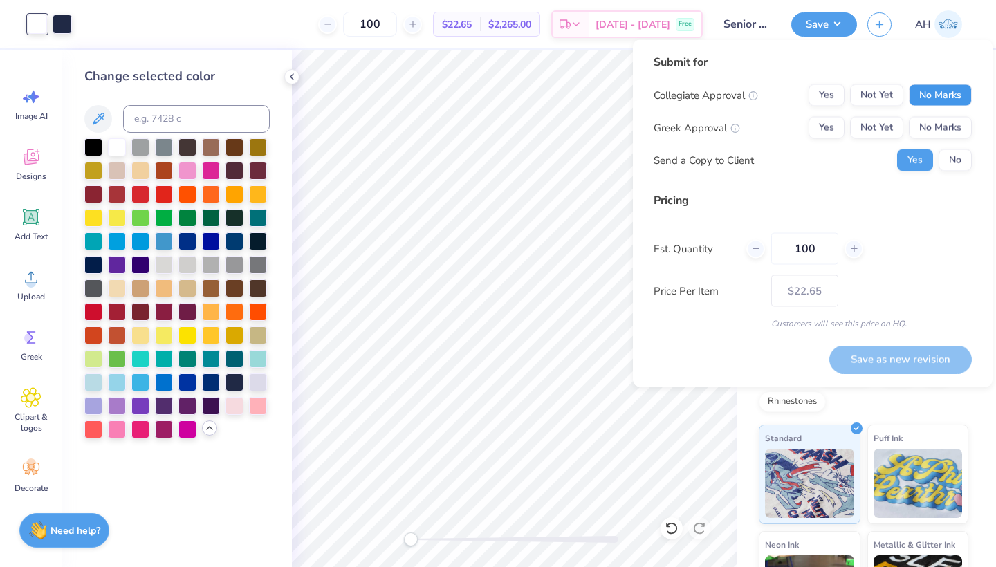
click at [931, 84] on button "No Marks" at bounding box center [939, 95] width 63 height 22
click at [936, 124] on button "No Marks" at bounding box center [939, 128] width 63 height 22
click at [952, 171] on div "Submit for Collegiate Approval Yes Not Yet No Marks Greek Approval Yes Not Yet …" at bounding box center [812, 118] width 318 height 128
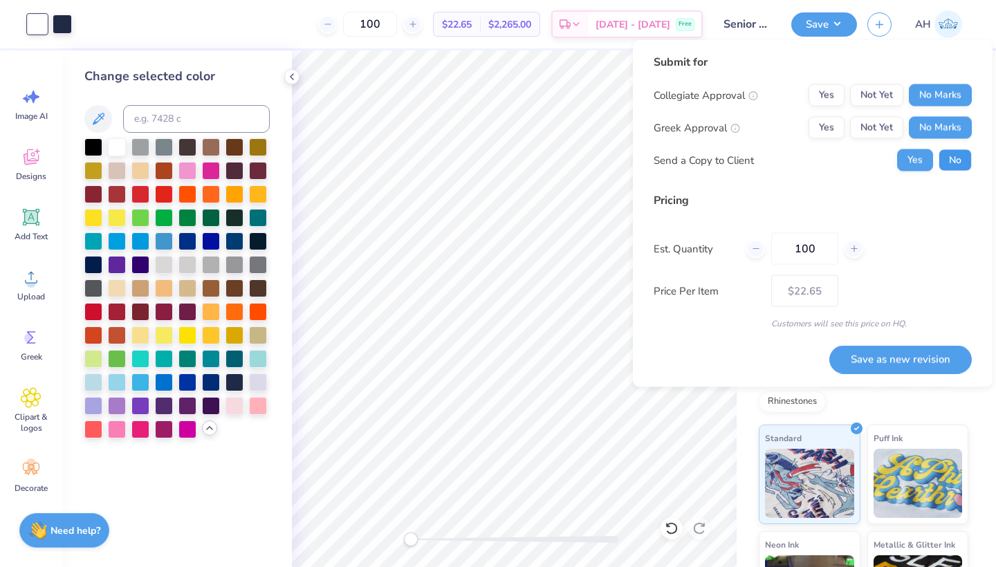
click at [952, 169] on button "No" at bounding box center [954, 160] width 33 height 22
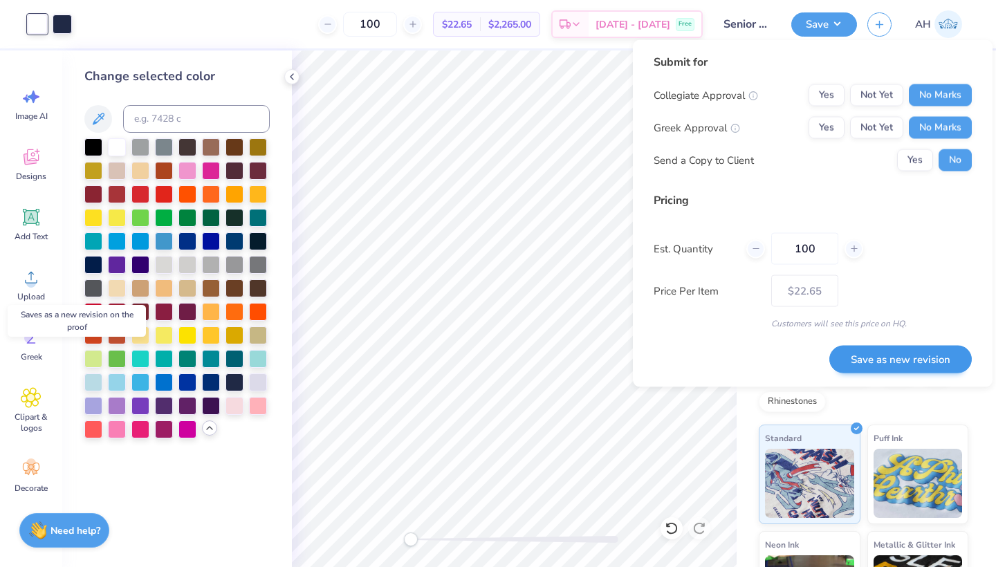
click at [899, 355] on button "Save as new revision" at bounding box center [900, 359] width 142 height 28
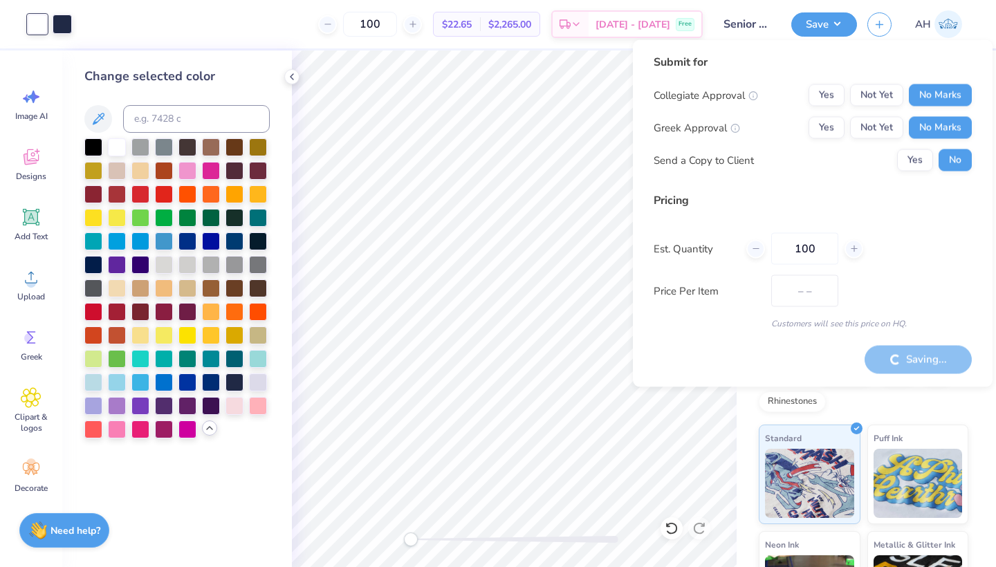
type input "$22.65"
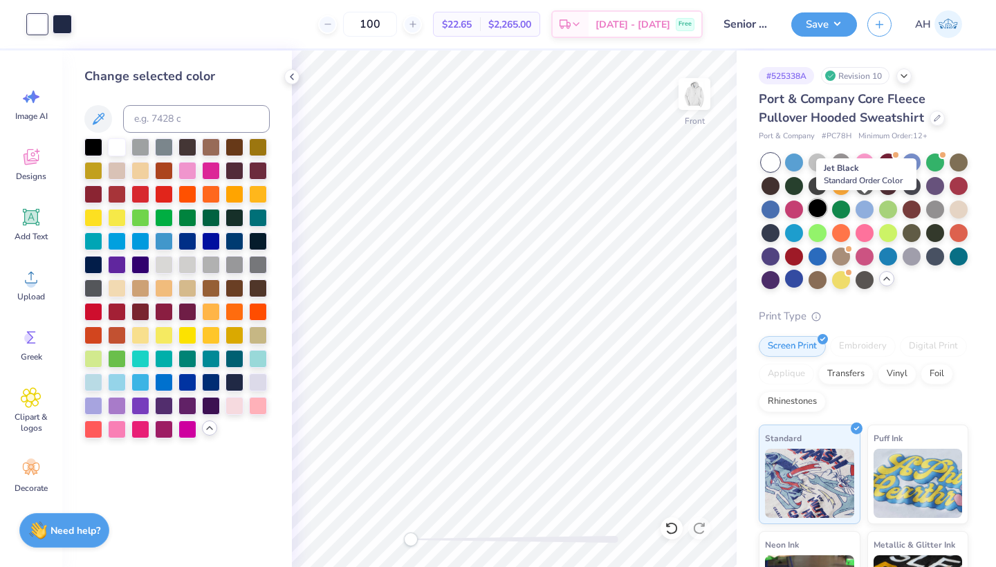
click at [826, 212] on div at bounding box center [817, 208] width 18 height 18
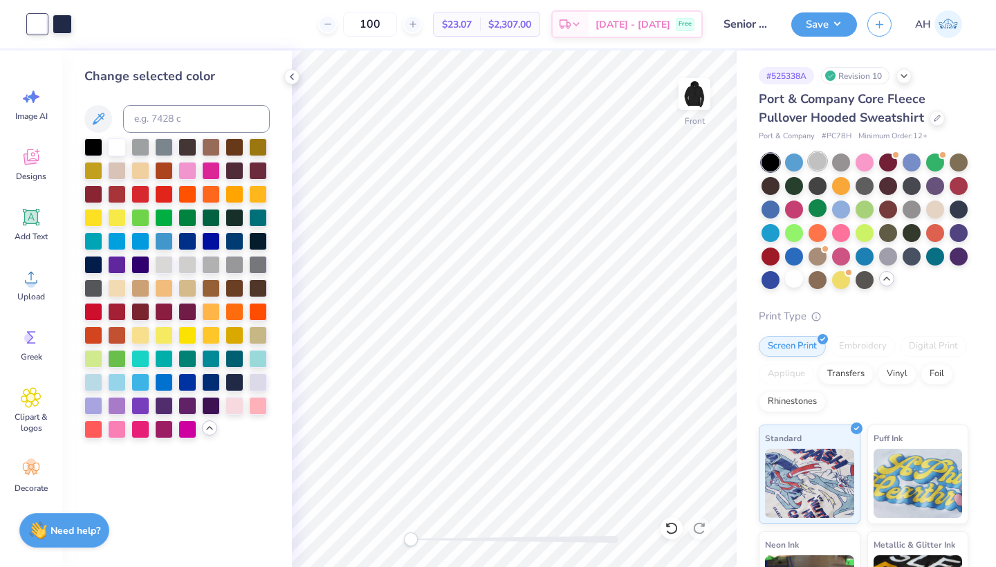
click at [821, 166] on div at bounding box center [817, 161] width 18 height 18
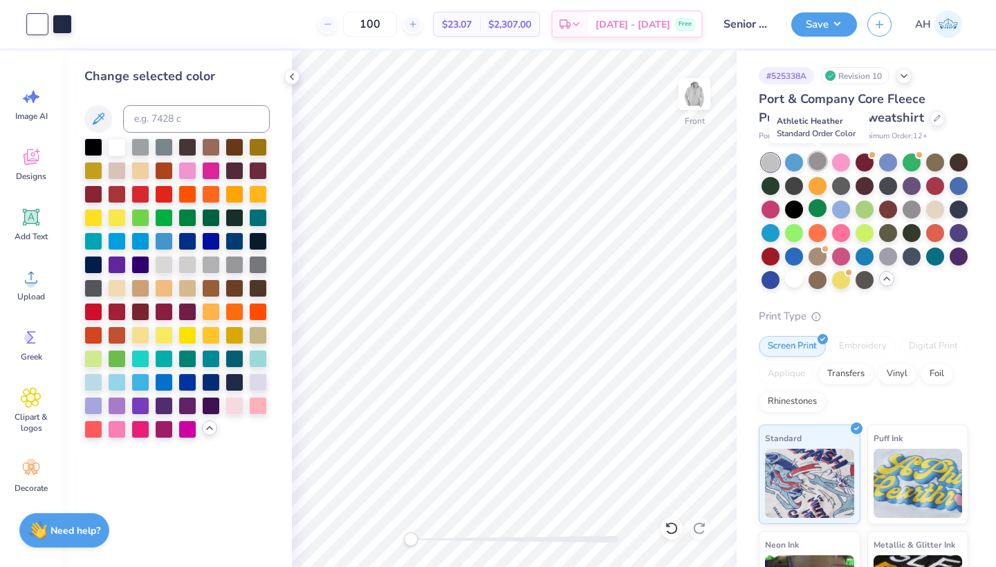
click at [821, 156] on div at bounding box center [817, 161] width 18 height 18
click at [879, 264] on div at bounding box center [888, 255] width 18 height 18
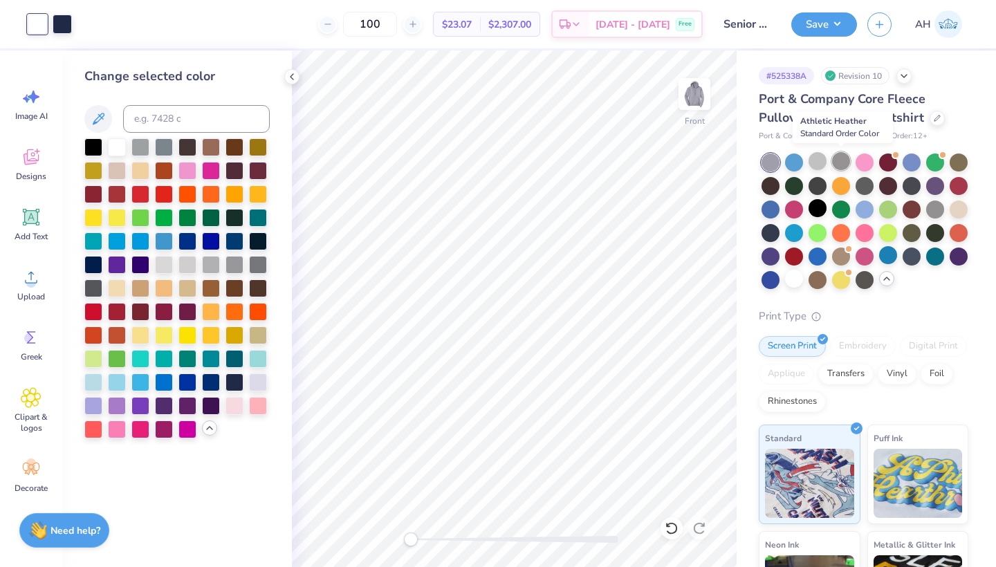
click at [834, 161] on div at bounding box center [841, 161] width 18 height 18
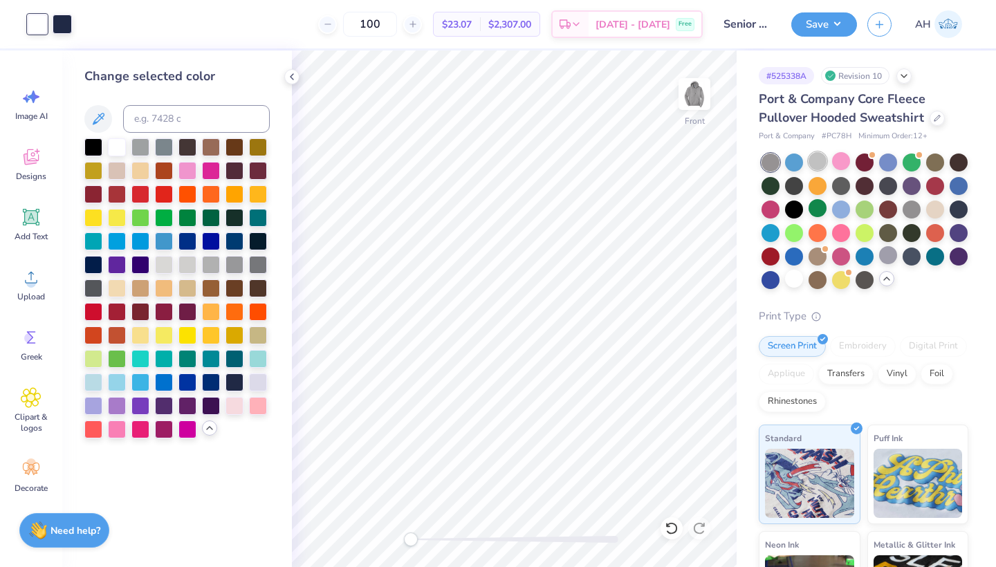
click at [810, 162] on div at bounding box center [817, 161] width 18 height 18
click at [819, 28] on button "Save" at bounding box center [824, 22] width 66 height 24
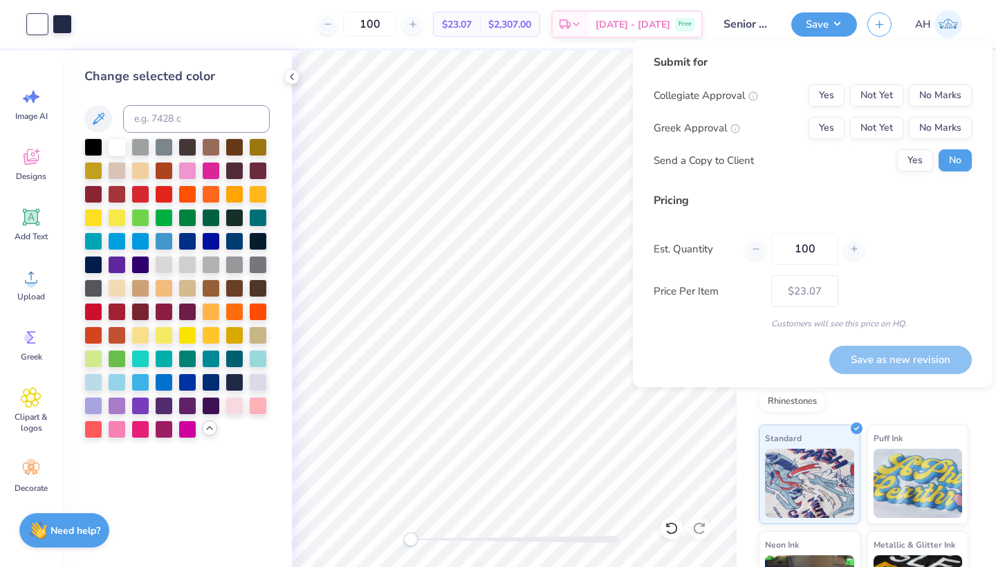
click at [863, 62] on div "Submit for" at bounding box center [812, 62] width 318 height 17
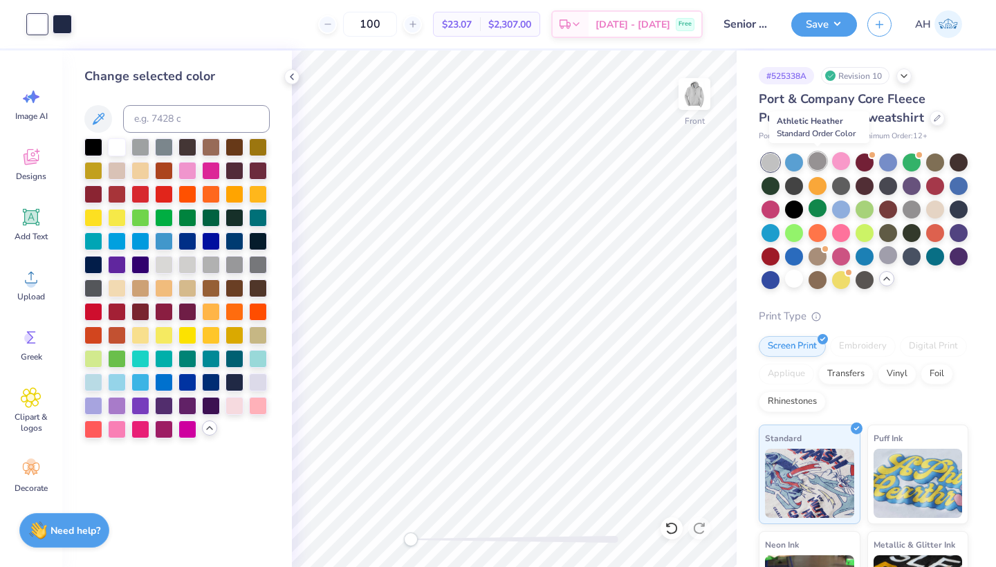
click at [816, 163] on div at bounding box center [817, 161] width 18 height 18
click at [812, 164] on div at bounding box center [817, 161] width 18 height 18
click at [834, 17] on button "Save" at bounding box center [824, 22] width 66 height 24
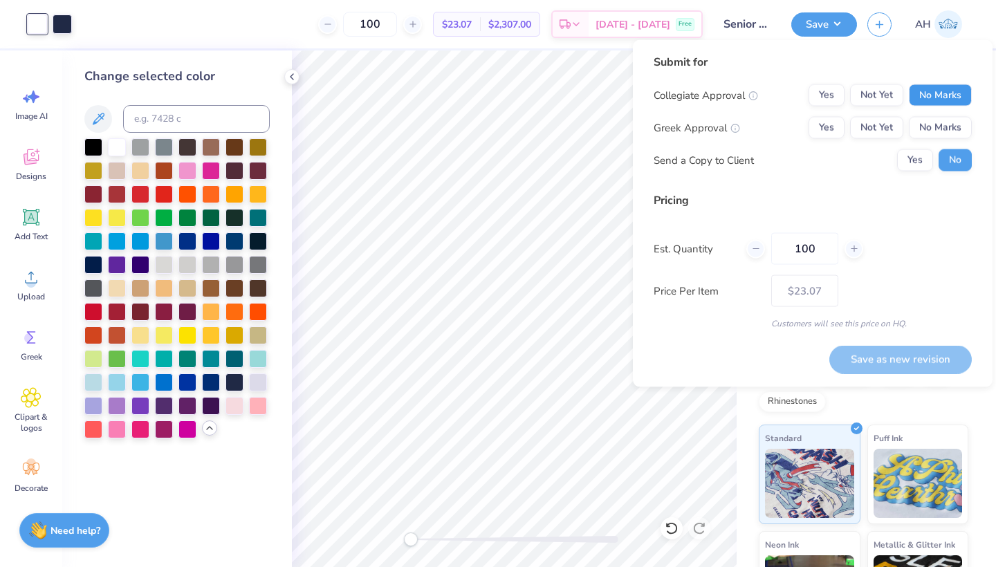
click at [926, 91] on button "No Marks" at bounding box center [939, 95] width 63 height 22
click at [932, 117] on button "No Marks" at bounding box center [939, 128] width 63 height 22
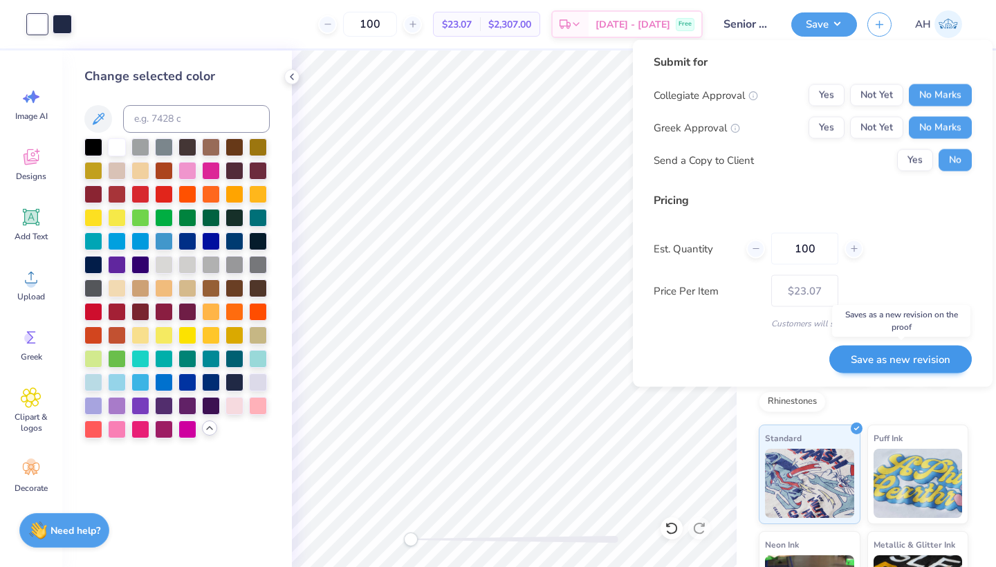
click at [888, 356] on button "Save as new revision" at bounding box center [900, 359] width 142 height 28
type input "$23.07"
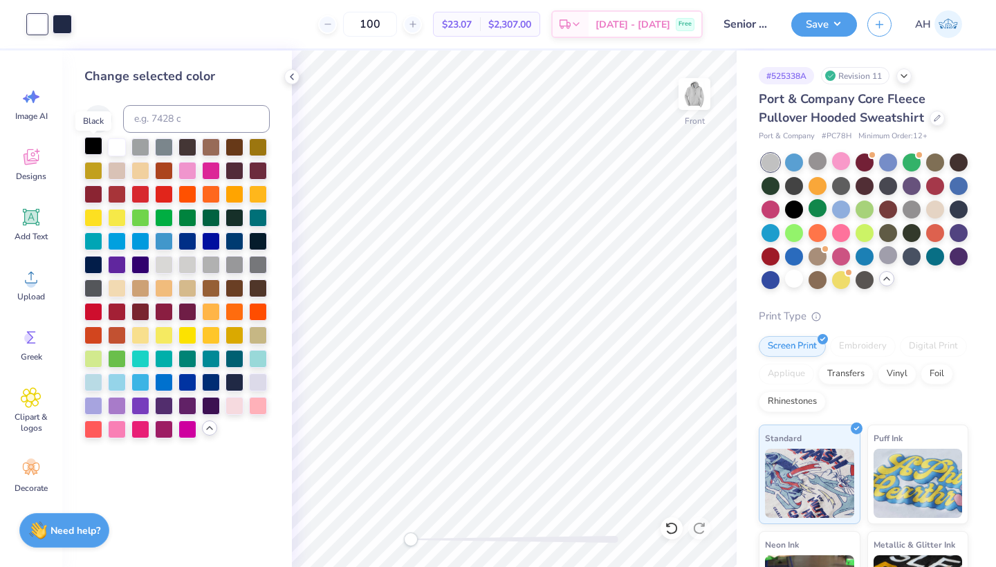
click at [97, 150] on div at bounding box center [93, 146] width 18 height 18
click at [803, 280] on div at bounding box center [794, 279] width 18 height 18
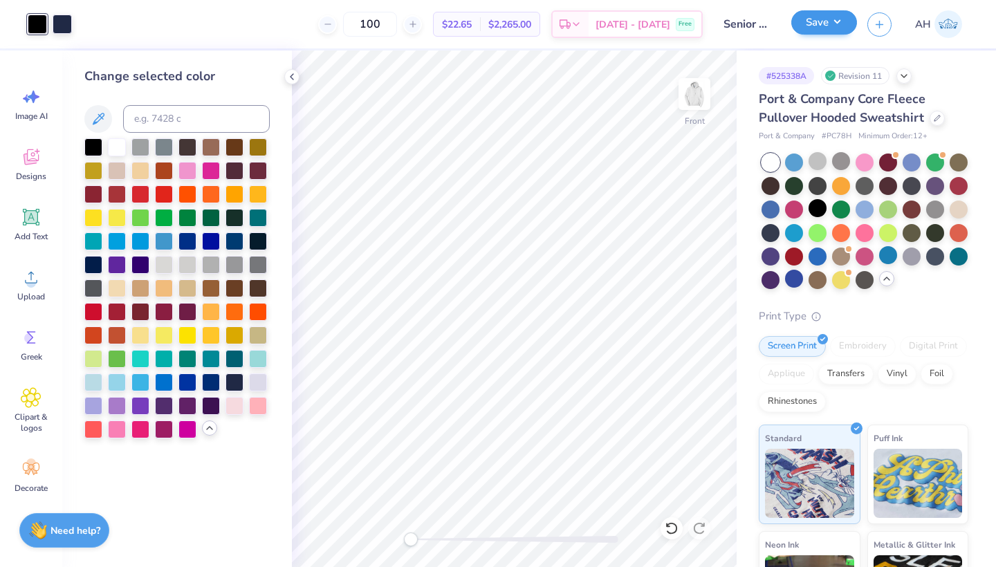
click at [832, 28] on button "Save" at bounding box center [824, 22] width 66 height 24
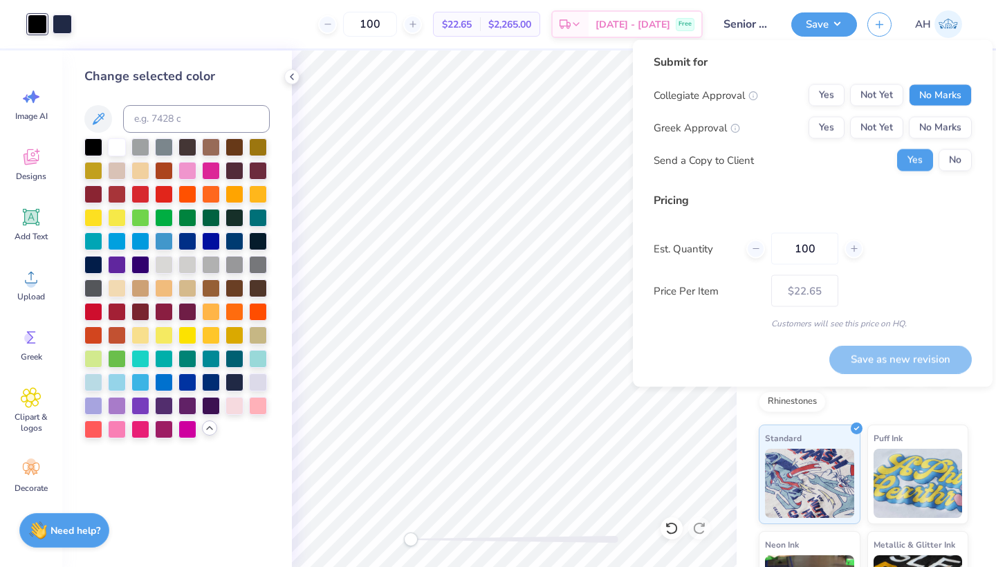
click at [938, 88] on button "No Marks" at bounding box center [939, 95] width 63 height 22
click at [937, 122] on button "No Marks" at bounding box center [939, 128] width 63 height 22
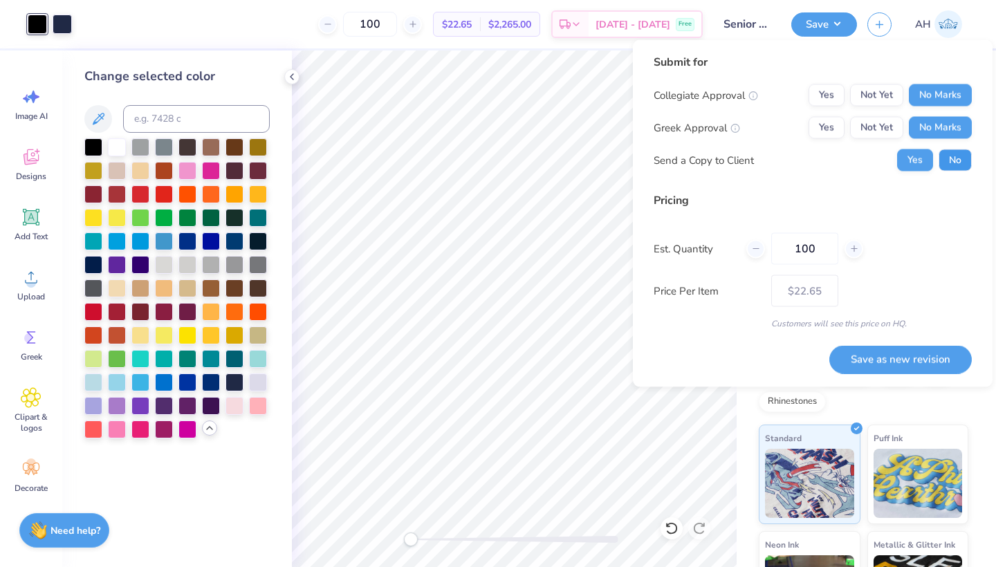
click at [947, 152] on button "No" at bounding box center [954, 160] width 33 height 22
click at [59, 23] on div at bounding box center [62, 22] width 19 height 19
click at [239, 243] on div at bounding box center [234, 240] width 18 height 18
click at [236, 384] on div at bounding box center [234, 381] width 18 height 18
click at [672, 530] on icon at bounding box center [671, 528] width 14 height 14
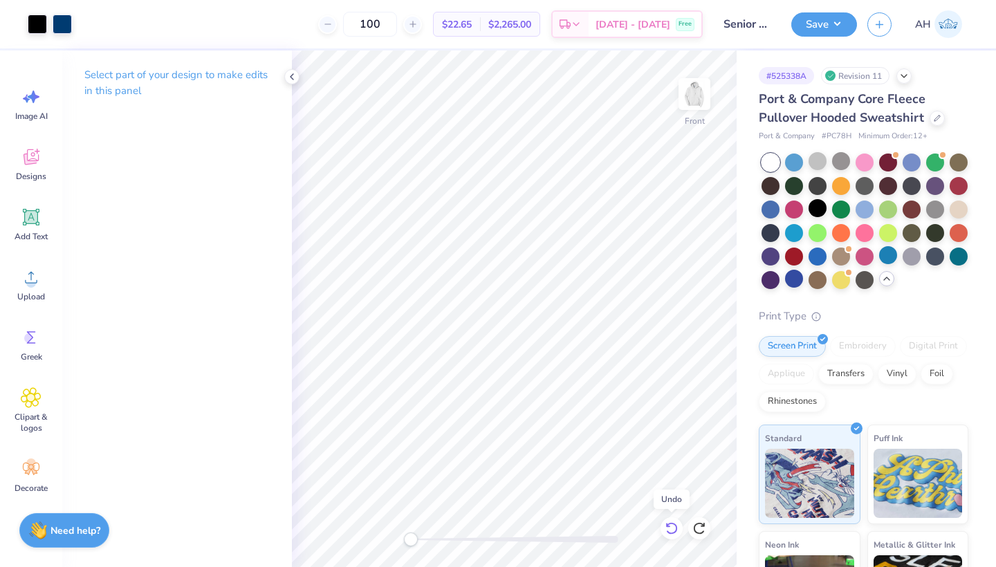
click at [672, 529] on icon at bounding box center [671, 528] width 14 height 14
click at [811, 28] on button "Save" at bounding box center [824, 22] width 66 height 24
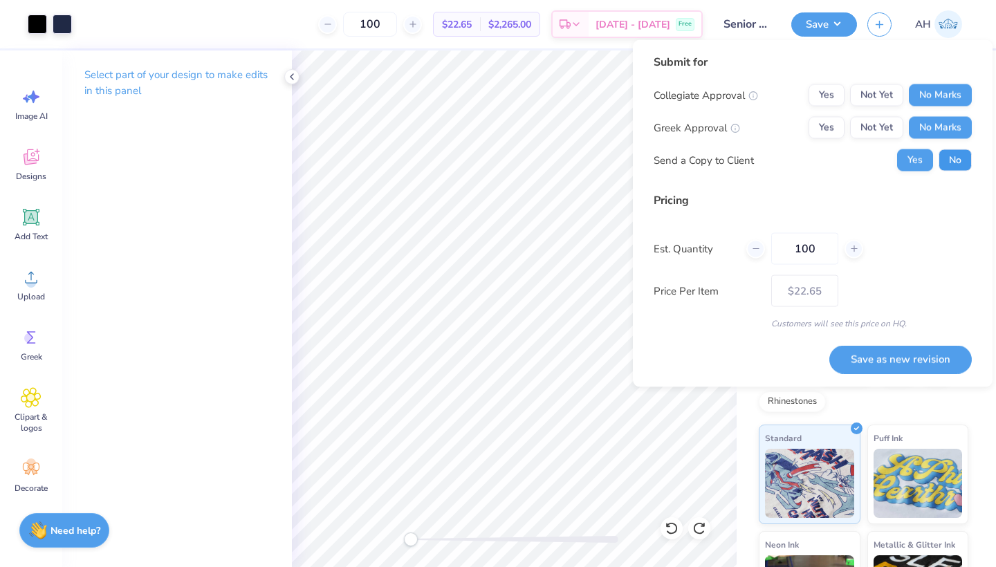
click at [946, 163] on button "No" at bounding box center [954, 160] width 33 height 22
click at [883, 353] on button "Save as new revision" at bounding box center [900, 359] width 142 height 28
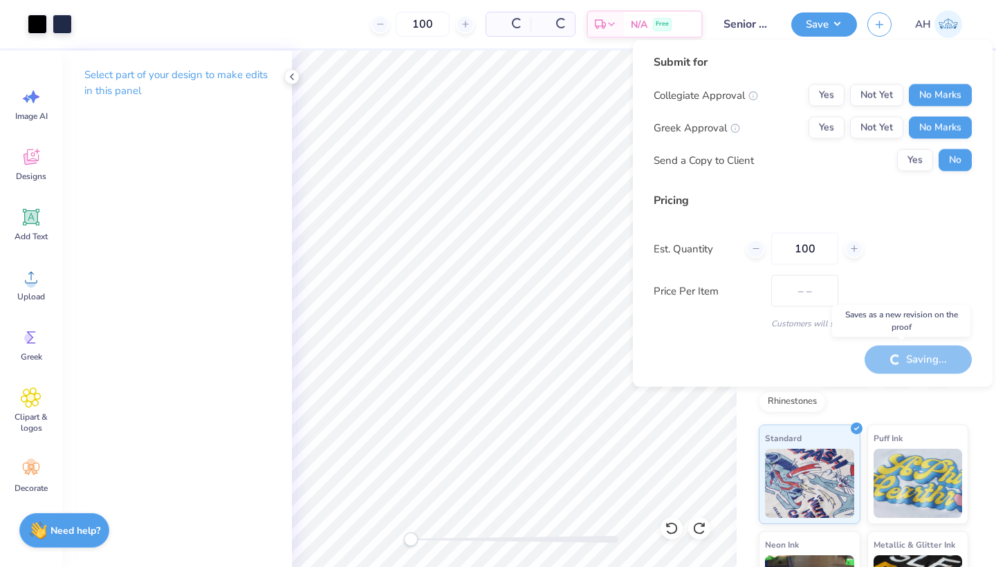
type input "$22.65"
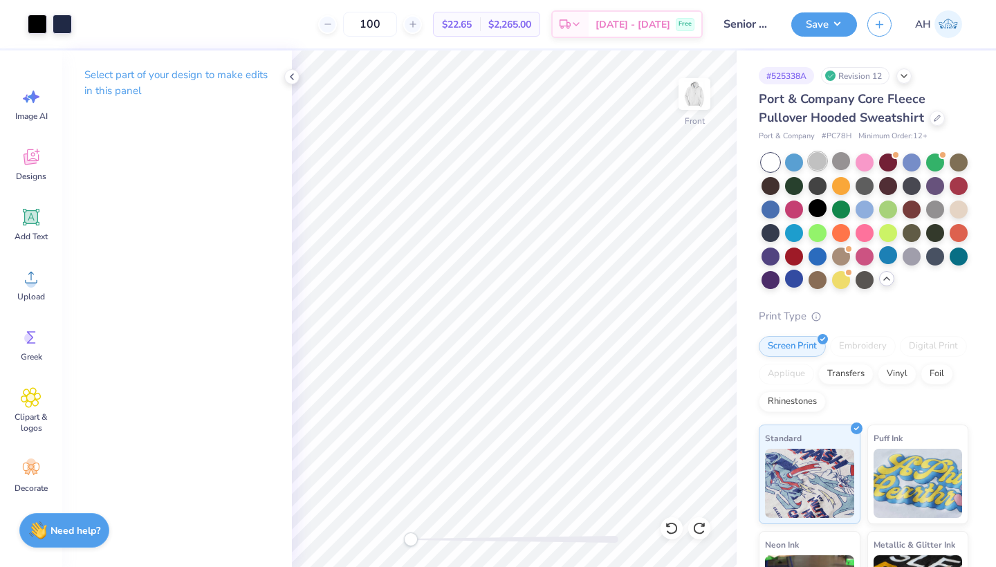
click at [824, 162] on div at bounding box center [817, 161] width 18 height 18
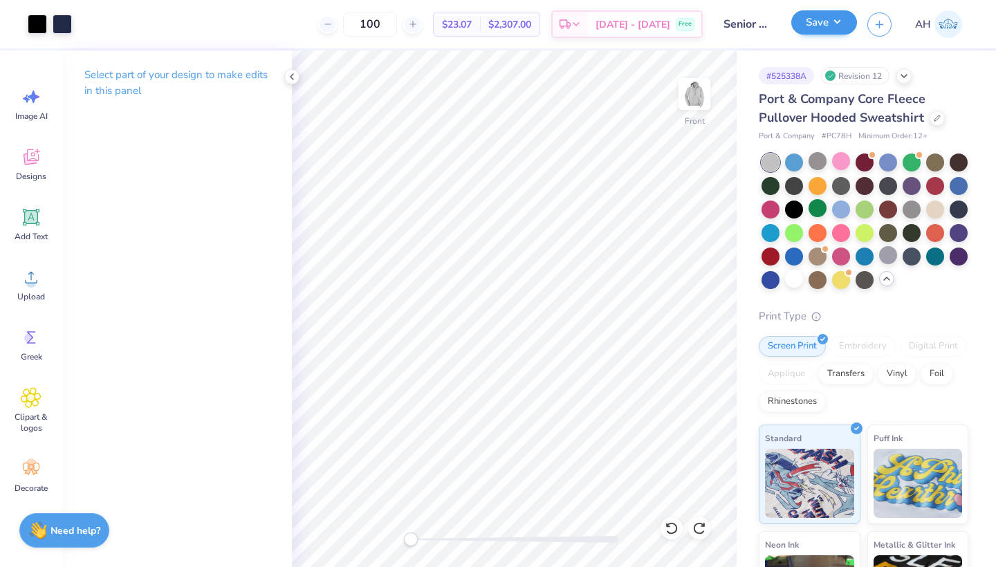
click at [833, 27] on button "Save" at bounding box center [824, 22] width 66 height 24
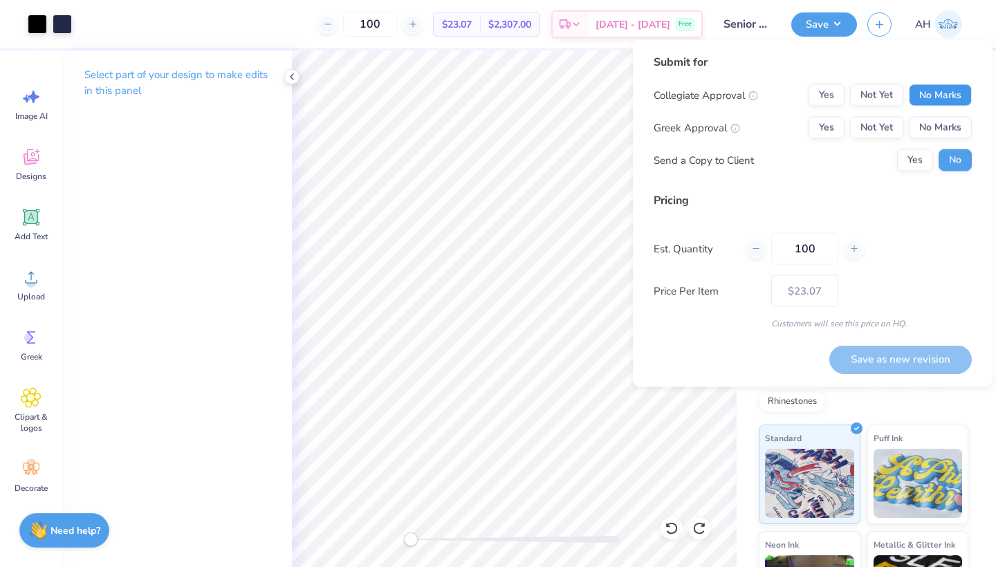
click at [940, 88] on button "No Marks" at bounding box center [939, 95] width 63 height 22
click at [940, 120] on button "No Marks" at bounding box center [939, 128] width 63 height 22
click at [894, 354] on button "Save as new revision" at bounding box center [900, 359] width 142 height 28
type input "$23.07"
